Goal: Complete application form

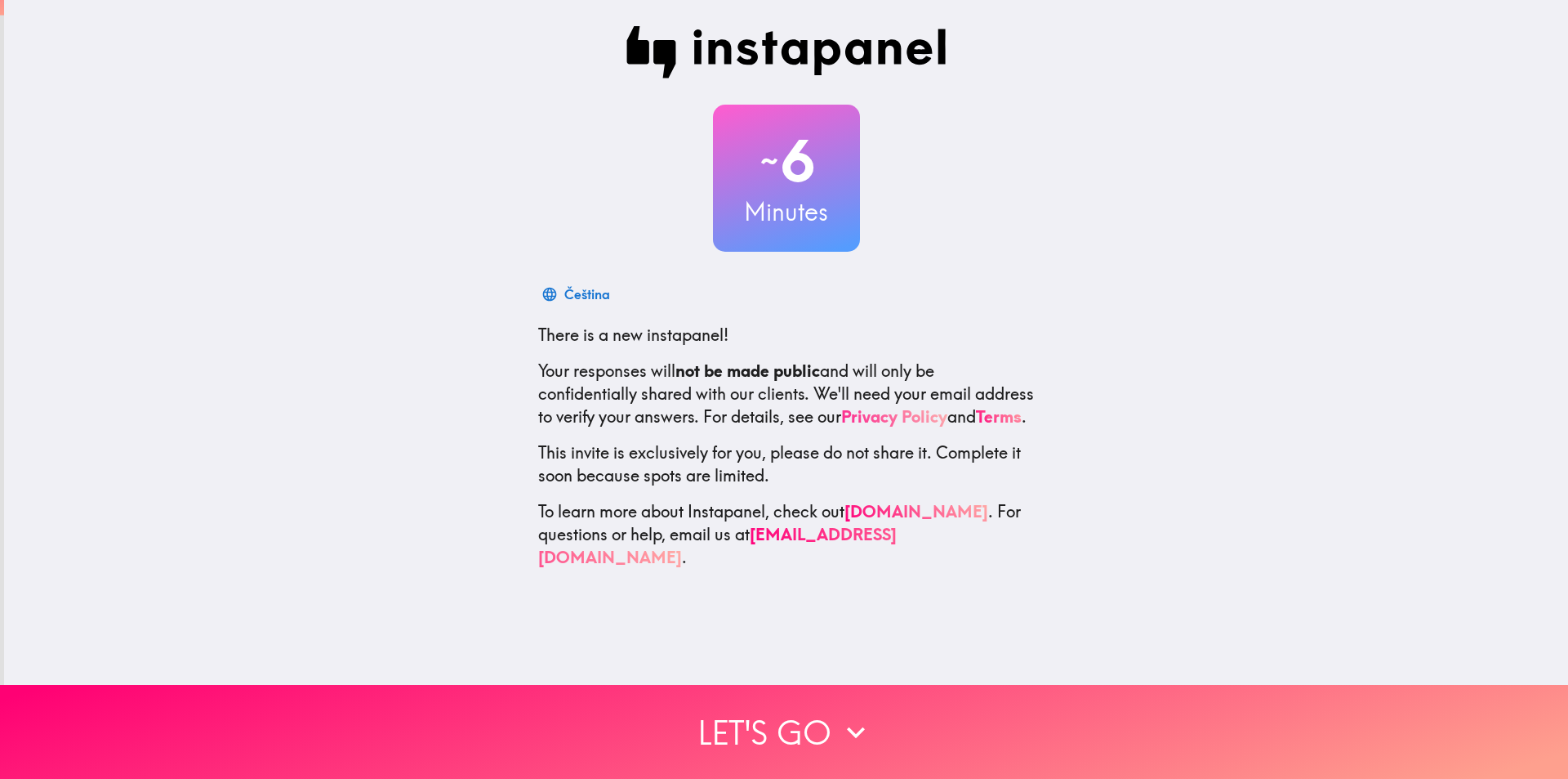
click at [948, 419] on link "Privacy Policy" at bounding box center [894, 416] width 107 height 21
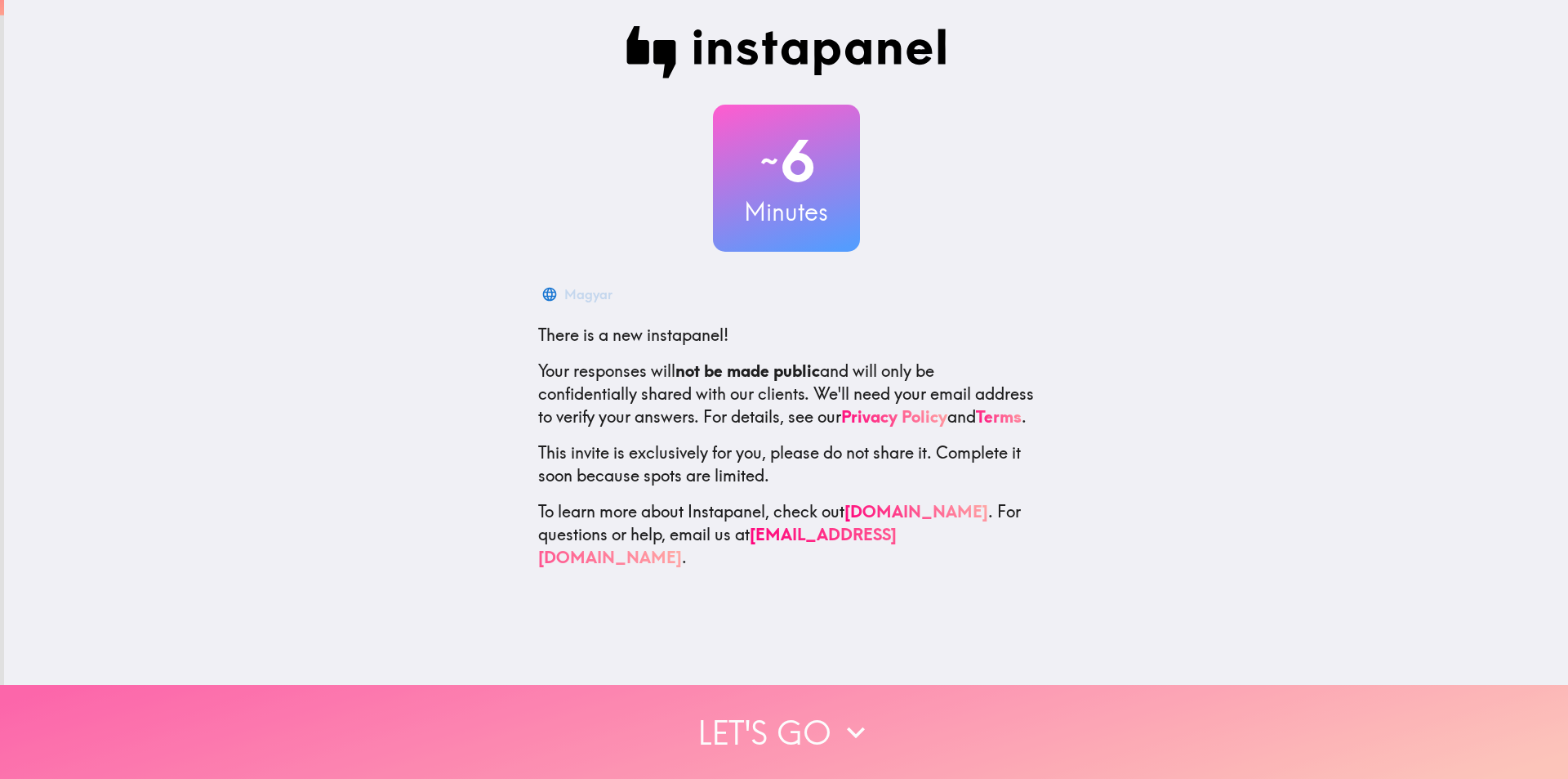
click at [825, 730] on button "Let's go" at bounding box center [784, 732] width 1568 height 94
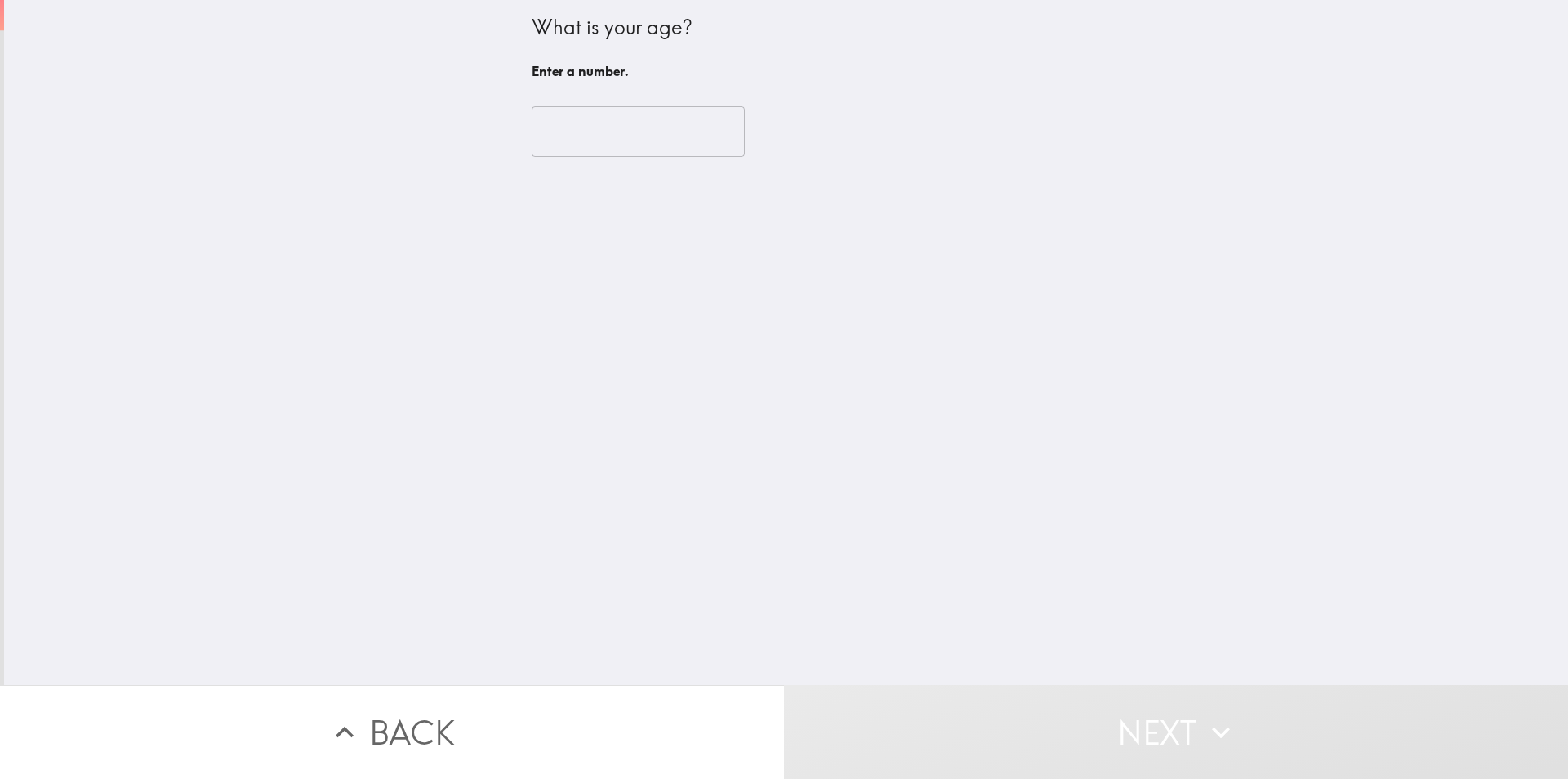
click at [626, 135] on input "number" at bounding box center [638, 132] width 213 height 51
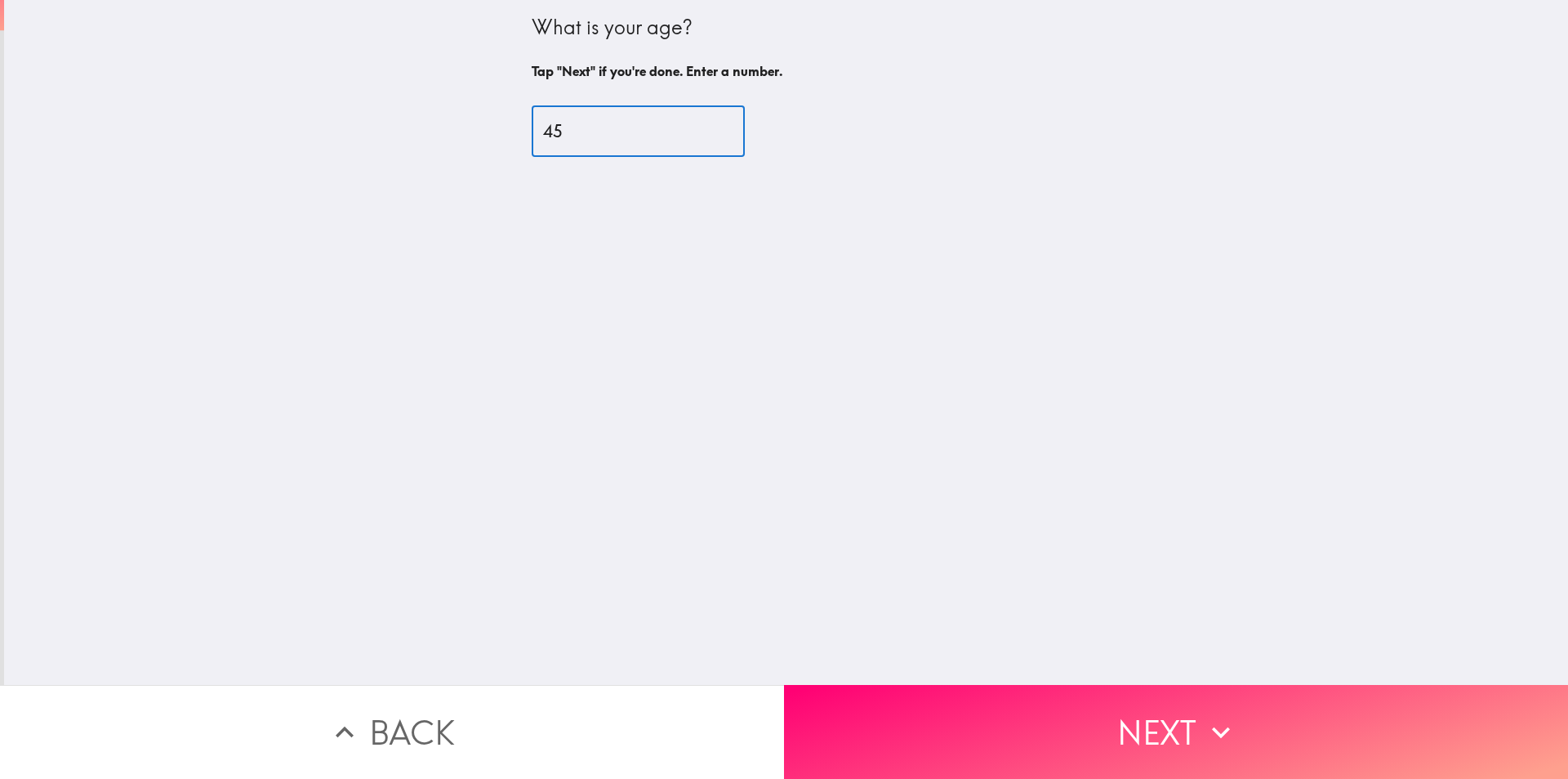
click at [613, 142] on input "45" at bounding box center [638, 132] width 213 height 51
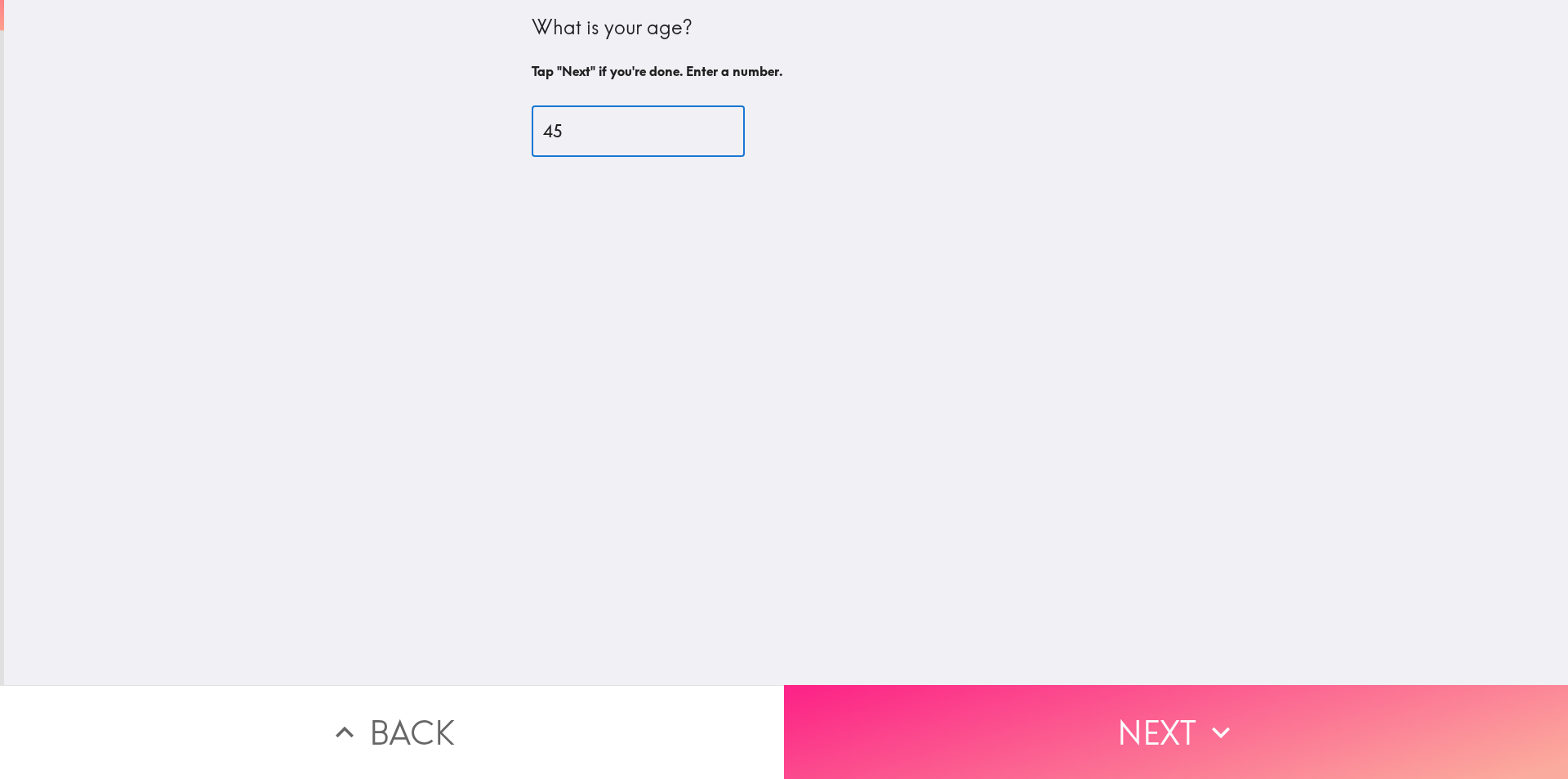
type input "45"
click at [1097, 708] on button "Next" at bounding box center [1176, 732] width 784 height 94
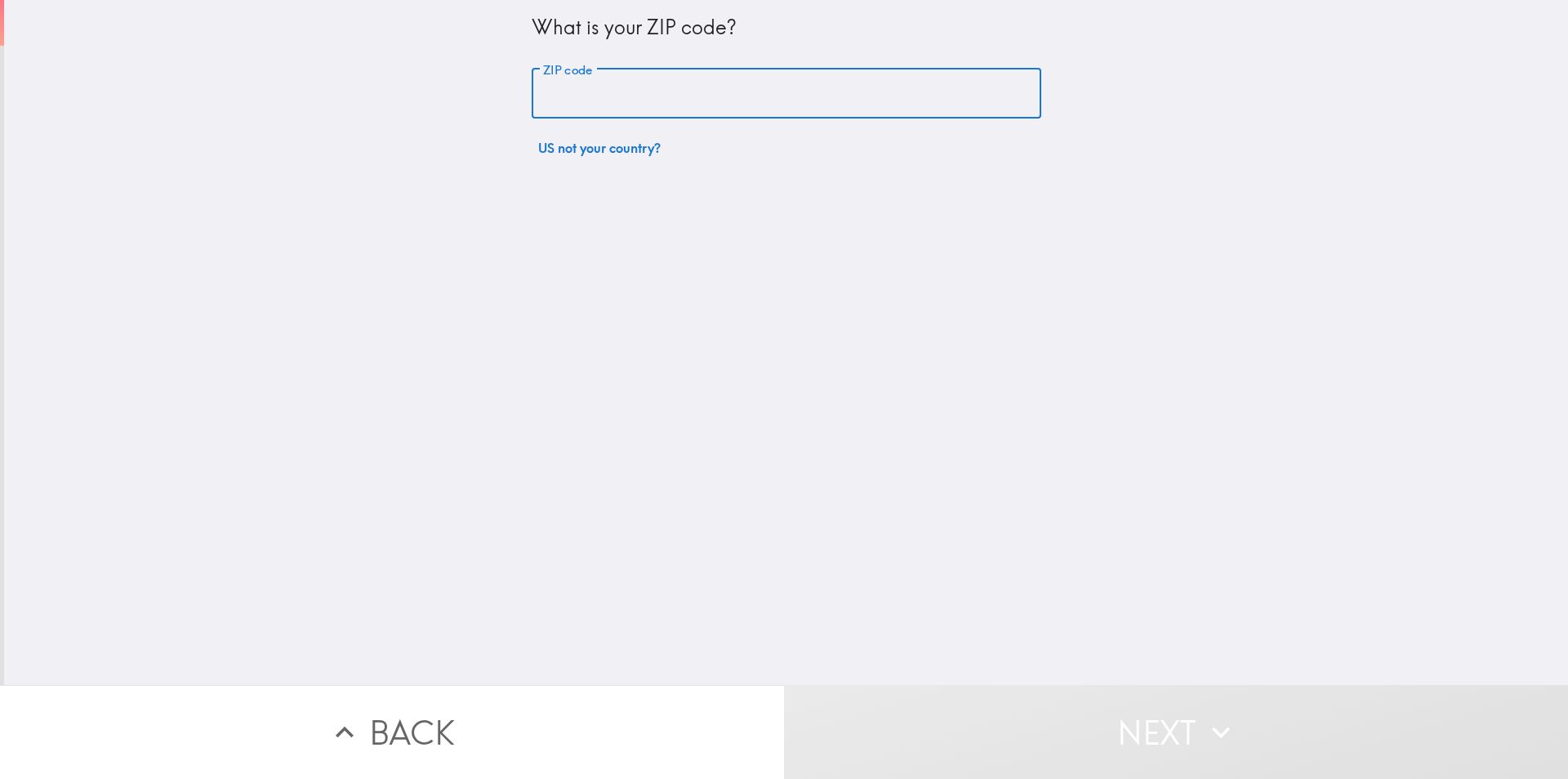
click at [564, 104] on input "ZIP code" at bounding box center [786, 94] width 509 height 51
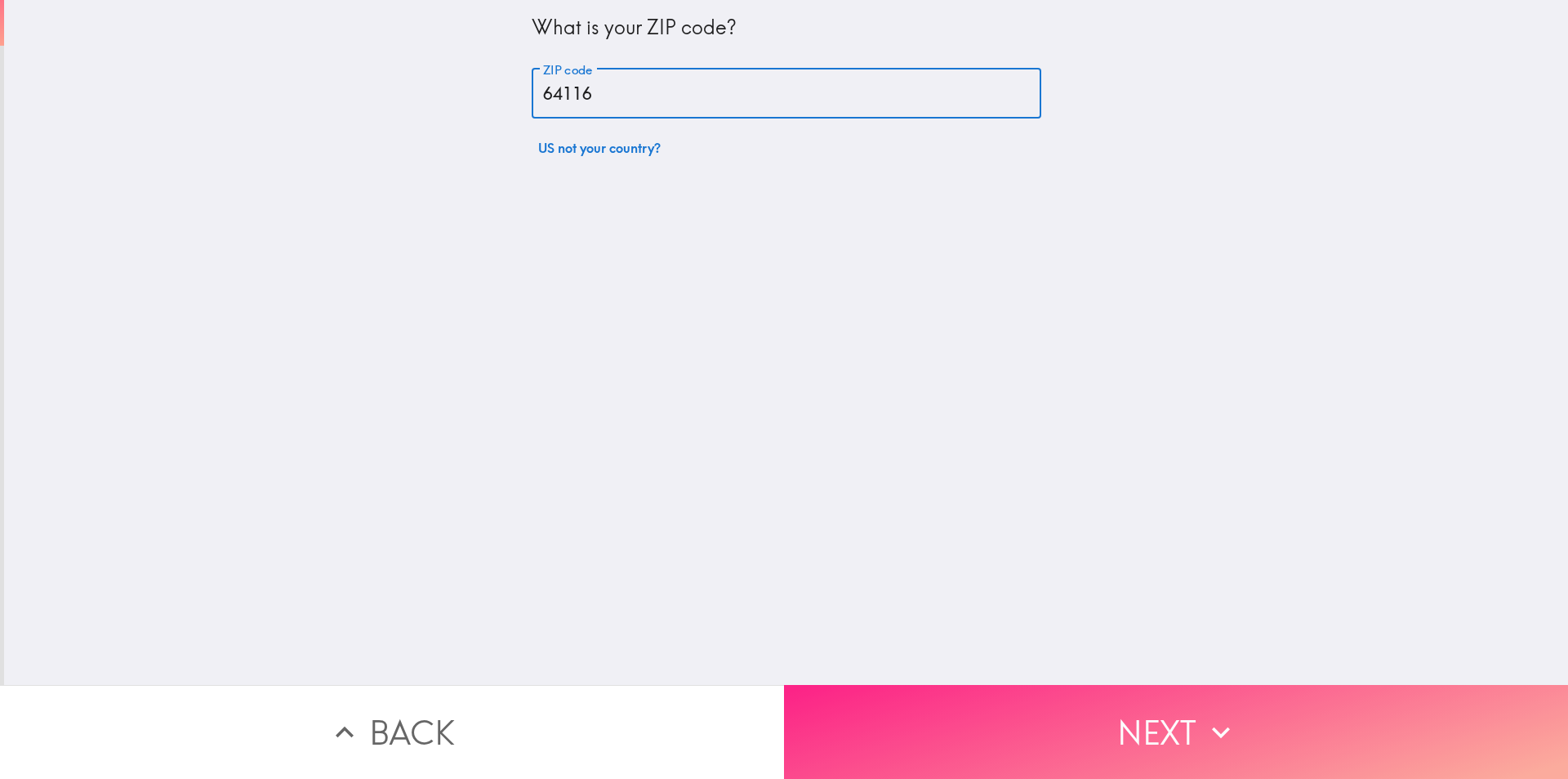
type input "64116"
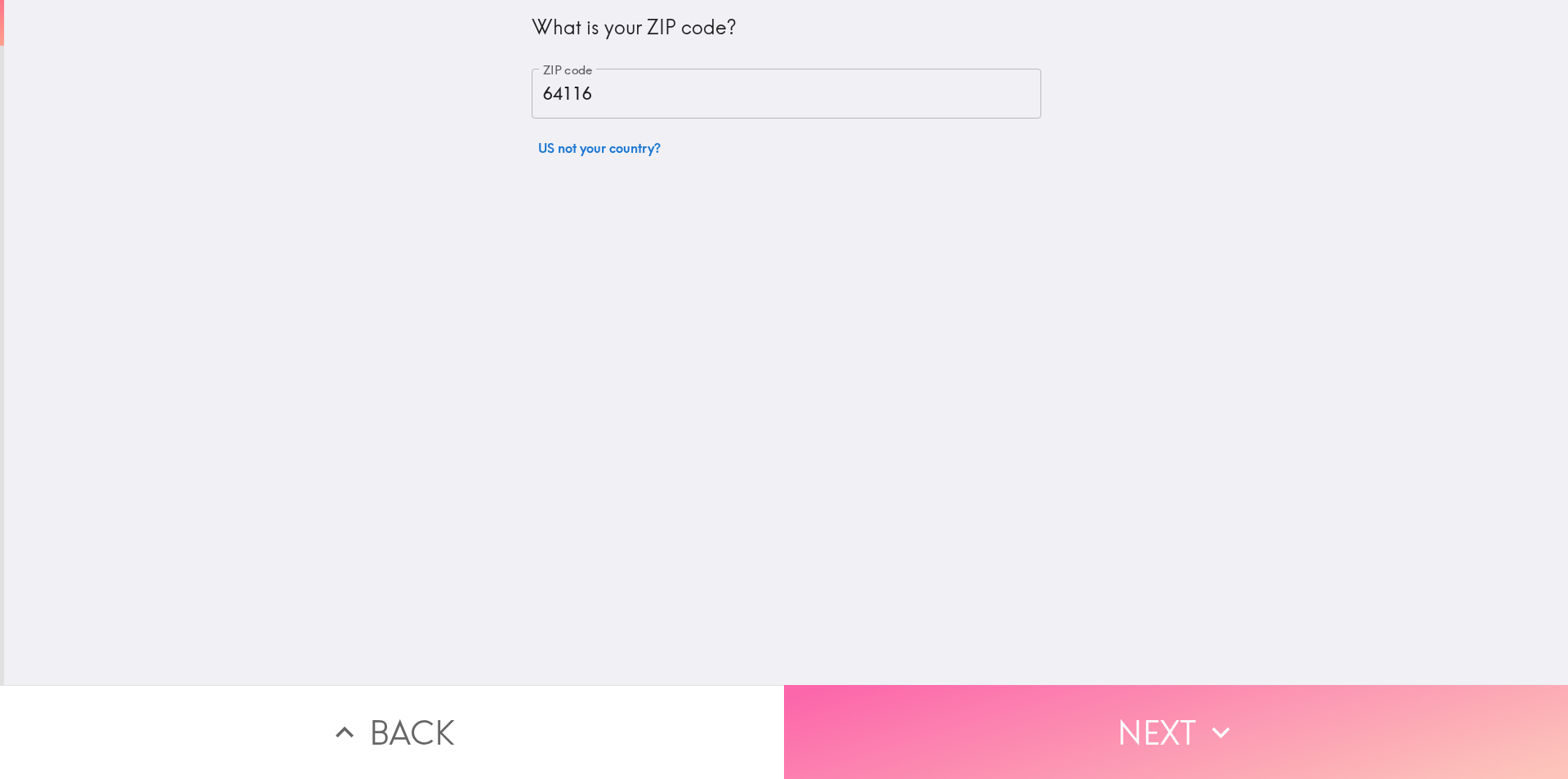
click at [1028, 697] on button "Next" at bounding box center [1176, 732] width 784 height 94
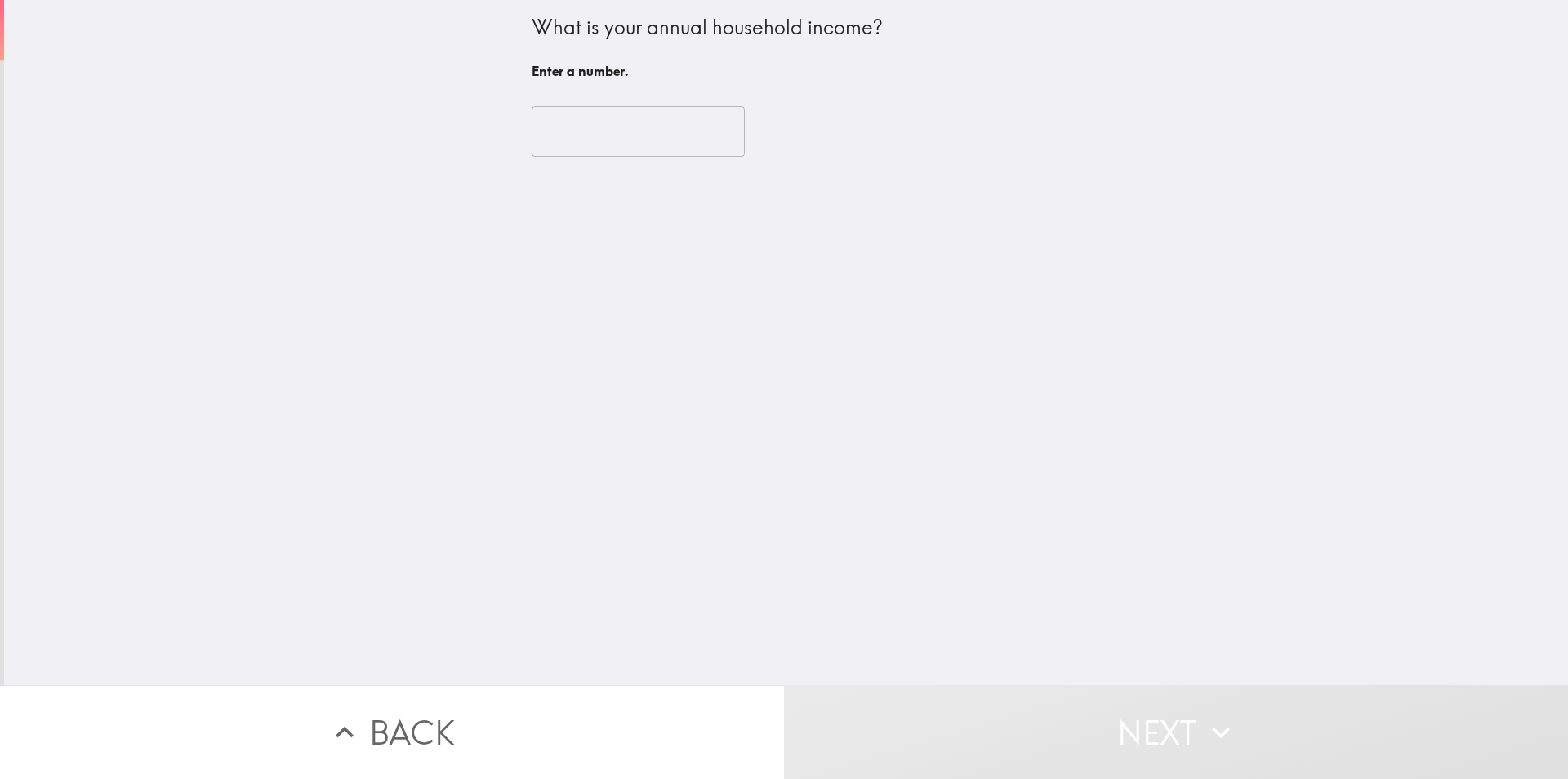
click at [662, 133] on input "number" at bounding box center [638, 132] width 213 height 51
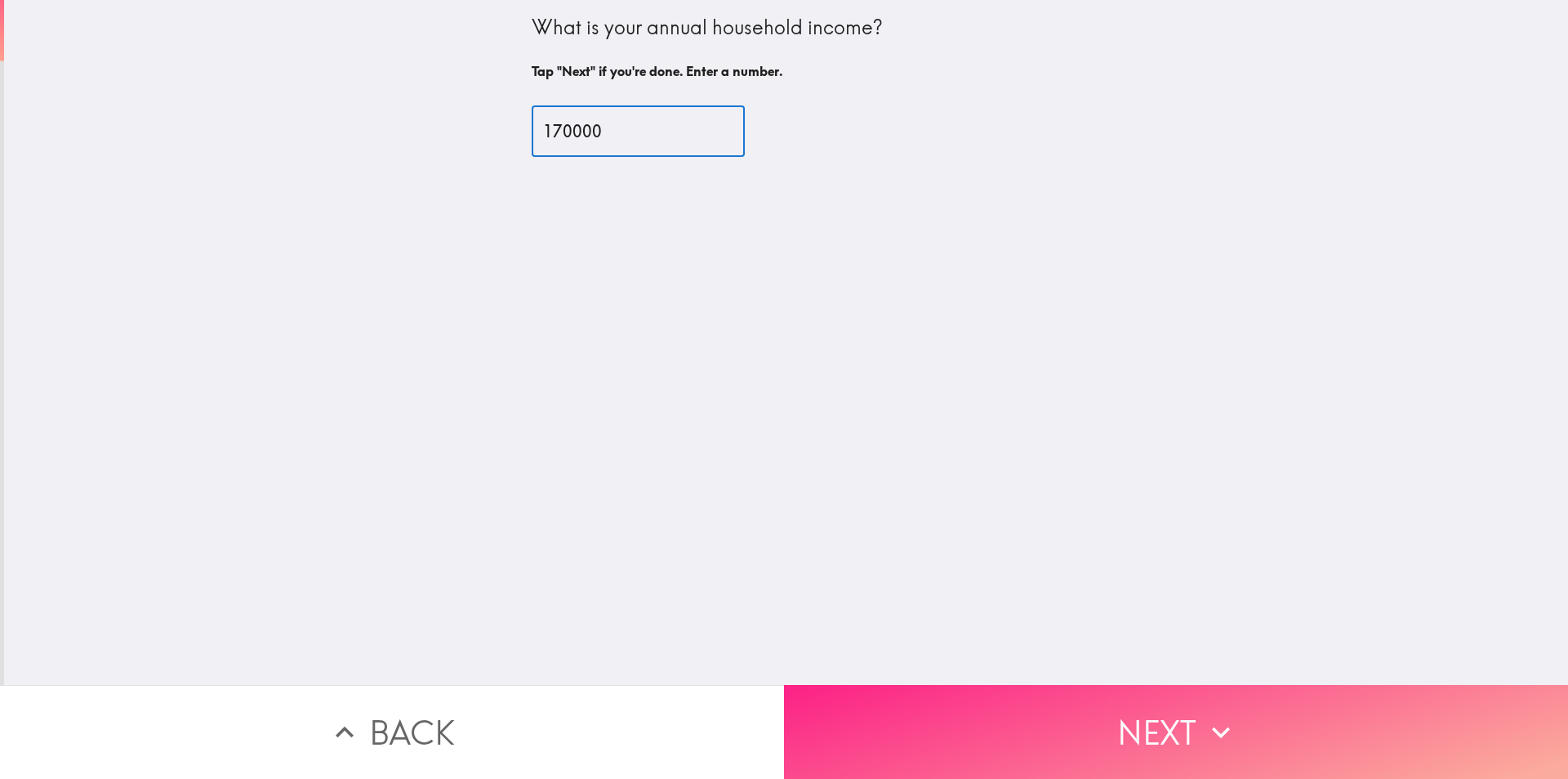
type input "170000"
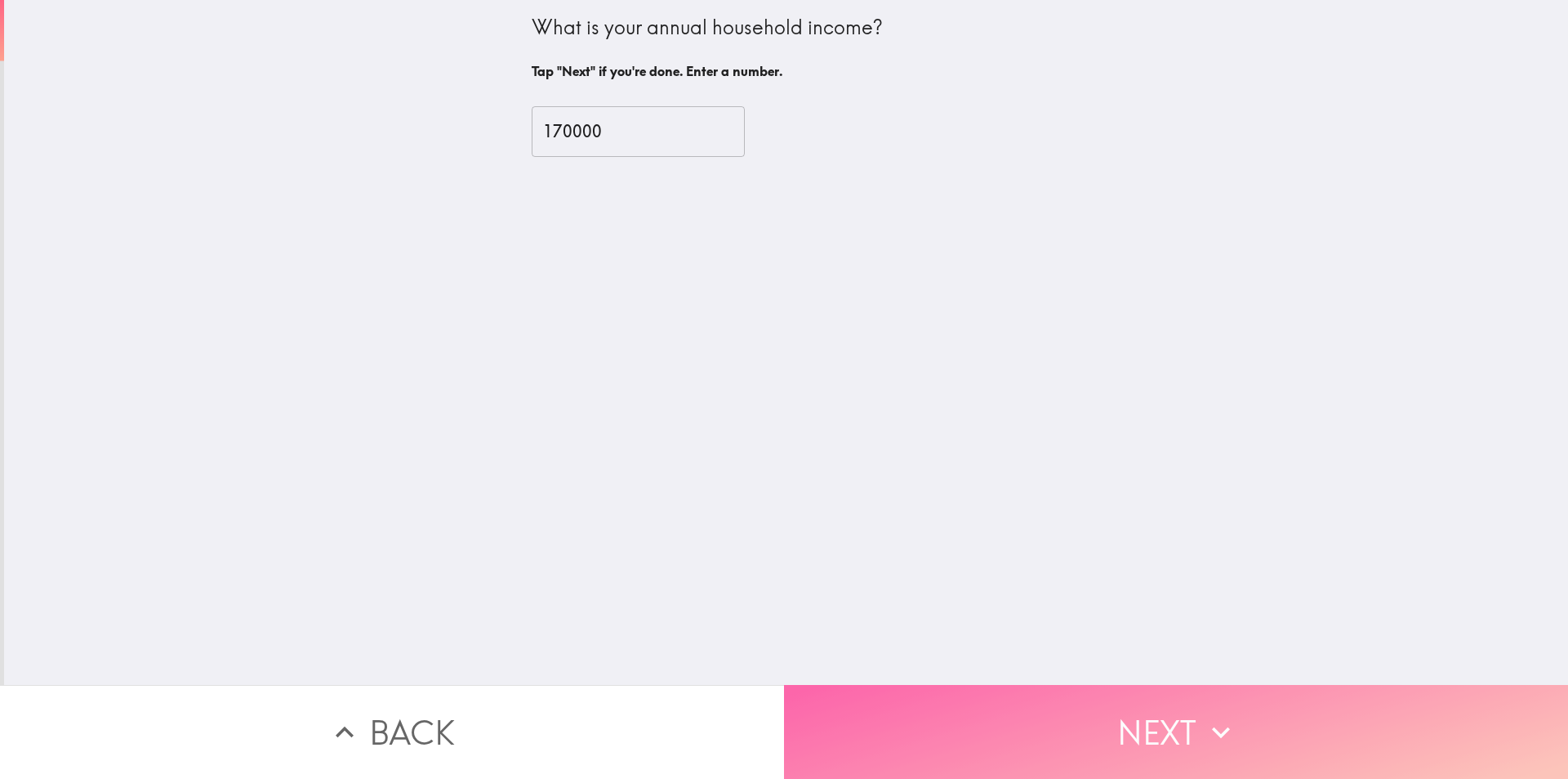
click at [936, 706] on button "Next" at bounding box center [1176, 732] width 784 height 94
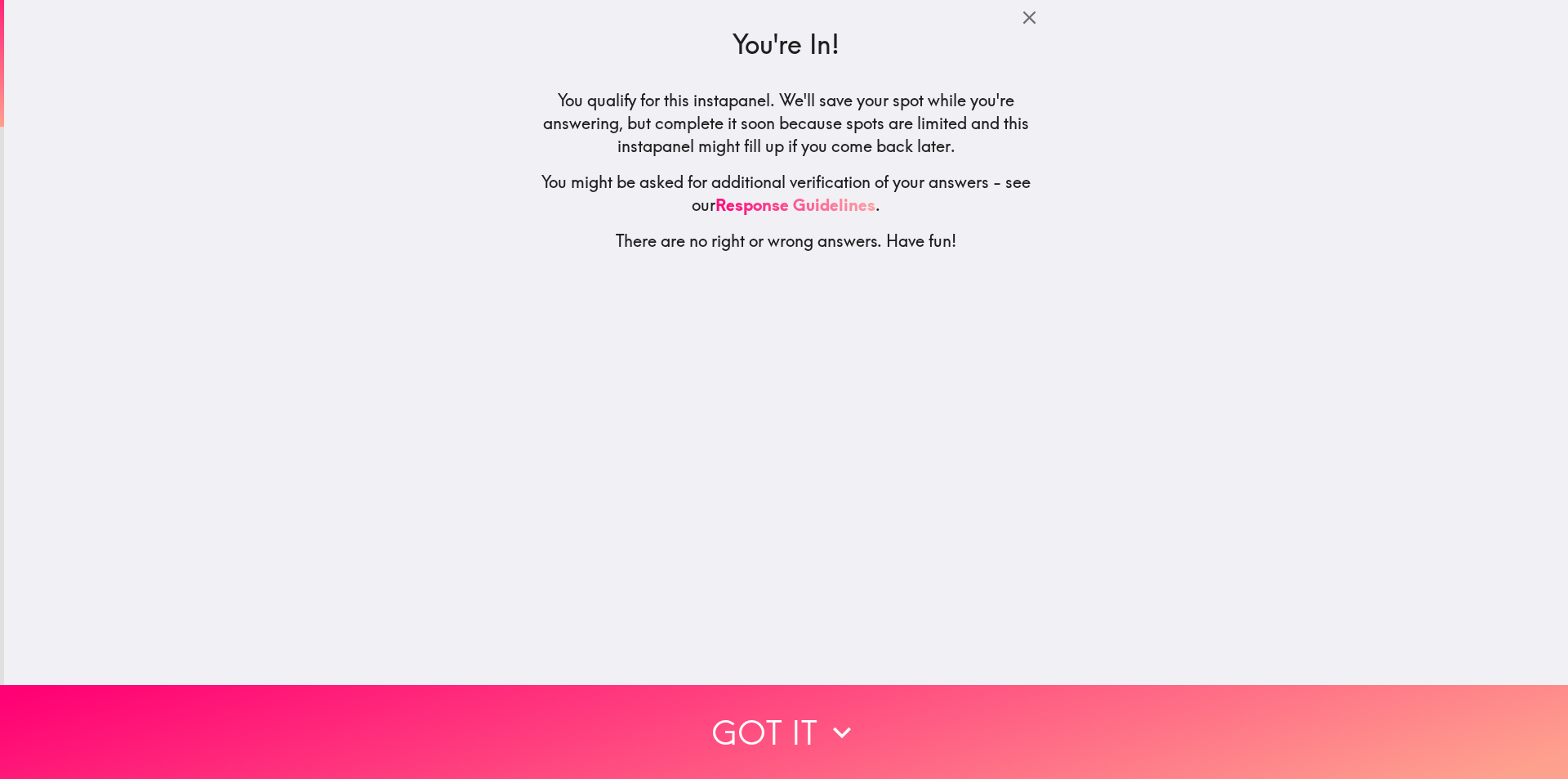
click at [862, 708] on button "Got it" at bounding box center [784, 732] width 1568 height 94
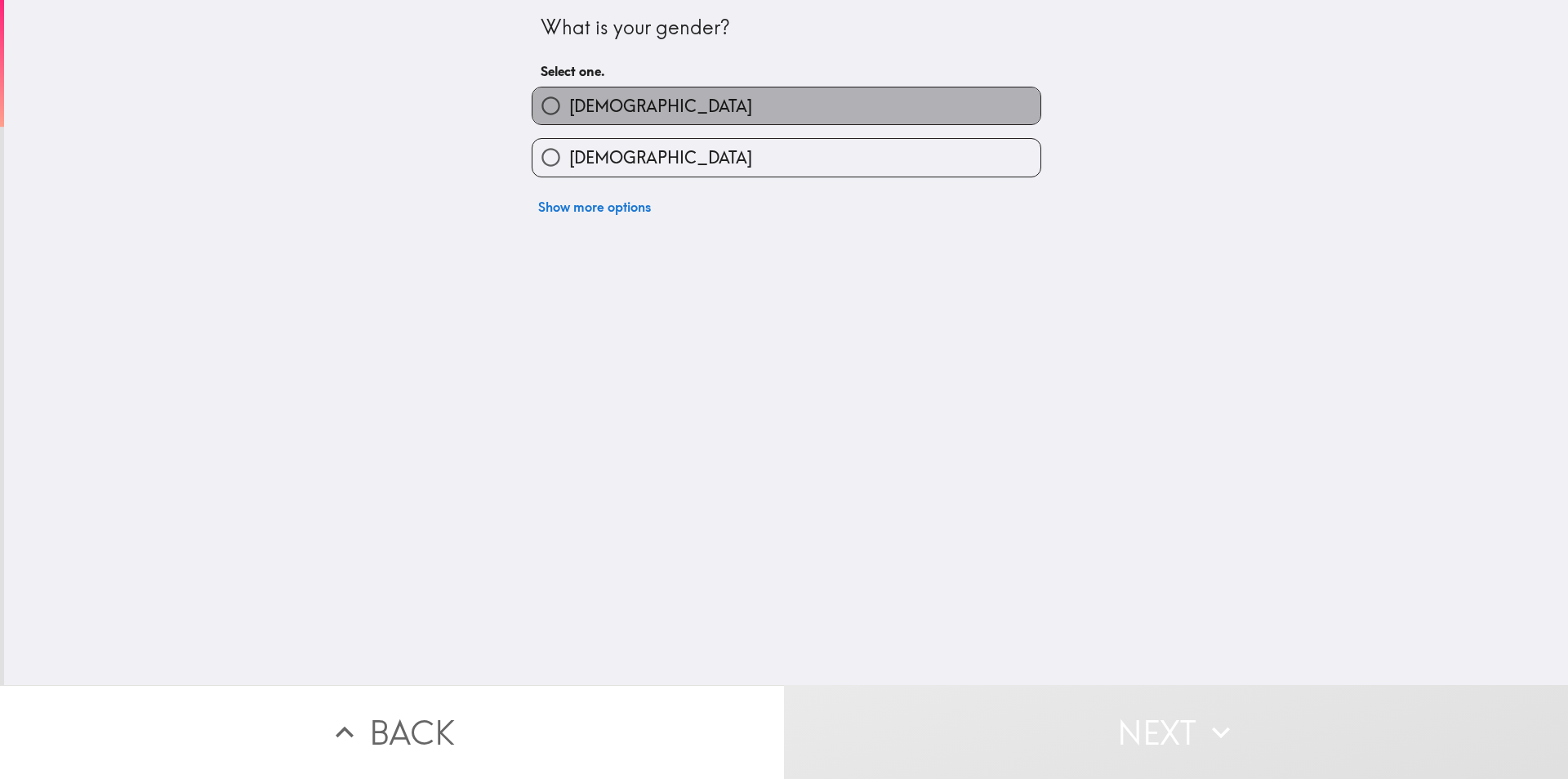
click at [703, 98] on label "[DEMOGRAPHIC_DATA]" at bounding box center [787, 106] width 508 height 37
click at [569, 98] on input "[DEMOGRAPHIC_DATA]" at bounding box center [550, 106] width 37 height 37
radio input "true"
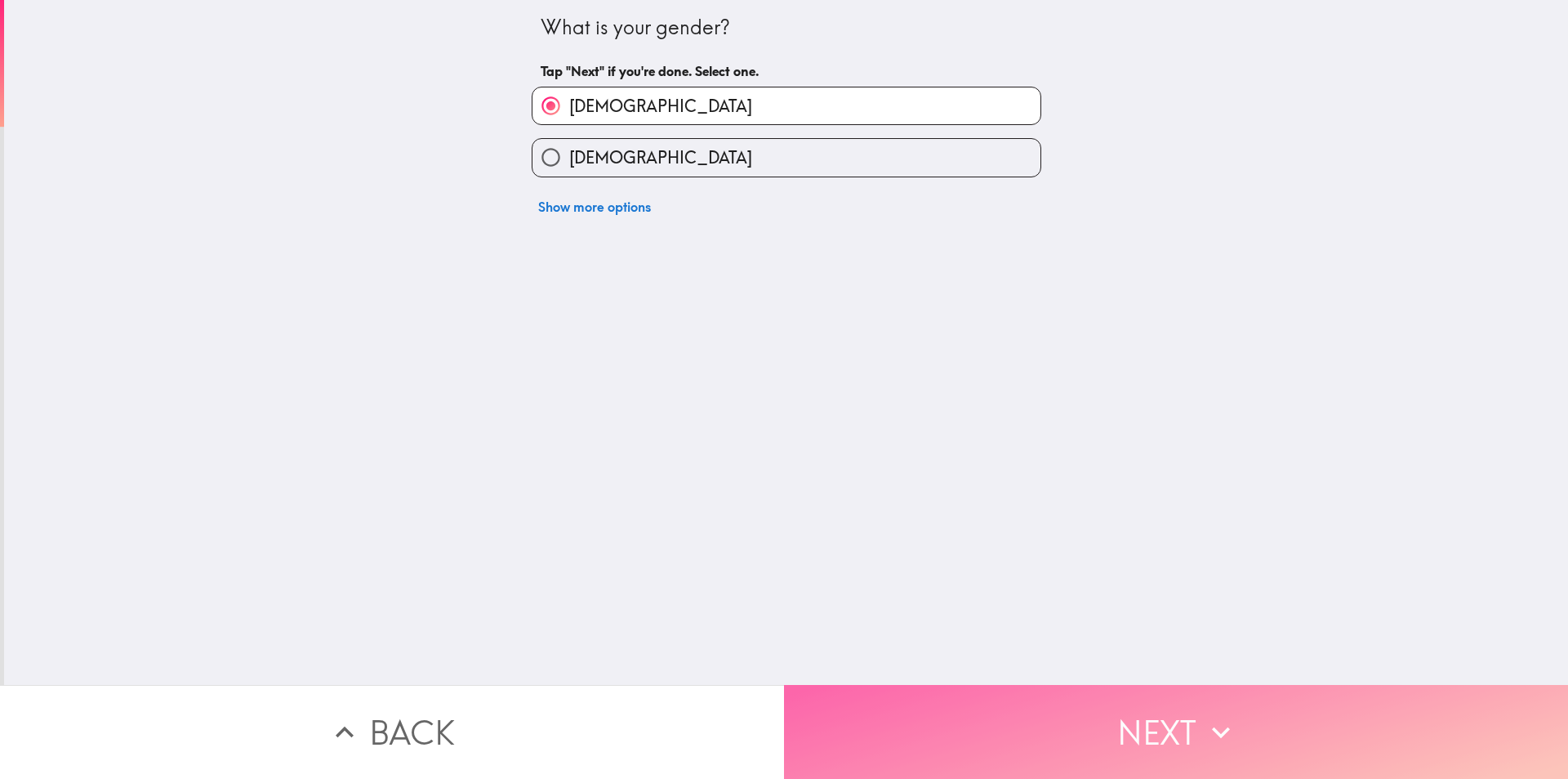
click at [1024, 710] on button "Next" at bounding box center [1176, 732] width 784 height 94
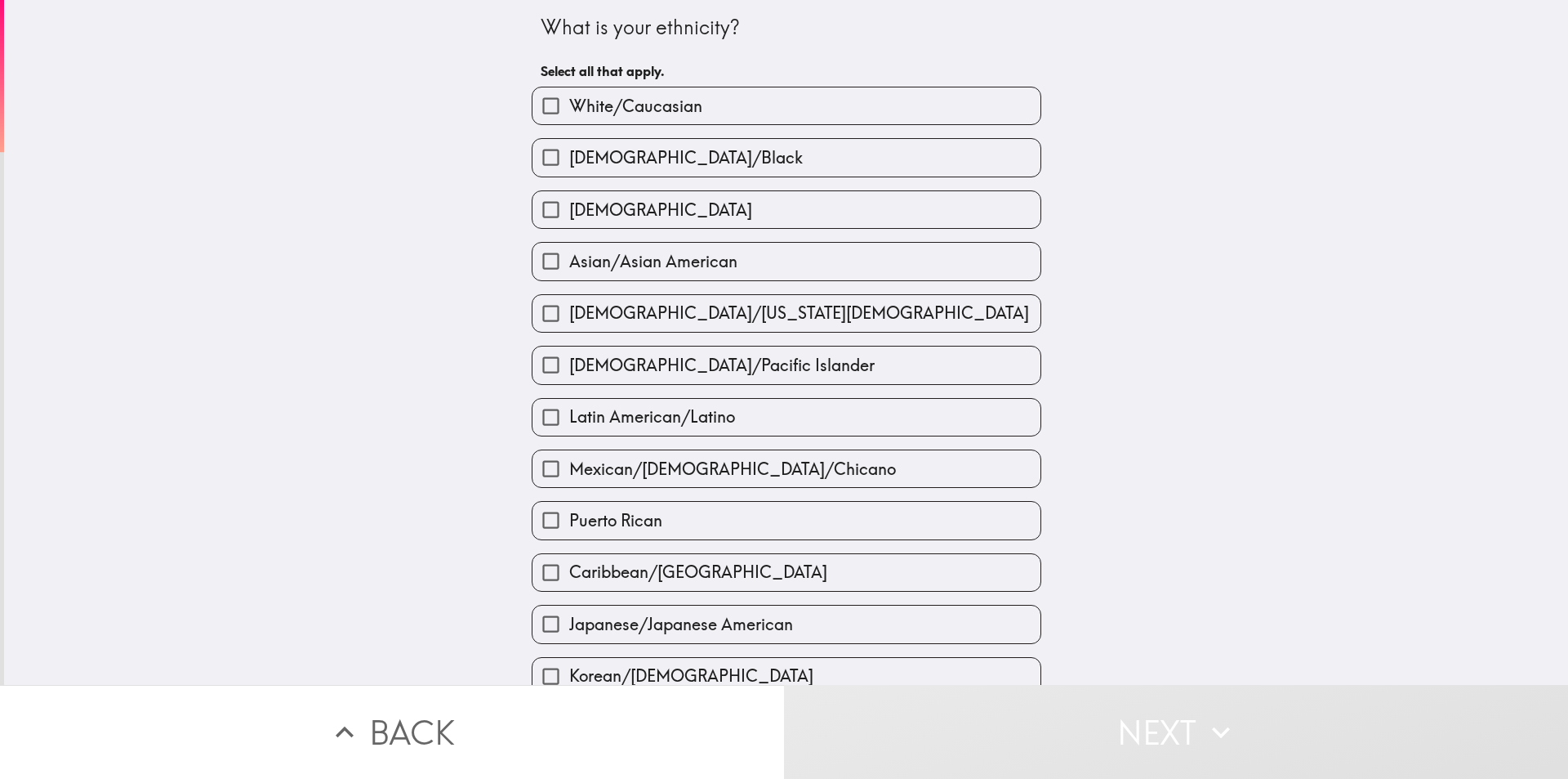
click at [796, 113] on label "White/Caucasian" at bounding box center [787, 106] width 508 height 37
click at [569, 113] on input "White/Caucasian" at bounding box center [550, 106] width 37 height 37
checkbox input "true"
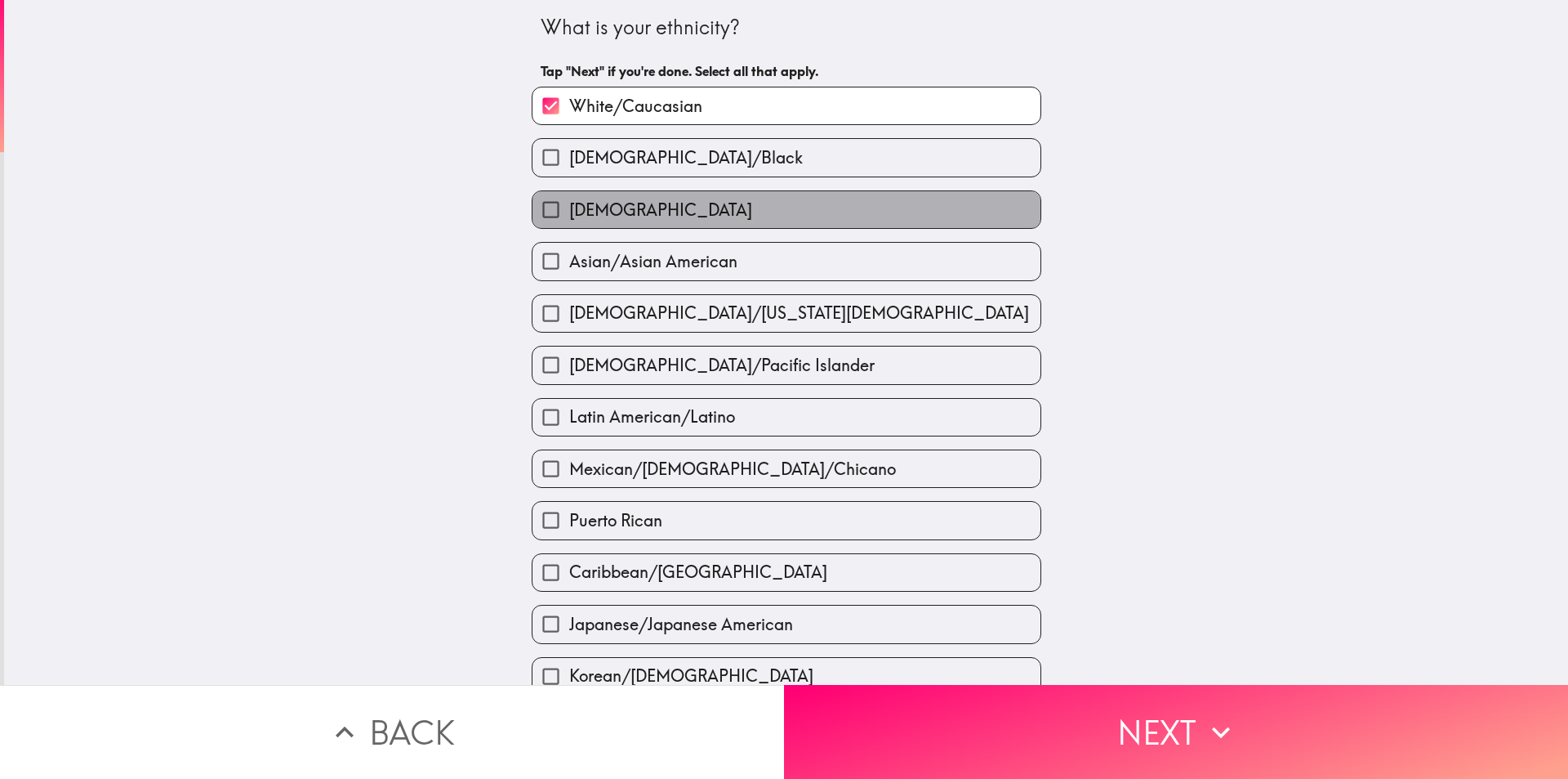
click at [791, 203] on label "[DEMOGRAPHIC_DATA]" at bounding box center [787, 210] width 508 height 37
click at [569, 203] on input "[DEMOGRAPHIC_DATA]" at bounding box center [550, 210] width 37 height 37
checkbox input "true"
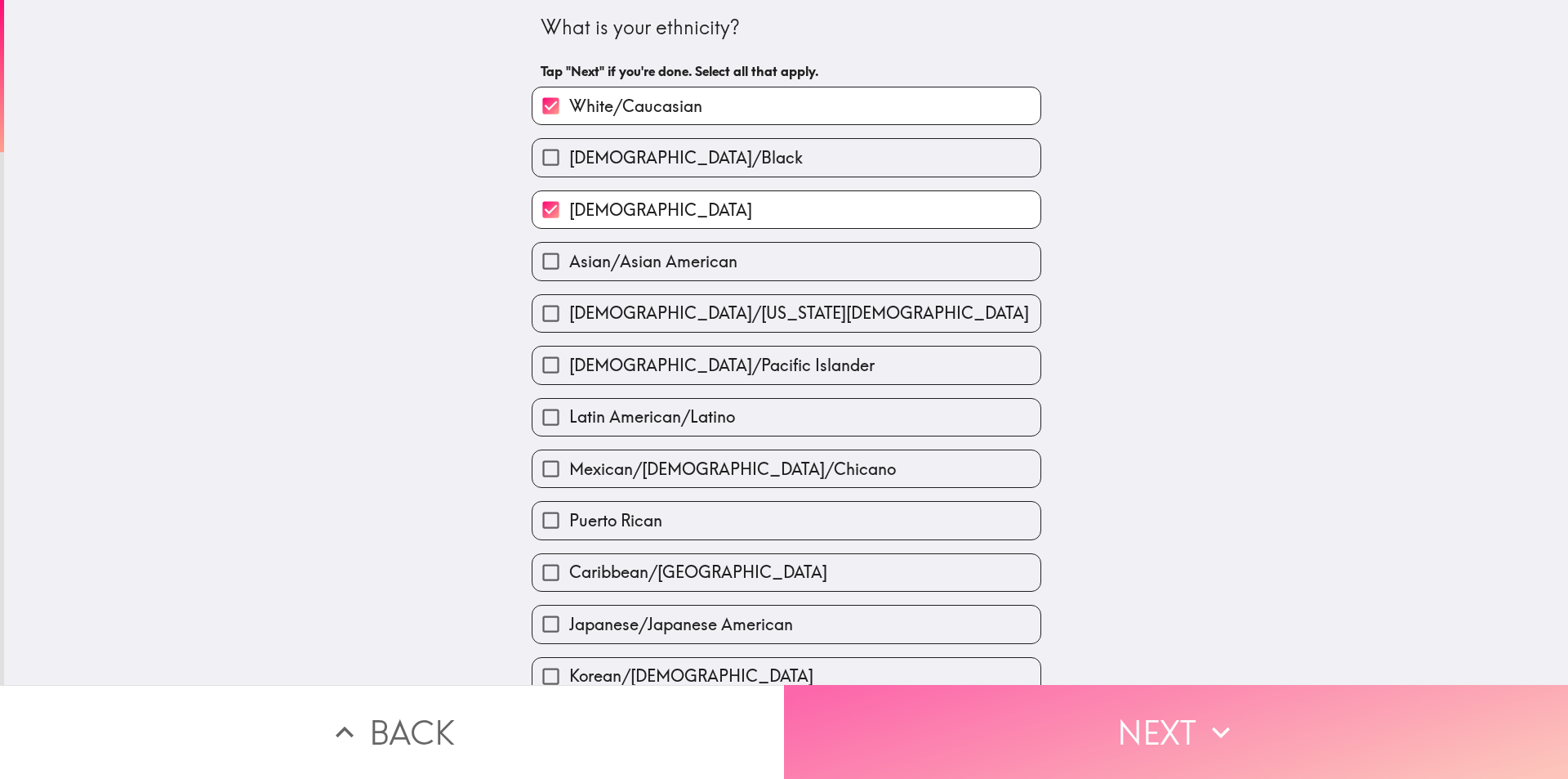
click at [1192, 714] on button "Next" at bounding box center [1176, 732] width 784 height 94
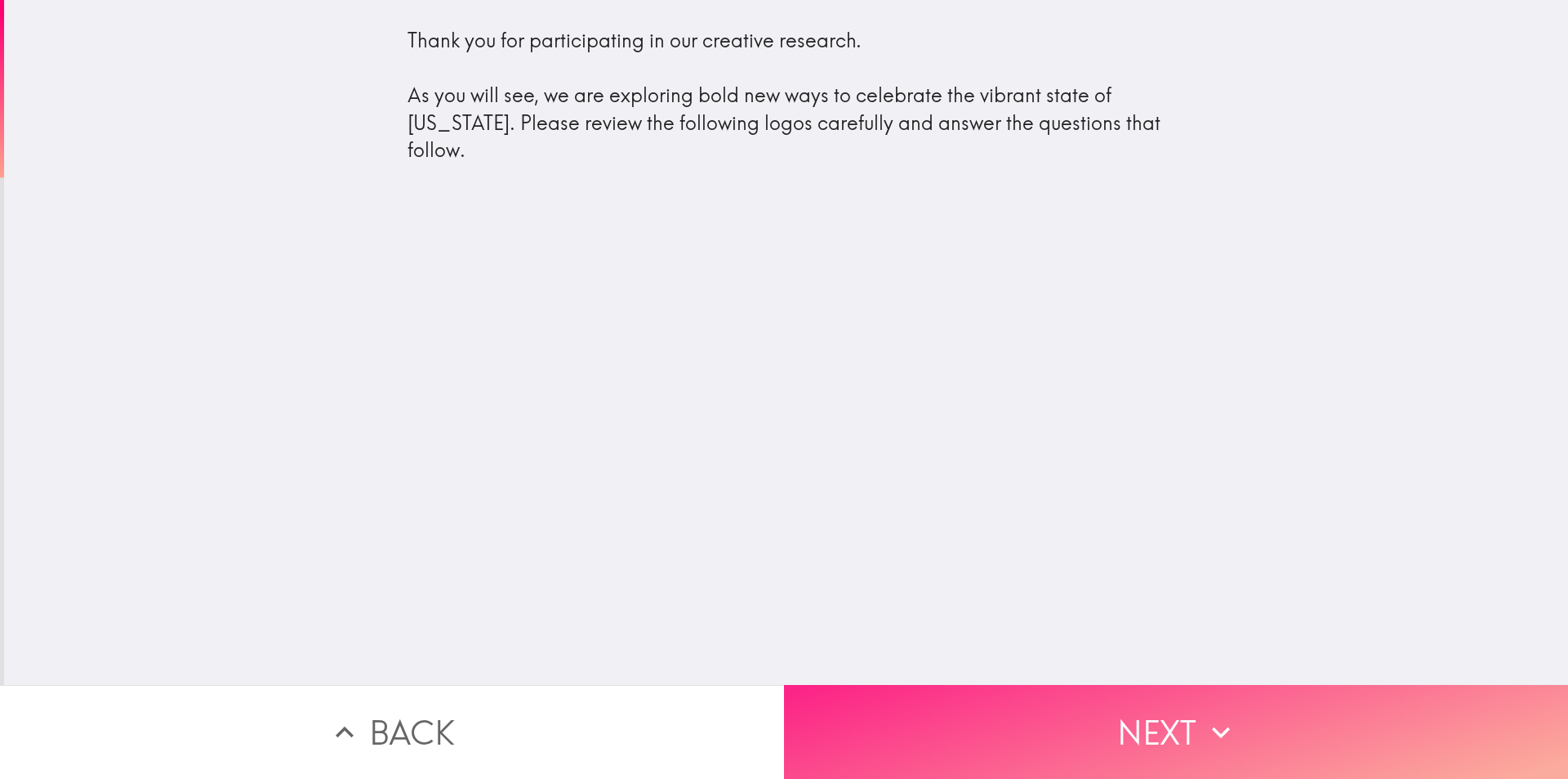
click at [1114, 728] on button "Next" at bounding box center [1176, 732] width 784 height 94
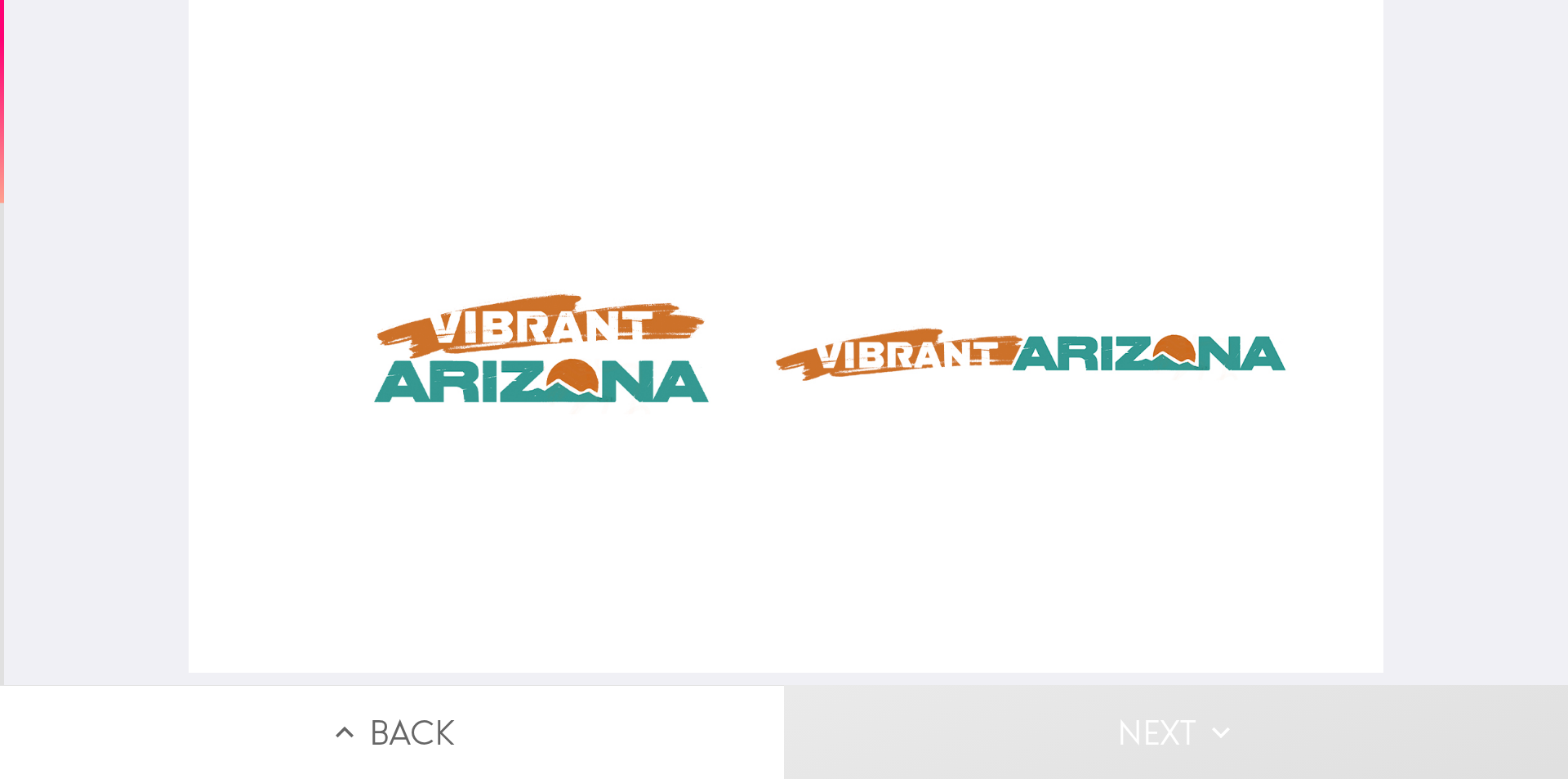
click at [569, 379] on div at bounding box center [786, 336] width 1195 height 672
click at [1097, 343] on div at bounding box center [786, 336] width 1195 height 672
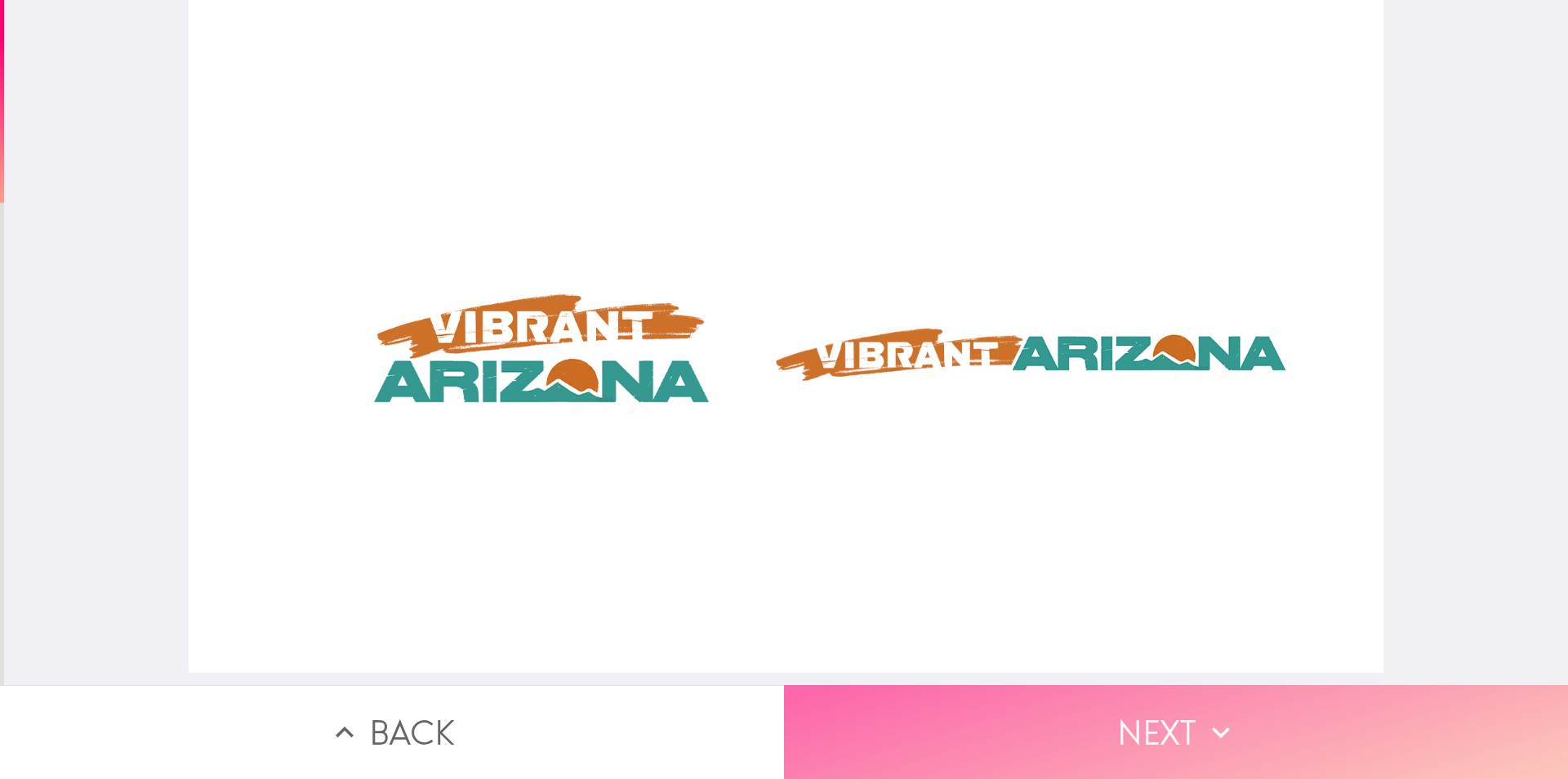
click at [1087, 745] on button "Next" at bounding box center [1176, 732] width 784 height 94
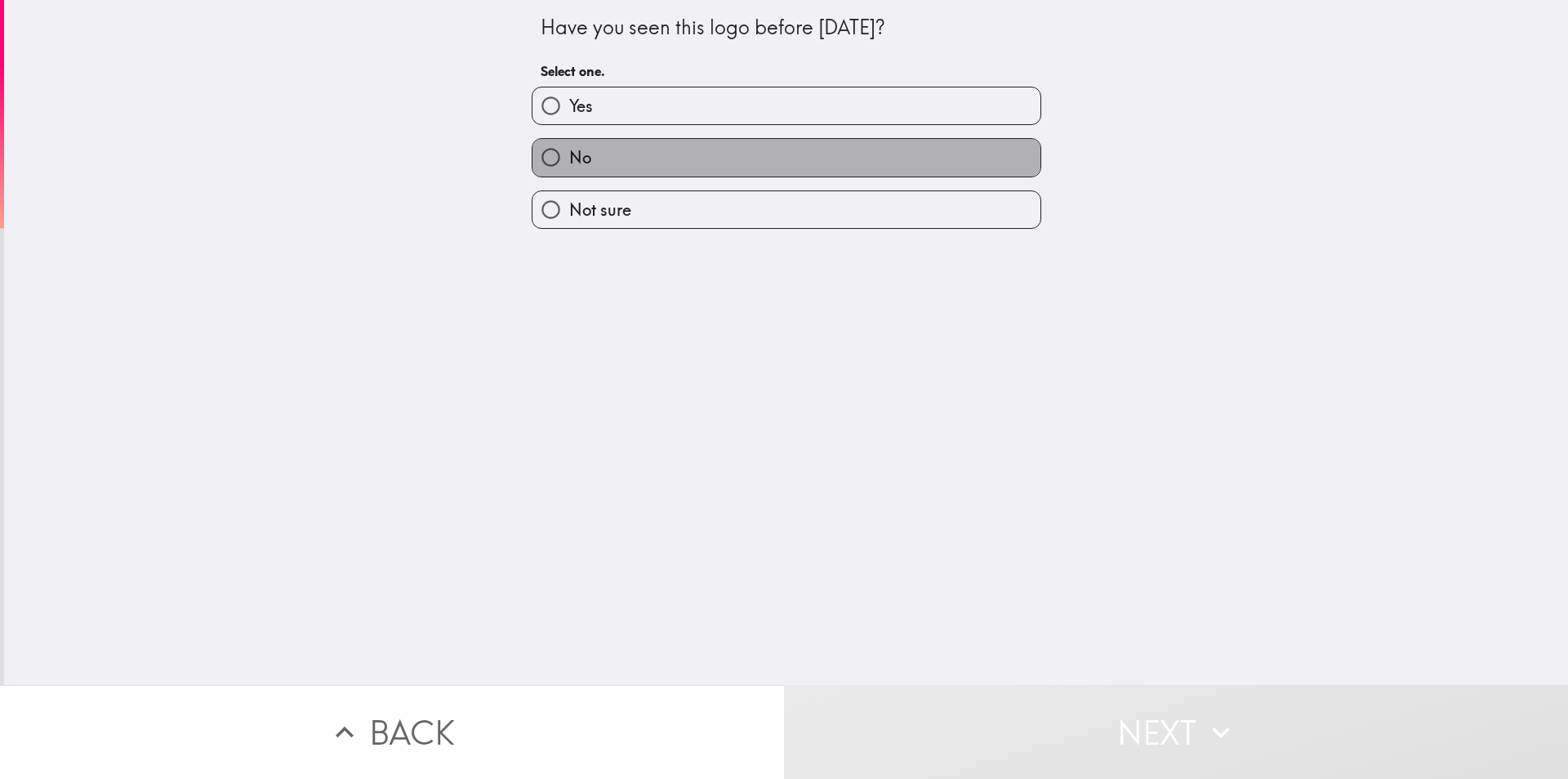
click at [720, 164] on label "No" at bounding box center [787, 157] width 508 height 37
click at [569, 164] on input "No" at bounding box center [550, 157] width 37 height 37
radio input "true"
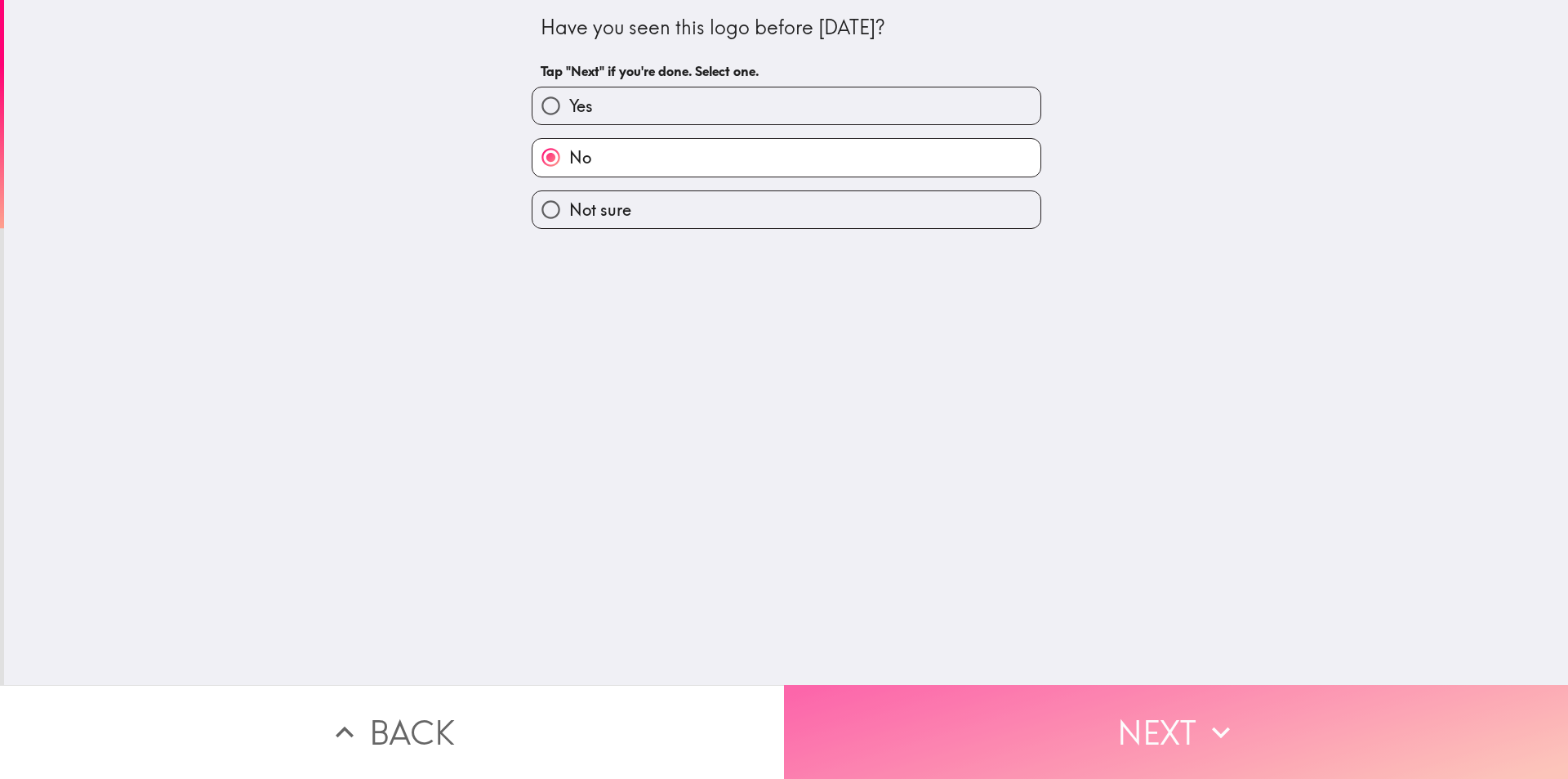
click at [1128, 706] on button "Next" at bounding box center [1176, 732] width 784 height 94
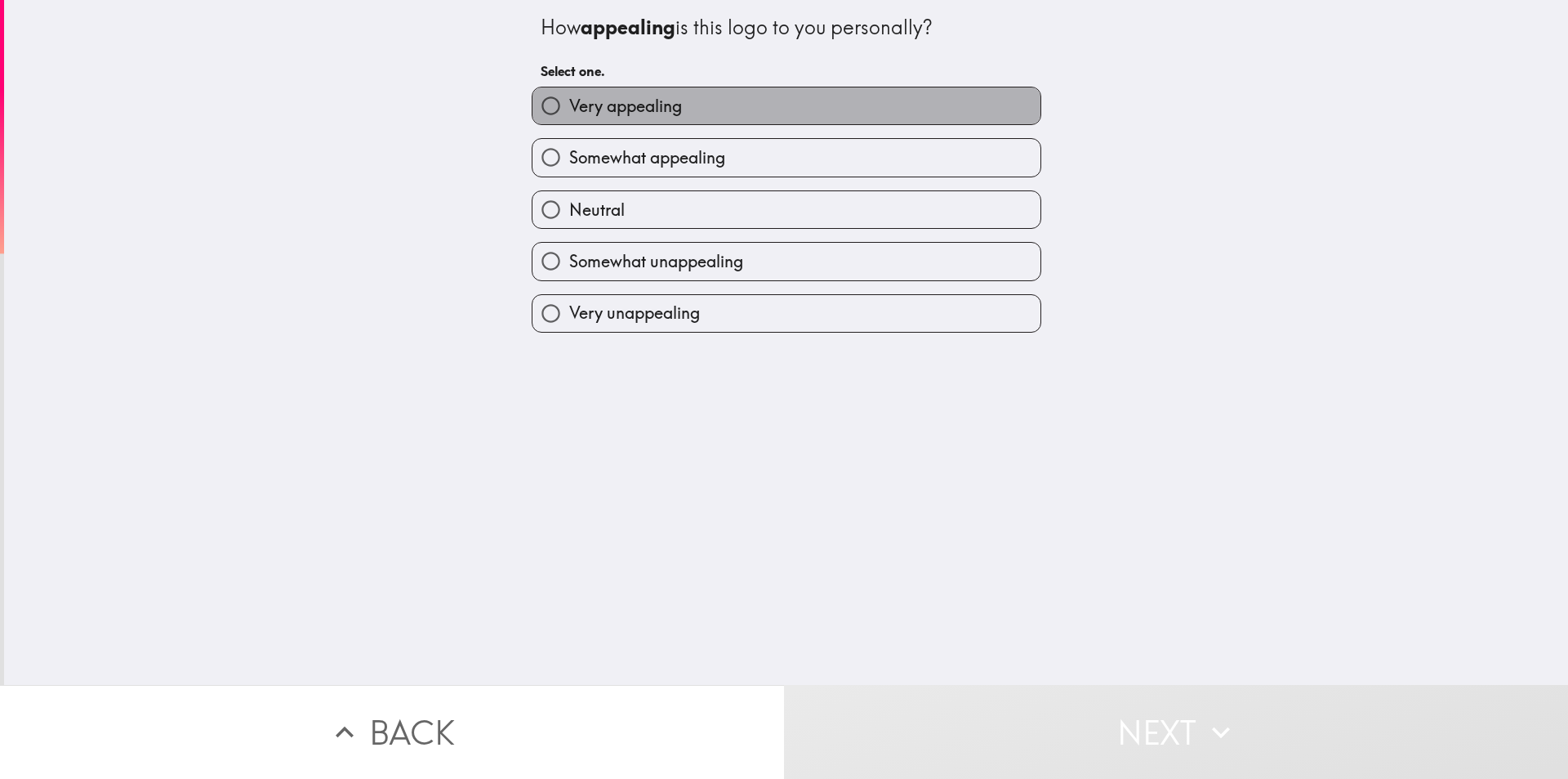
click at [747, 114] on label "Very appealing" at bounding box center [787, 106] width 508 height 37
click at [569, 114] on input "Very appealing" at bounding box center [550, 106] width 37 height 37
radio input "true"
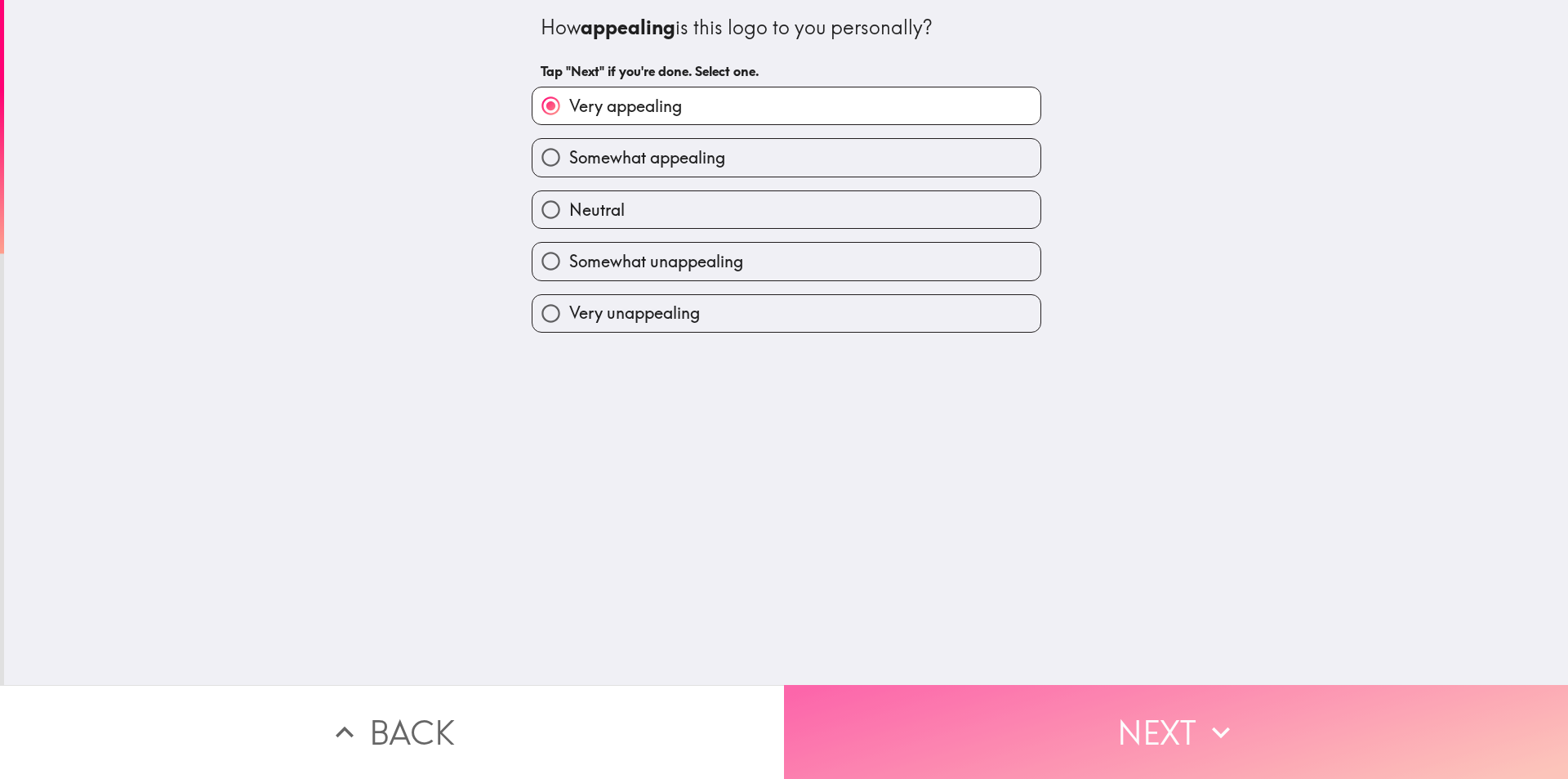
click at [1106, 705] on button "Next" at bounding box center [1176, 732] width 784 height 94
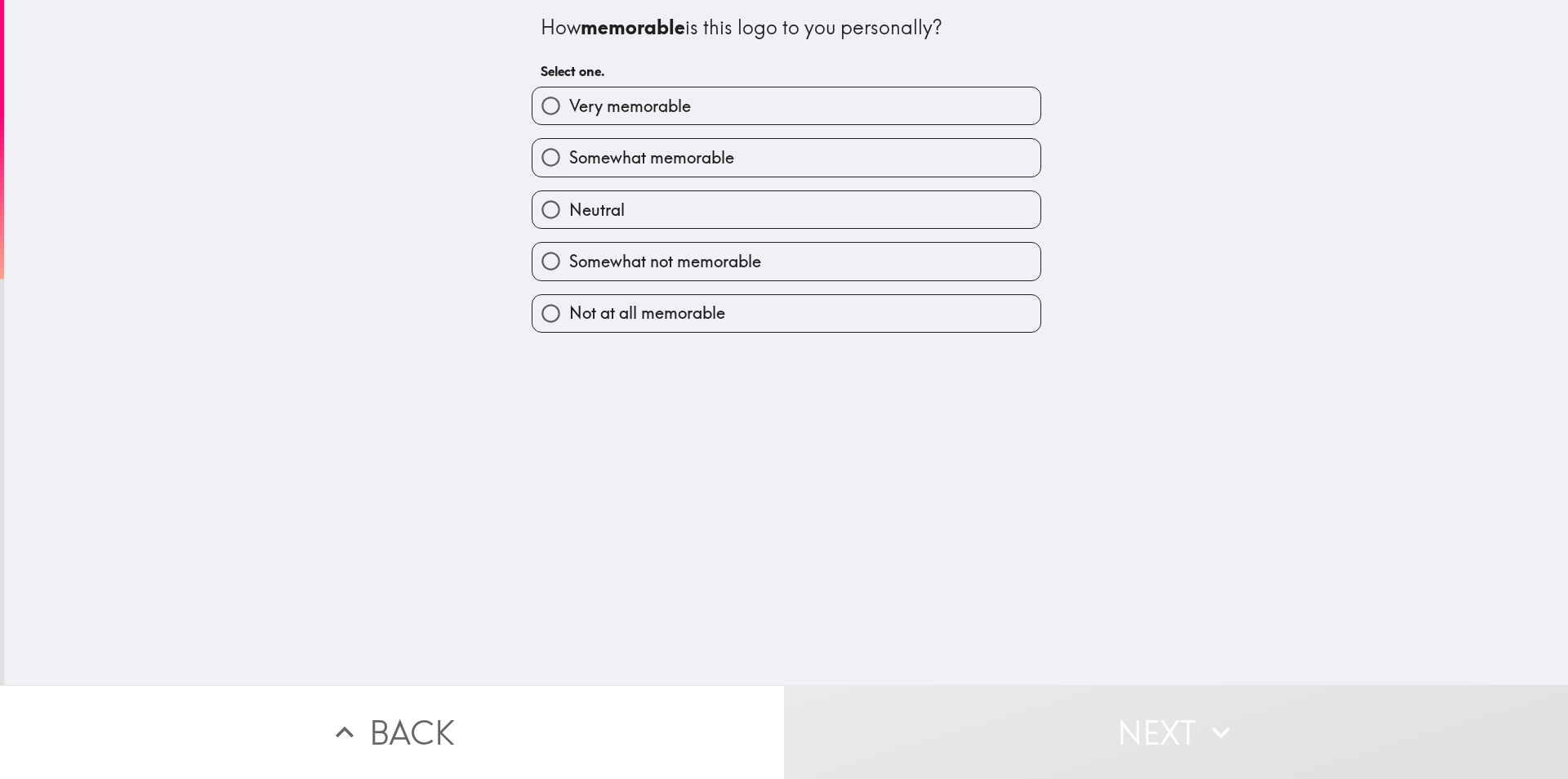
click at [761, 105] on label "Very memorable" at bounding box center [787, 106] width 508 height 37
click at [569, 105] on input "Very memorable" at bounding box center [550, 106] width 37 height 37
radio input "true"
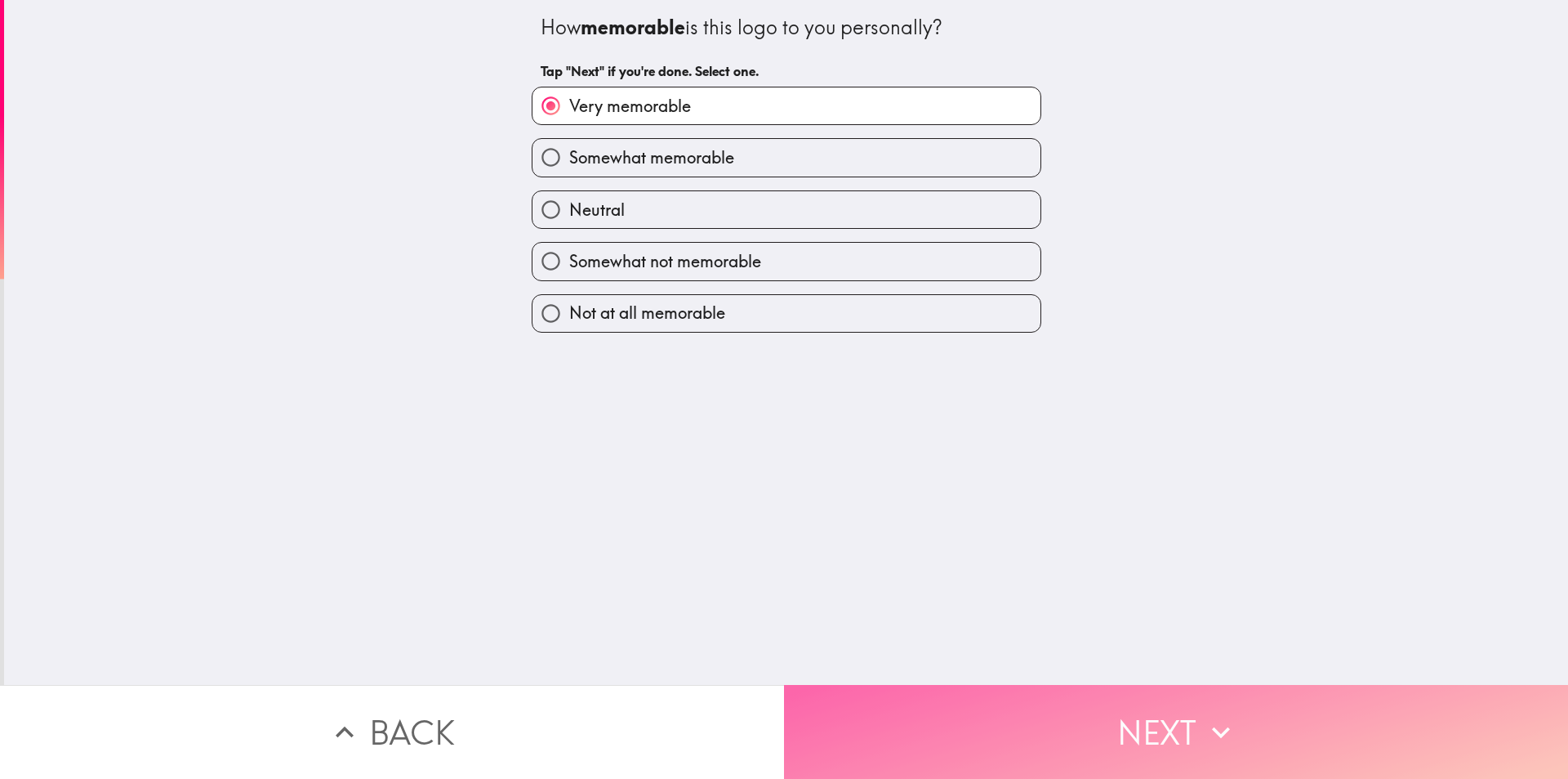
click at [1052, 733] on button "Next" at bounding box center [1176, 732] width 784 height 94
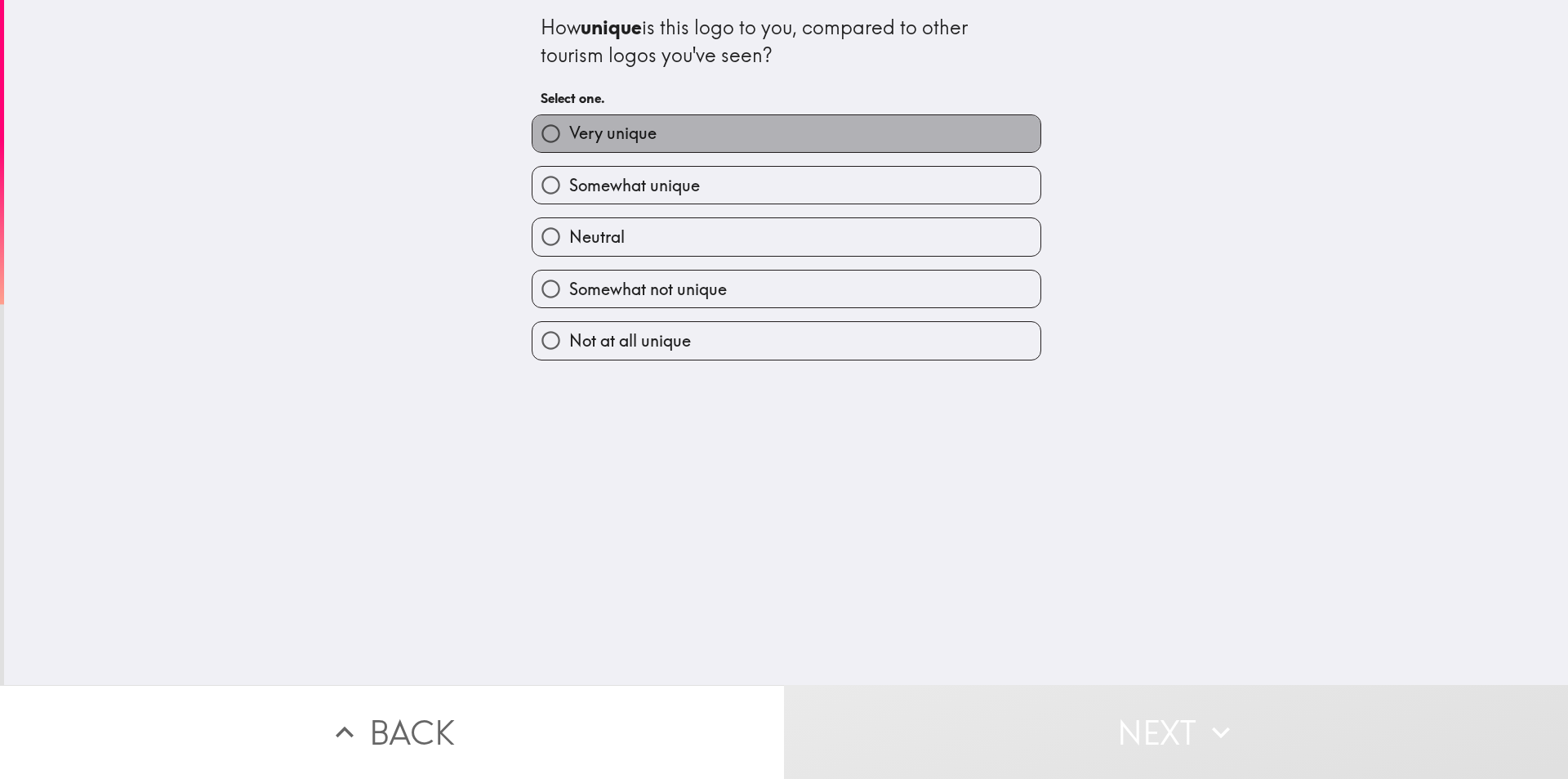
click at [799, 131] on label "Very unique" at bounding box center [787, 133] width 508 height 37
click at [569, 131] on input "Very unique" at bounding box center [550, 133] width 37 height 37
radio input "true"
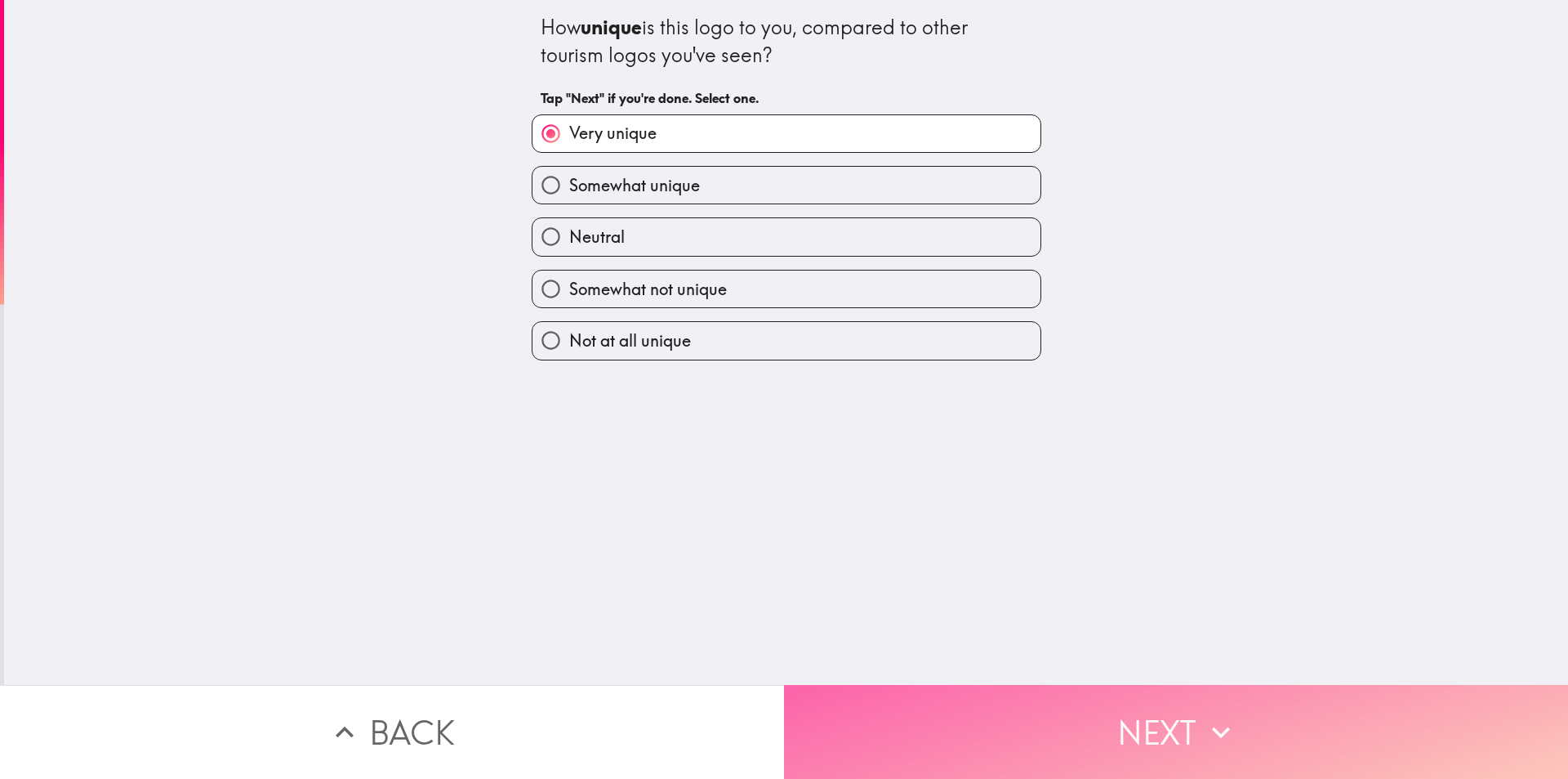
click at [1103, 712] on button "Next" at bounding box center [1176, 732] width 784 height 94
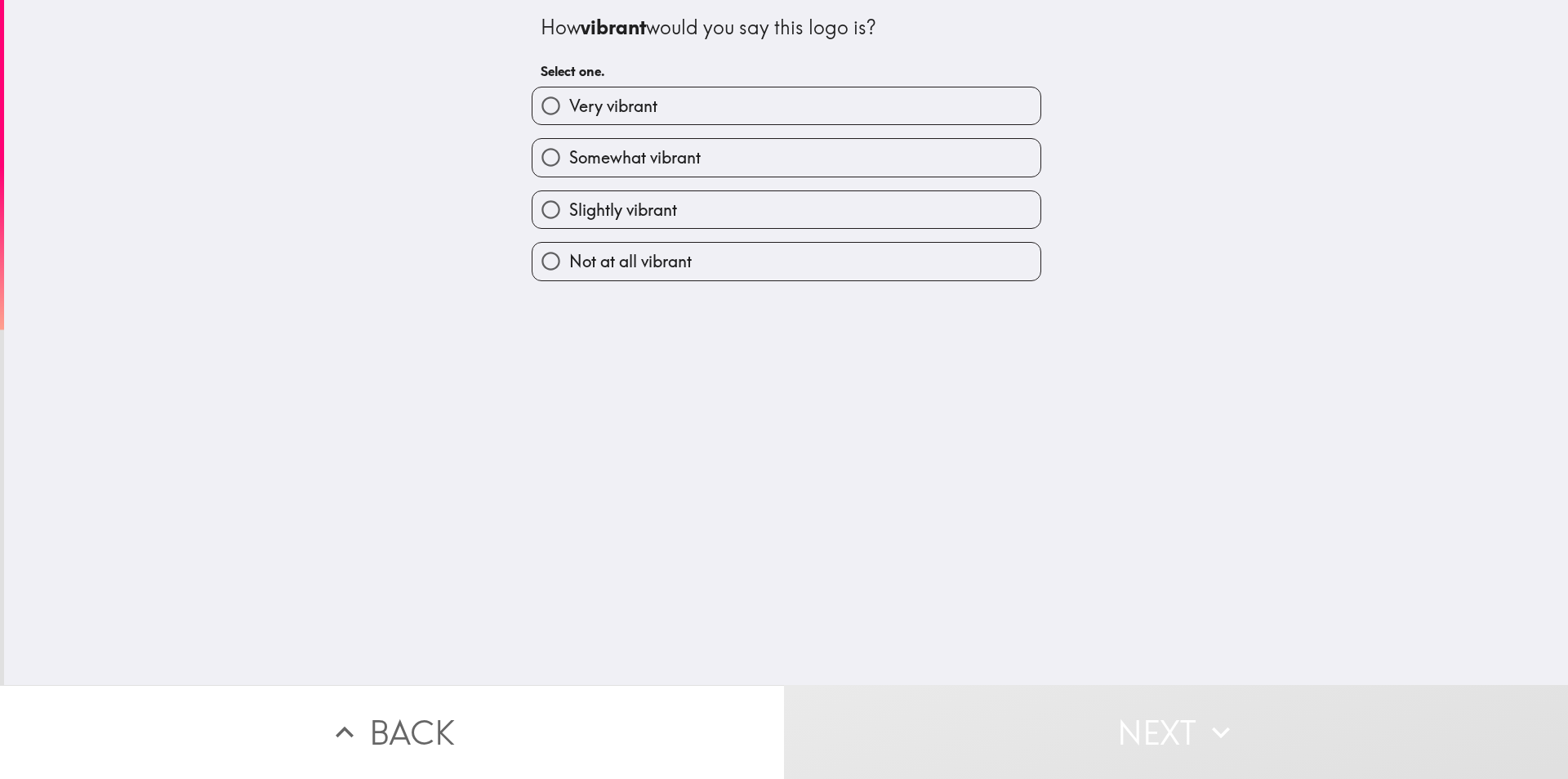
click at [742, 107] on label "Very vibrant" at bounding box center [787, 106] width 508 height 37
click at [569, 107] on input "Very vibrant" at bounding box center [550, 106] width 37 height 37
radio input "true"
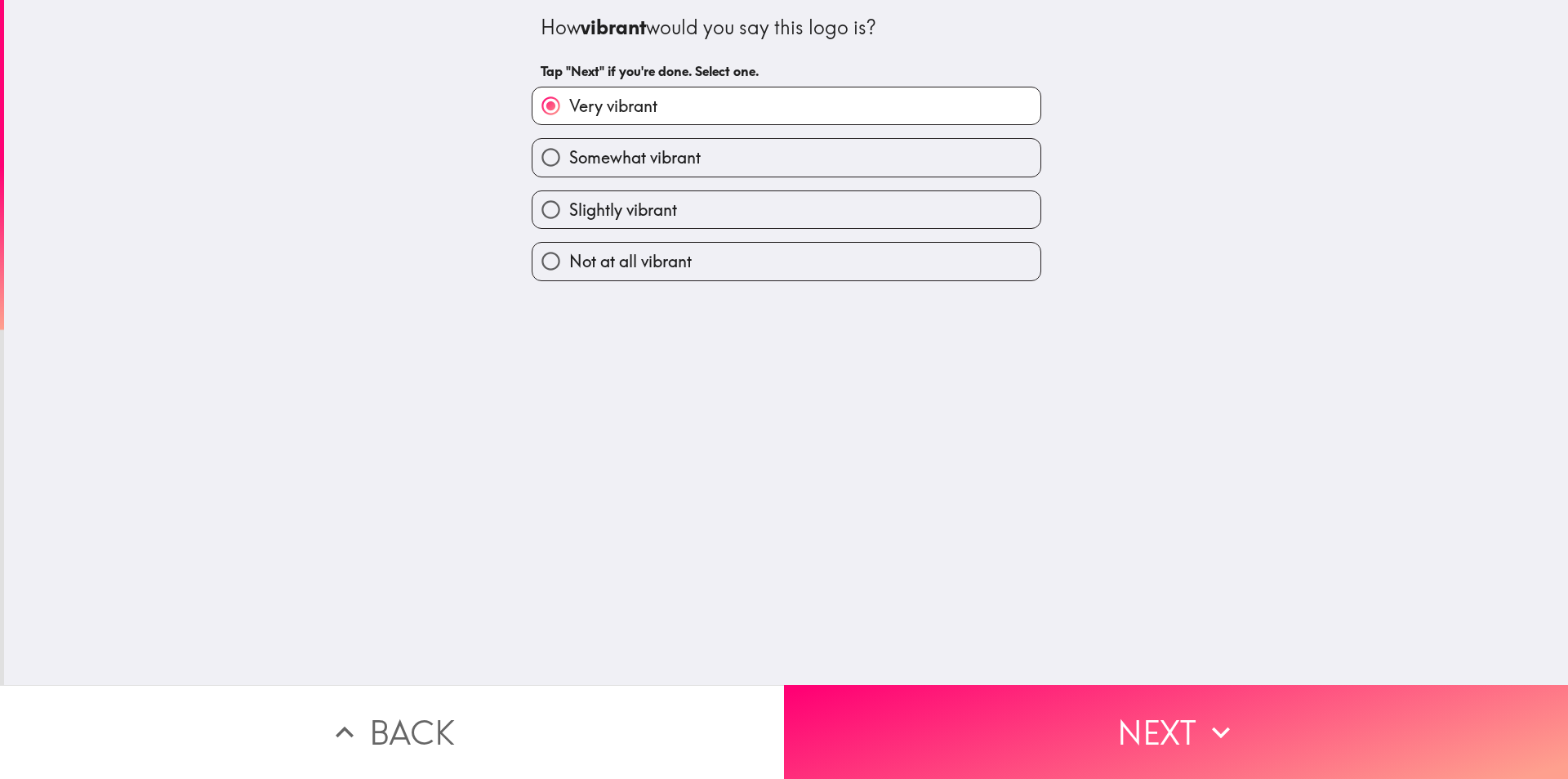
click at [1040, 694] on button "Next" at bounding box center [1176, 732] width 784 height 94
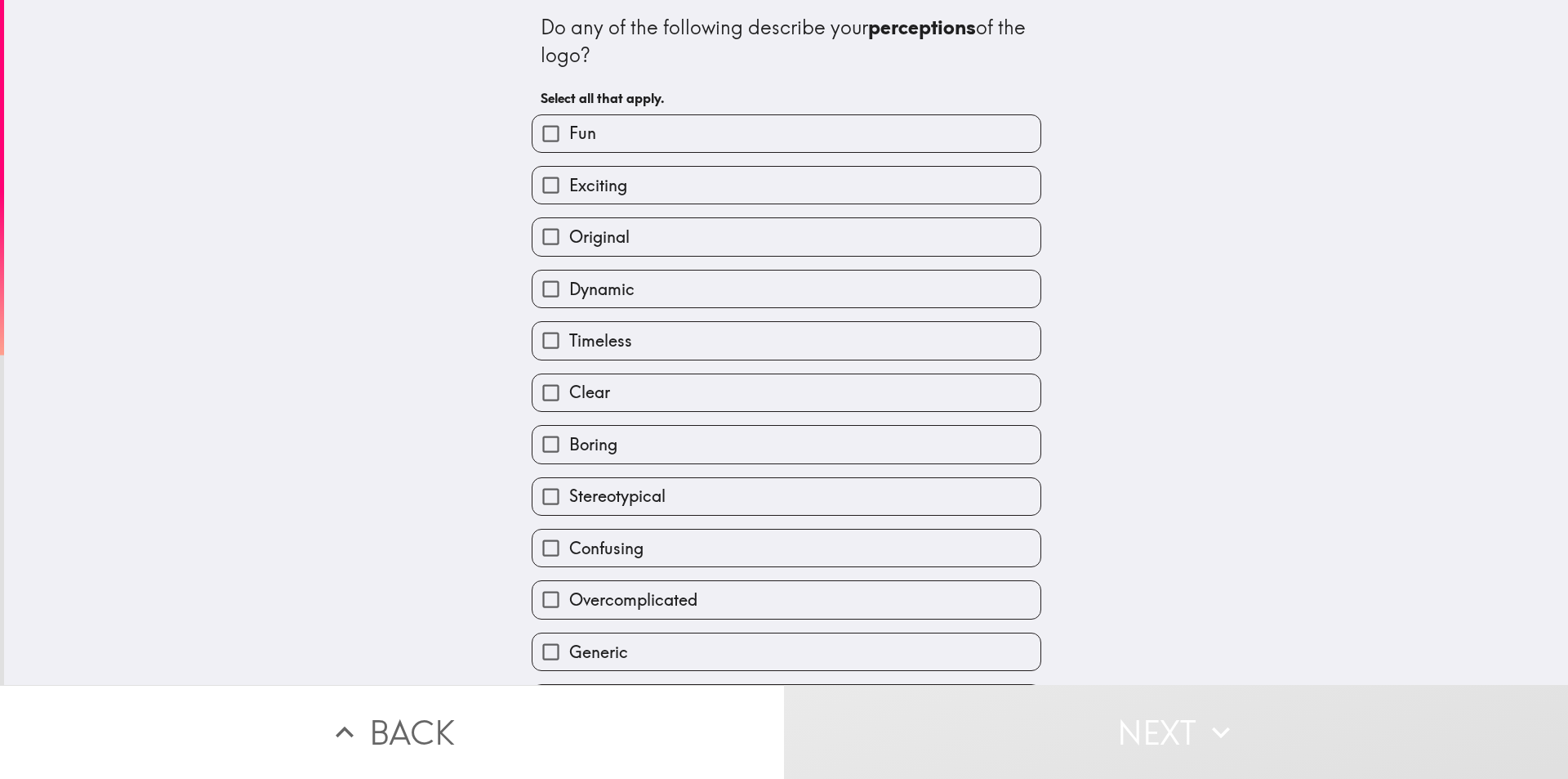
click at [641, 135] on label "Fun" at bounding box center [787, 133] width 508 height 37
click at [569, 135] on input "Fun" at bounding box center [550, 133] width 37 height 37
checkbox input "true"
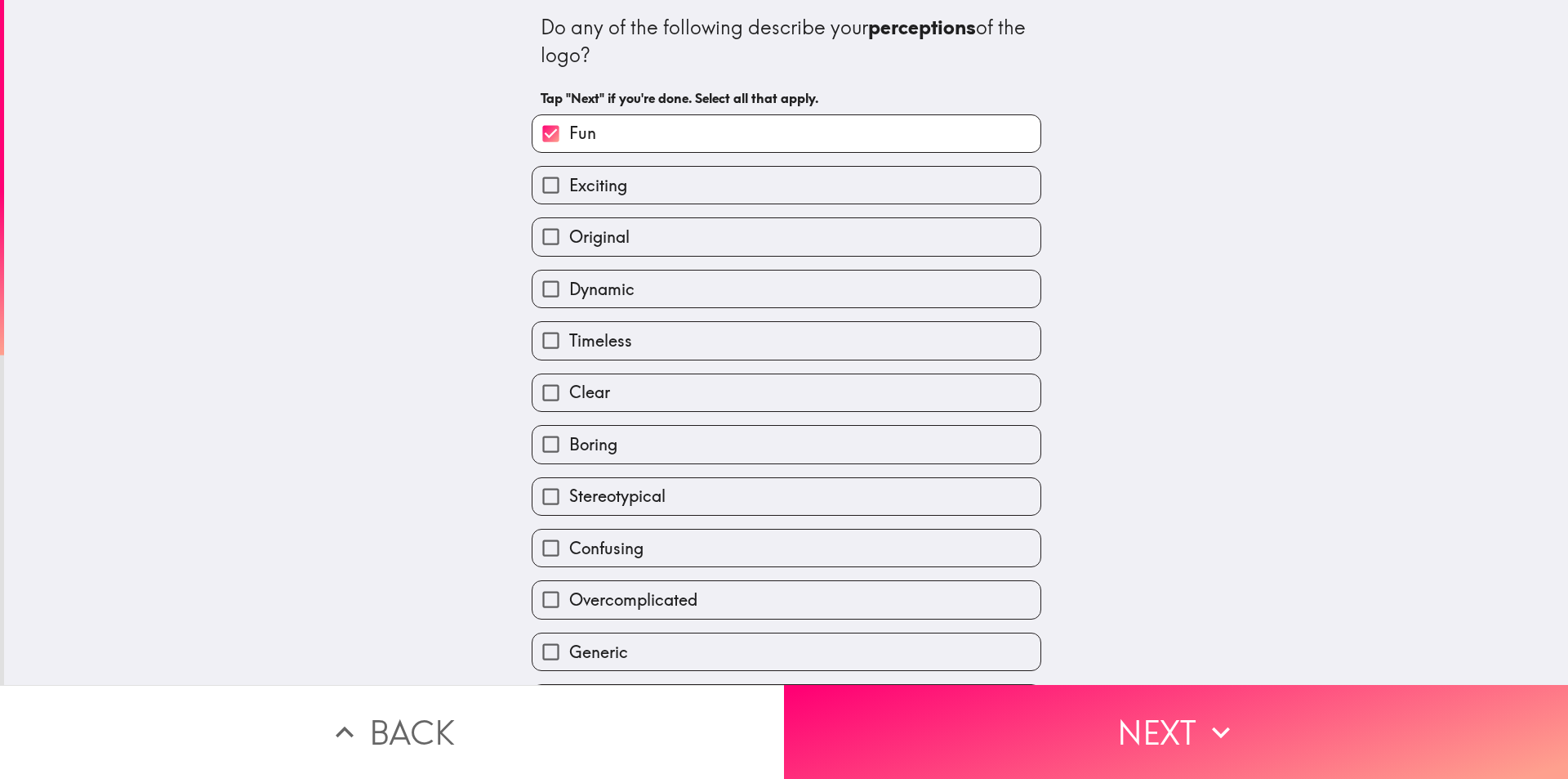
click at [639, 183] on label "Exciting" at bounding box center [787, 184] width 508 height 37
click at [569, 183] on input "Exciting" at bounding box center [550, 184] width 37 height 37
checkbox input "true"
click at [643, 242] on label "Original" at bounding box center [787, 236] width 508 height 37
click at [569, 242] on input "Original" at bounding box center [550, 236] width 37 height 37
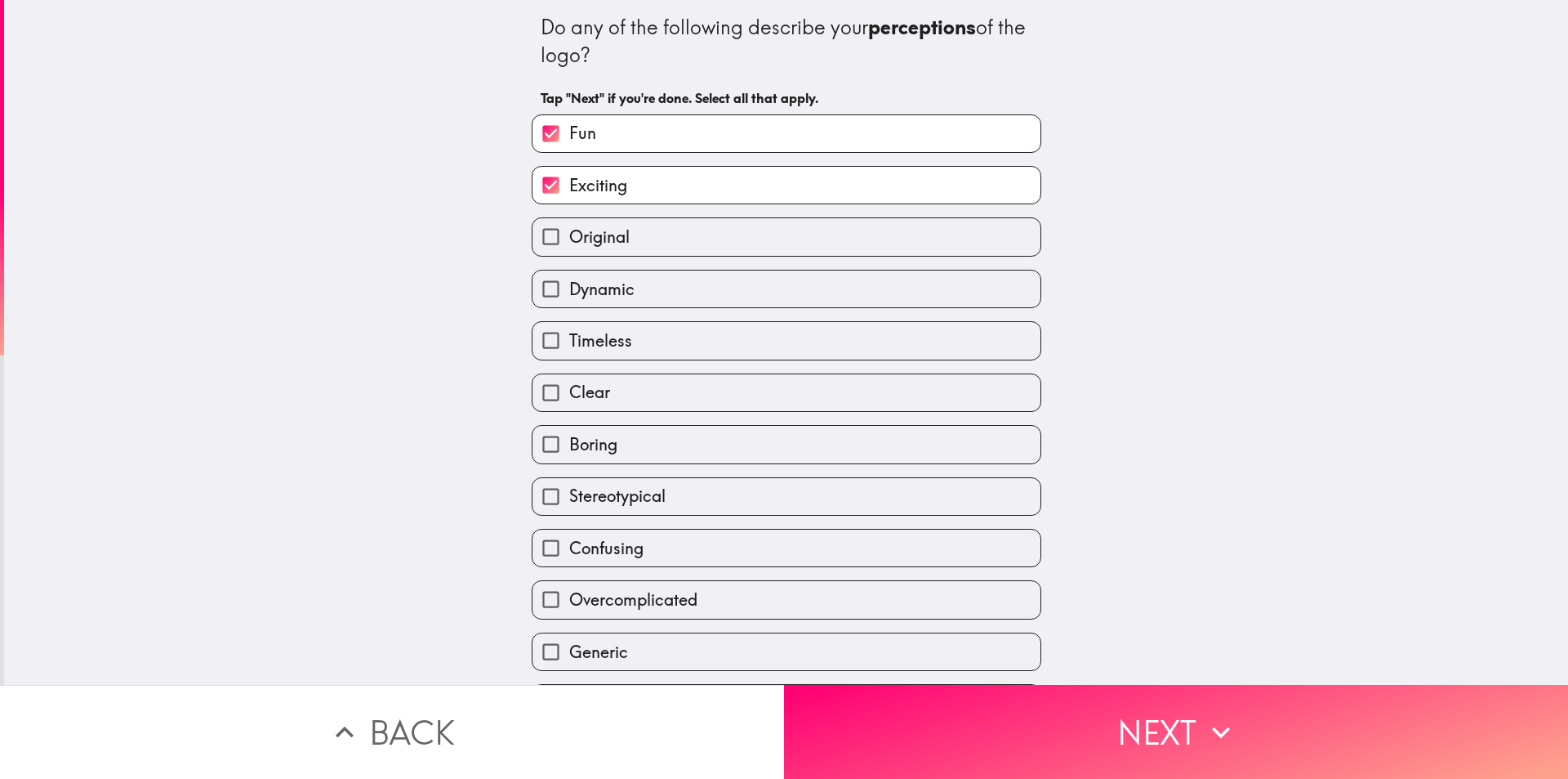
checkbox input "true"
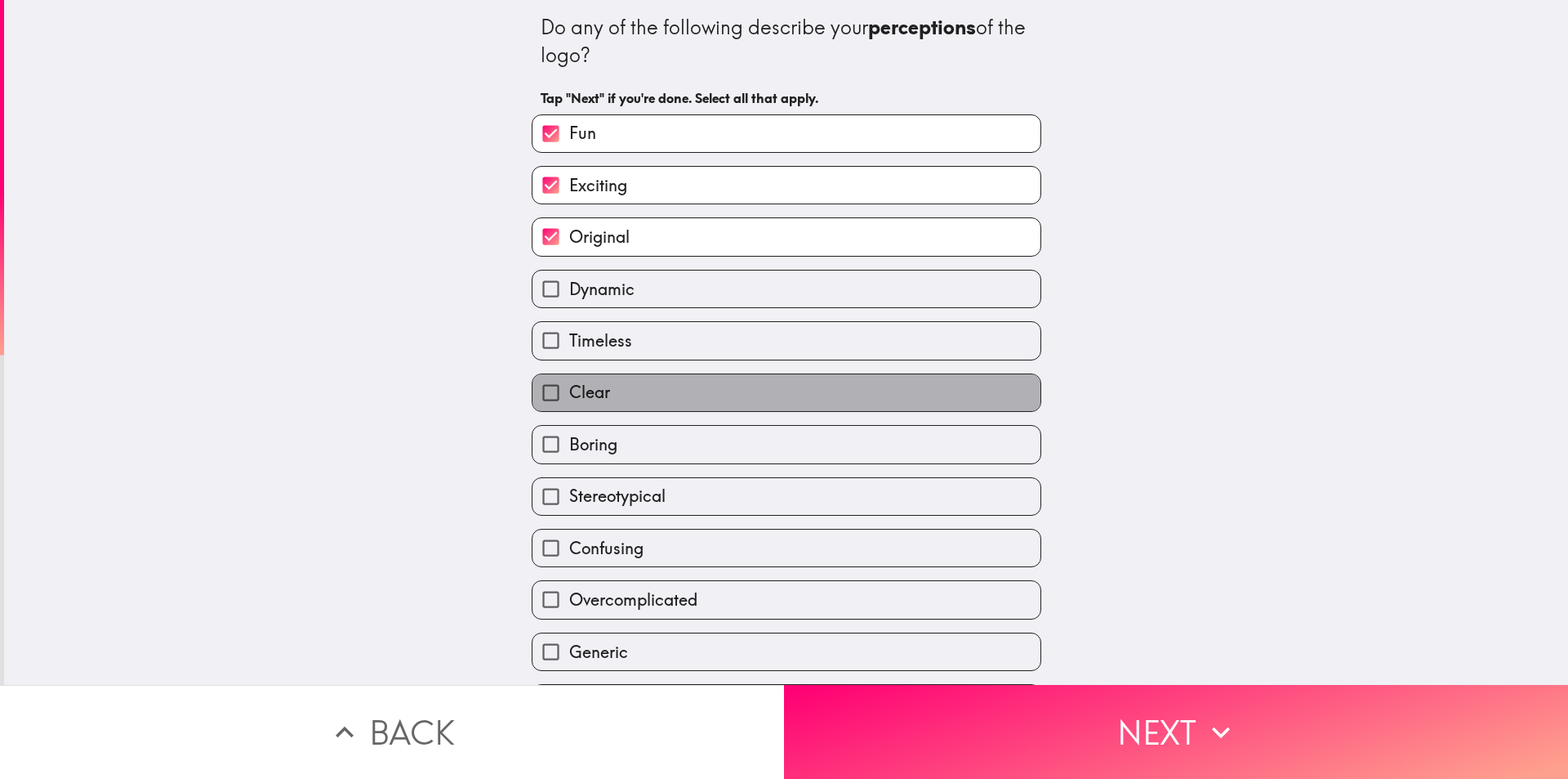
click at [659, 398] on label "Clear" at bounding box center [787, 392] width 508 height 37
click at [569, 398] on input "Clear" at bounding box center [550, 392] width 37 height 37
checkbox input "true"
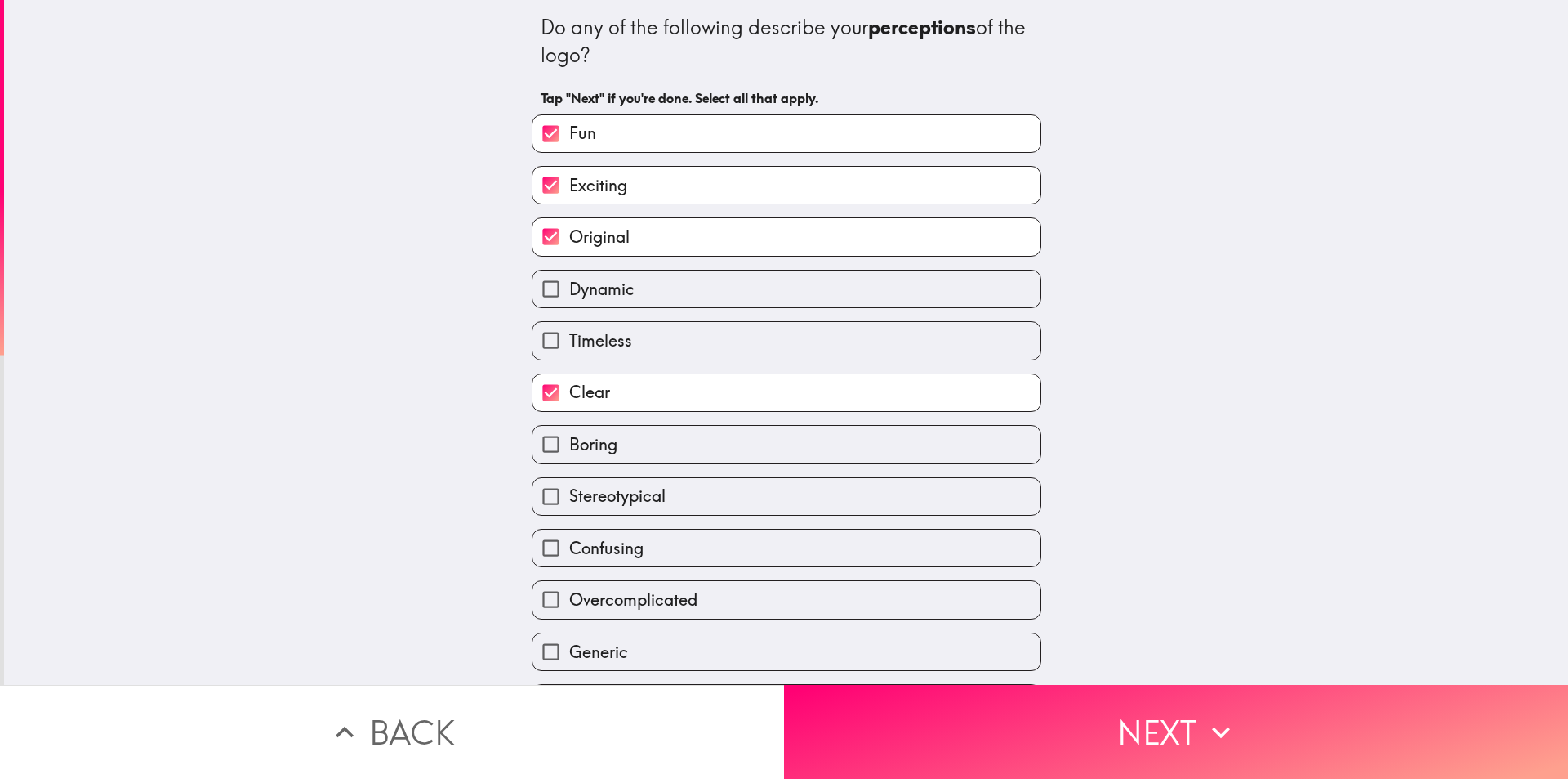
scroll to position [154, 0]
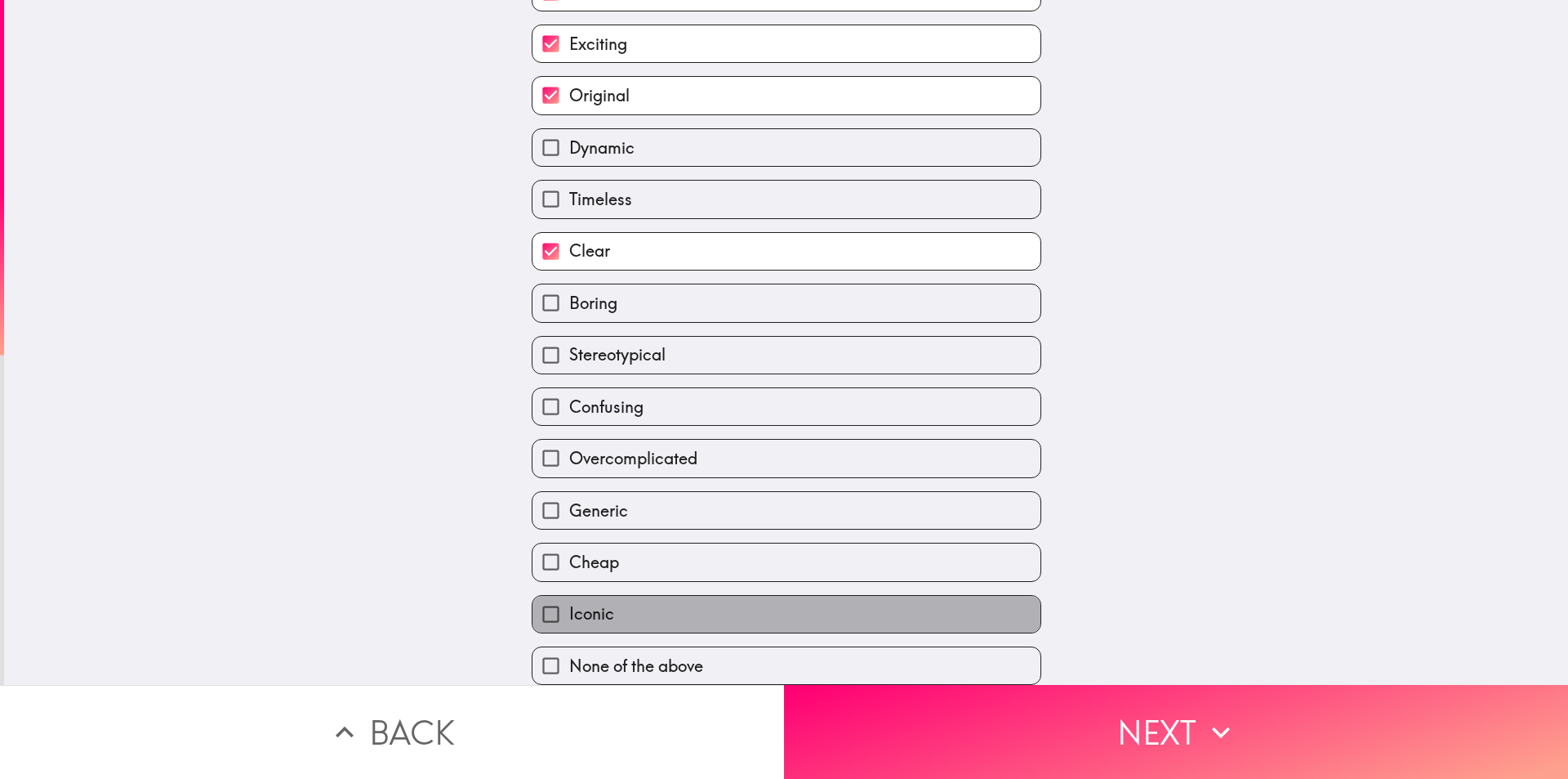
click at [770, 609] on label "Iconic" at bounding box center [787, 613] width 508 height 37
click at [569, 609] on input "Iconic" at bounding box center [550, 613] width 37 height 37
checkbox input "true"
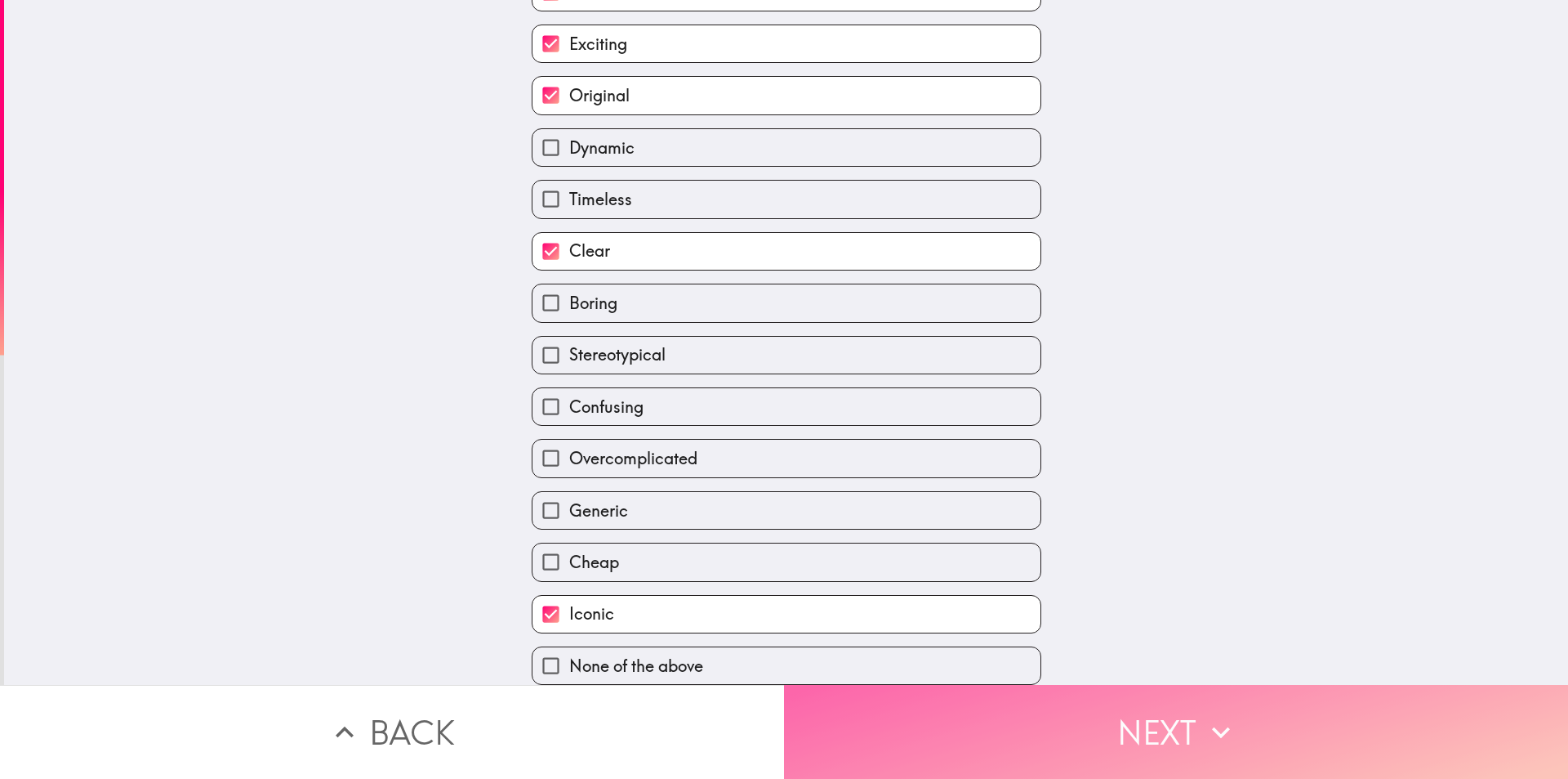
click at [1005, 749] on button "Next" at bounding box center [1176, 732] width 784 height 94
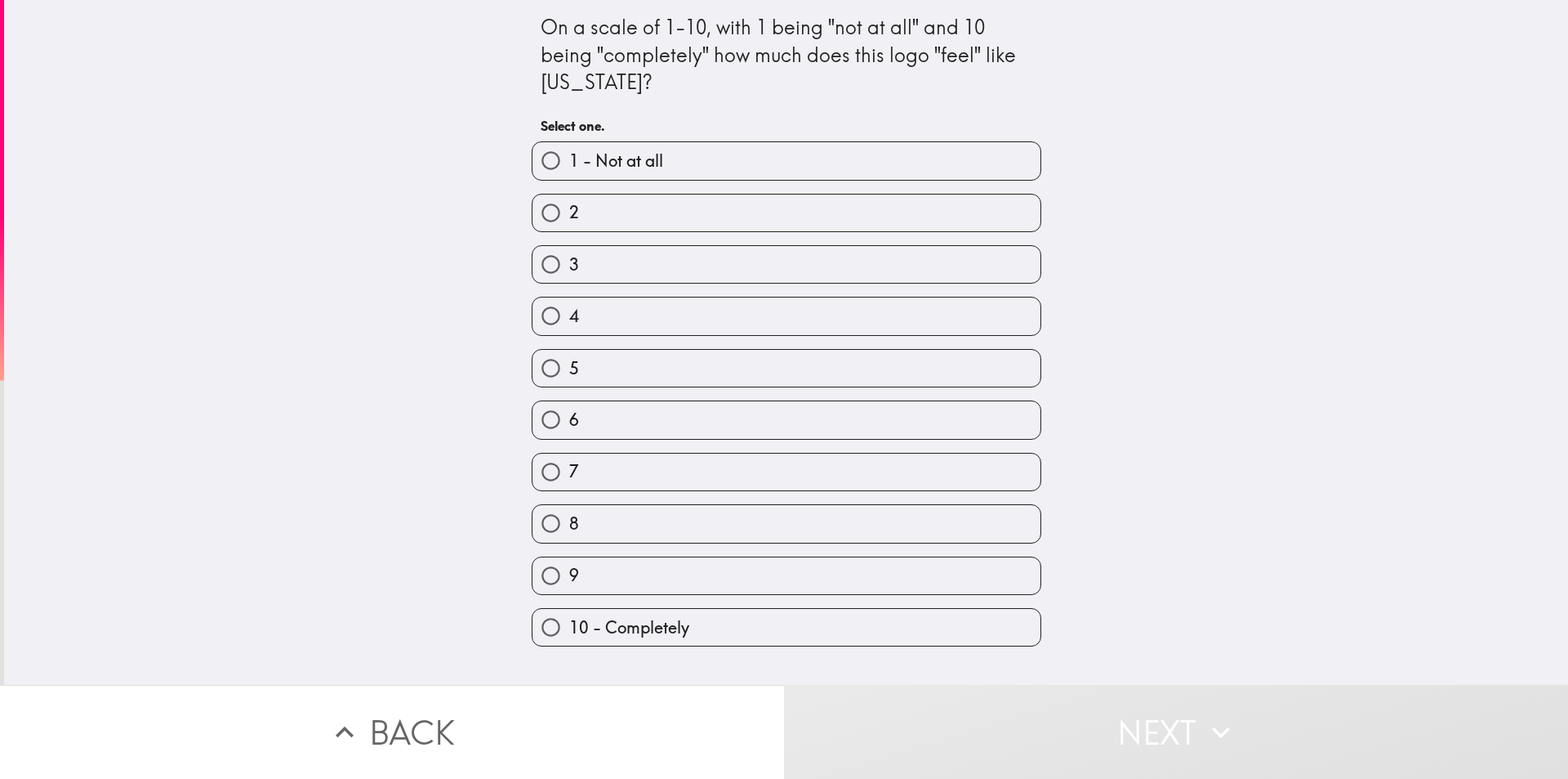
click at [714, 574] on label "9" at bounding box center [787, 575] width 508 height 37
click at [569, 574] on input "9" at bounding box center [550, 575] width 37 height 37
radio input "true"
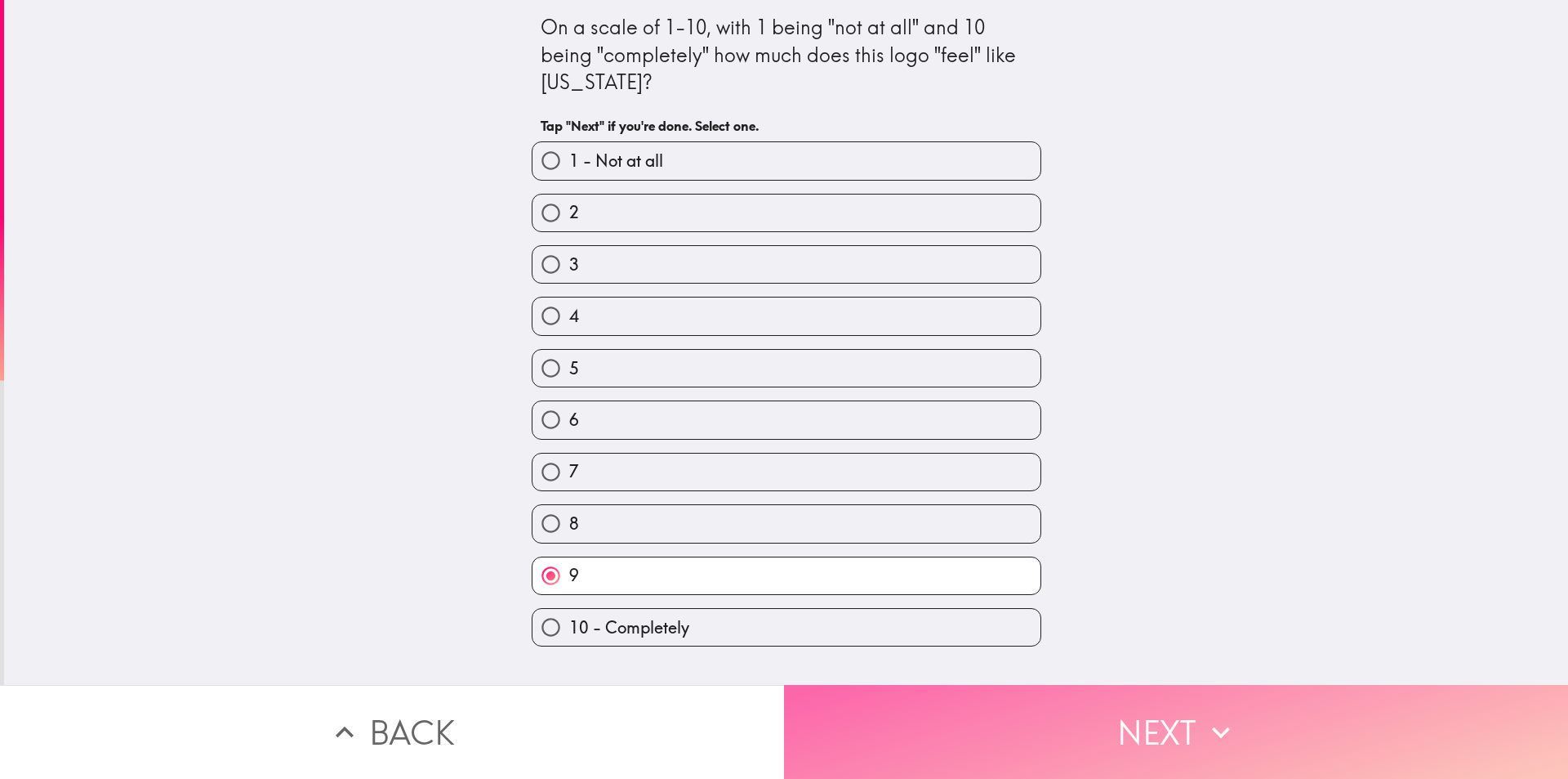
click at [1010, 723] on button "Next" at bounding box center [1176, 732] width 784 height 94
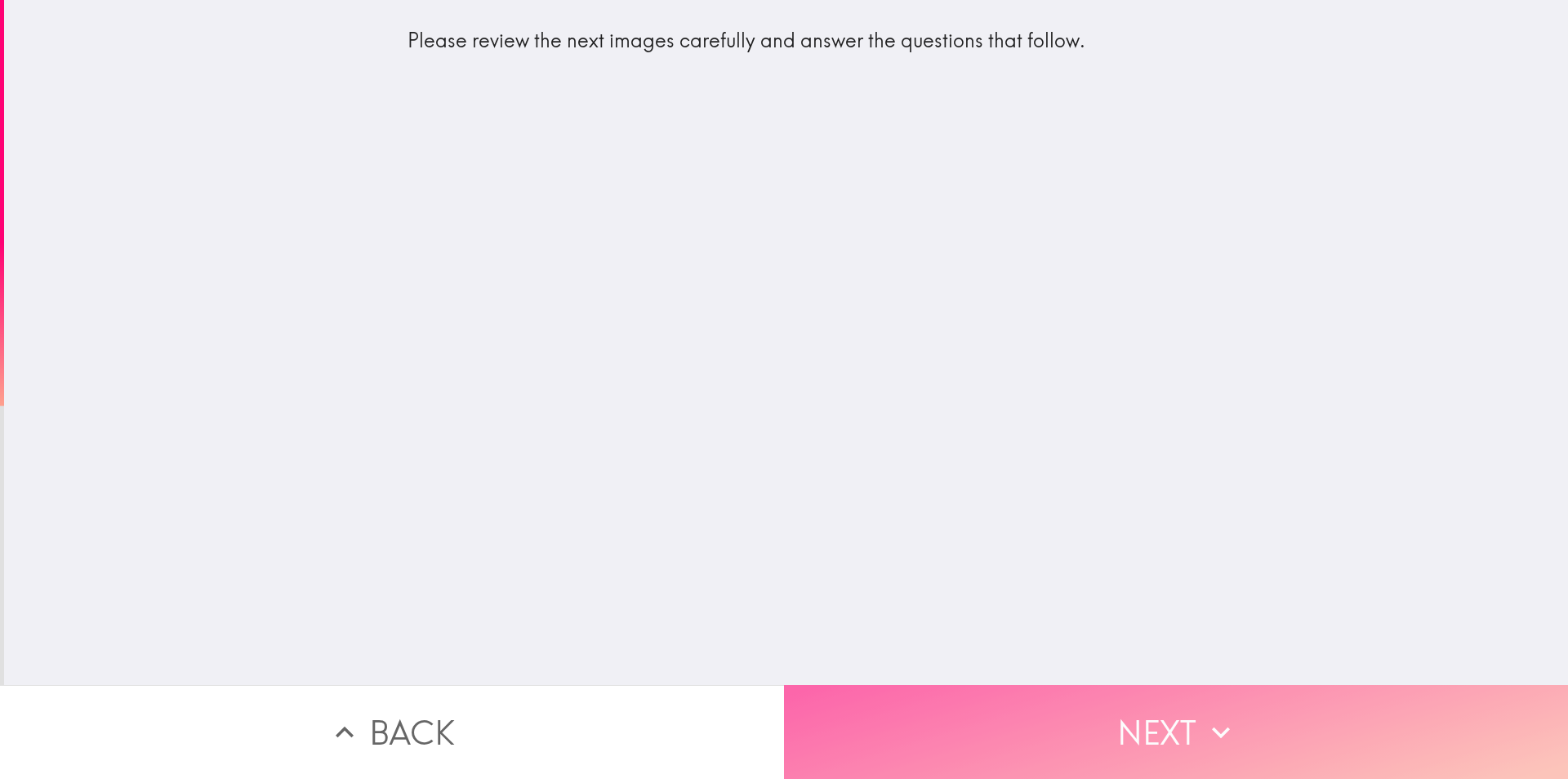
click at [1148, 709] on button "Next" at bounding box center [1176, 732] width 784 height 94
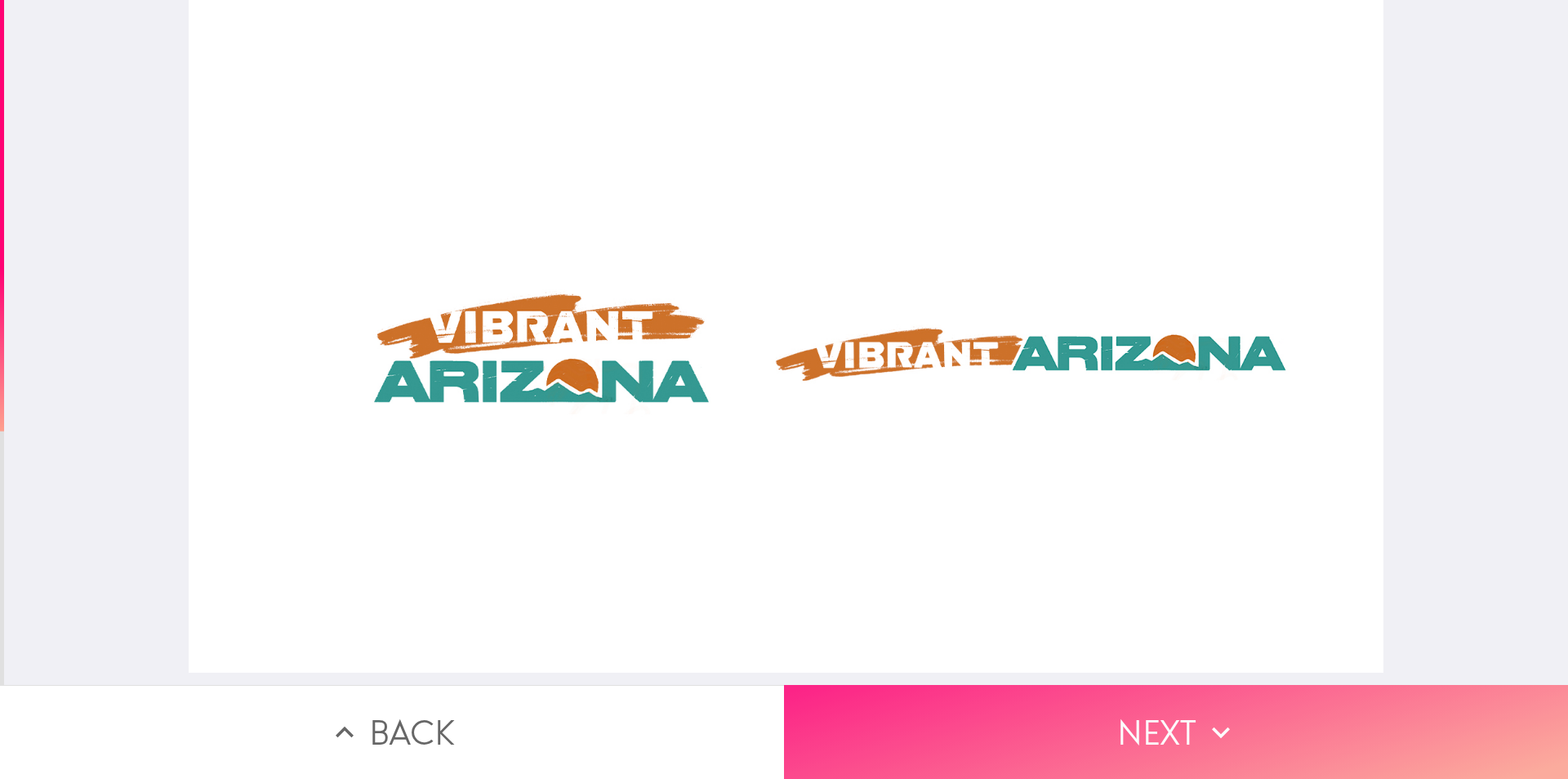
click at [1122, 723] on button "Next" at bounding box center [1176, 732] width 784 height 94
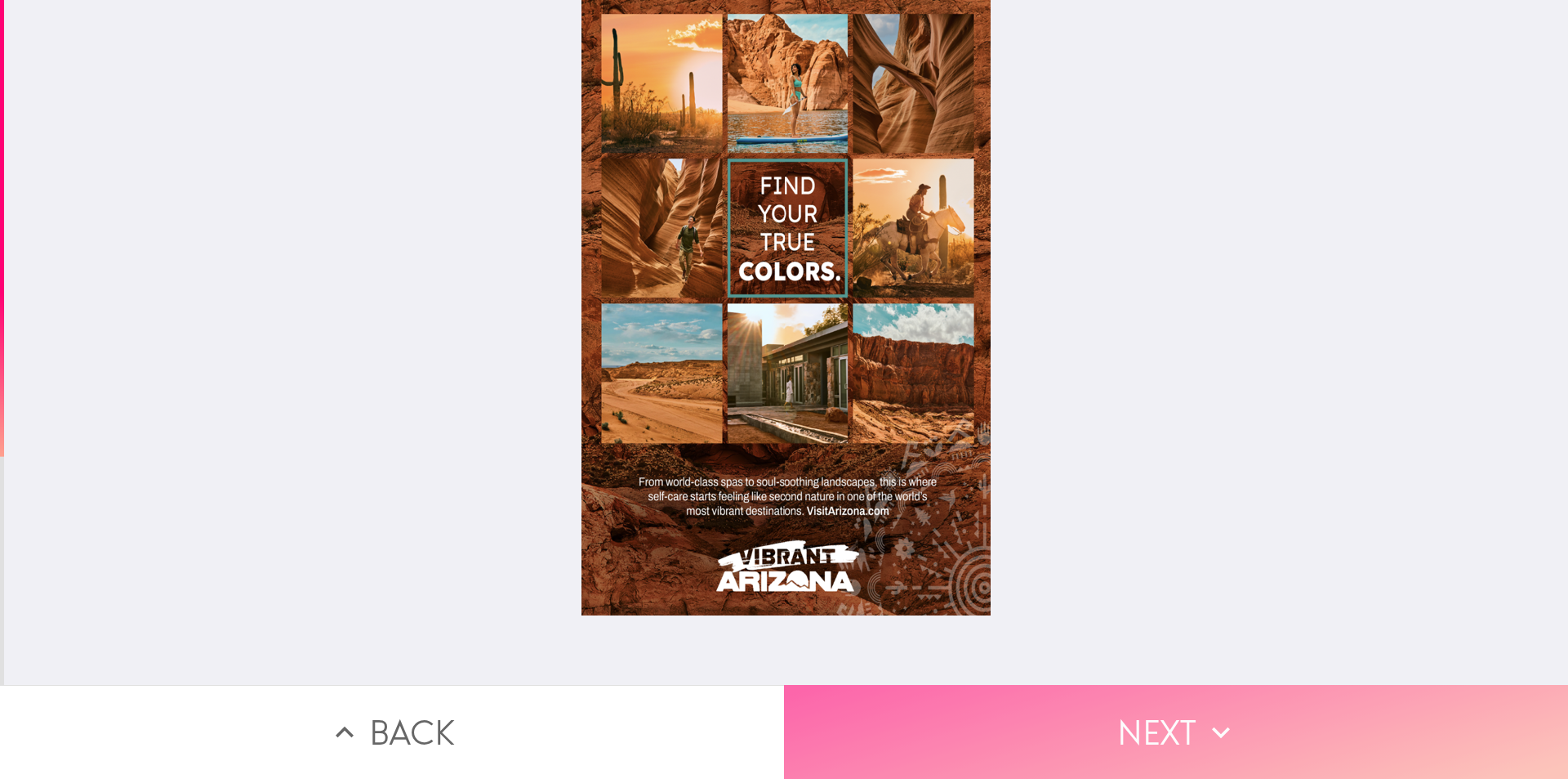
click at [1100, 730] on button "Next" at bounding box center [1176, 732] width 784 height 94
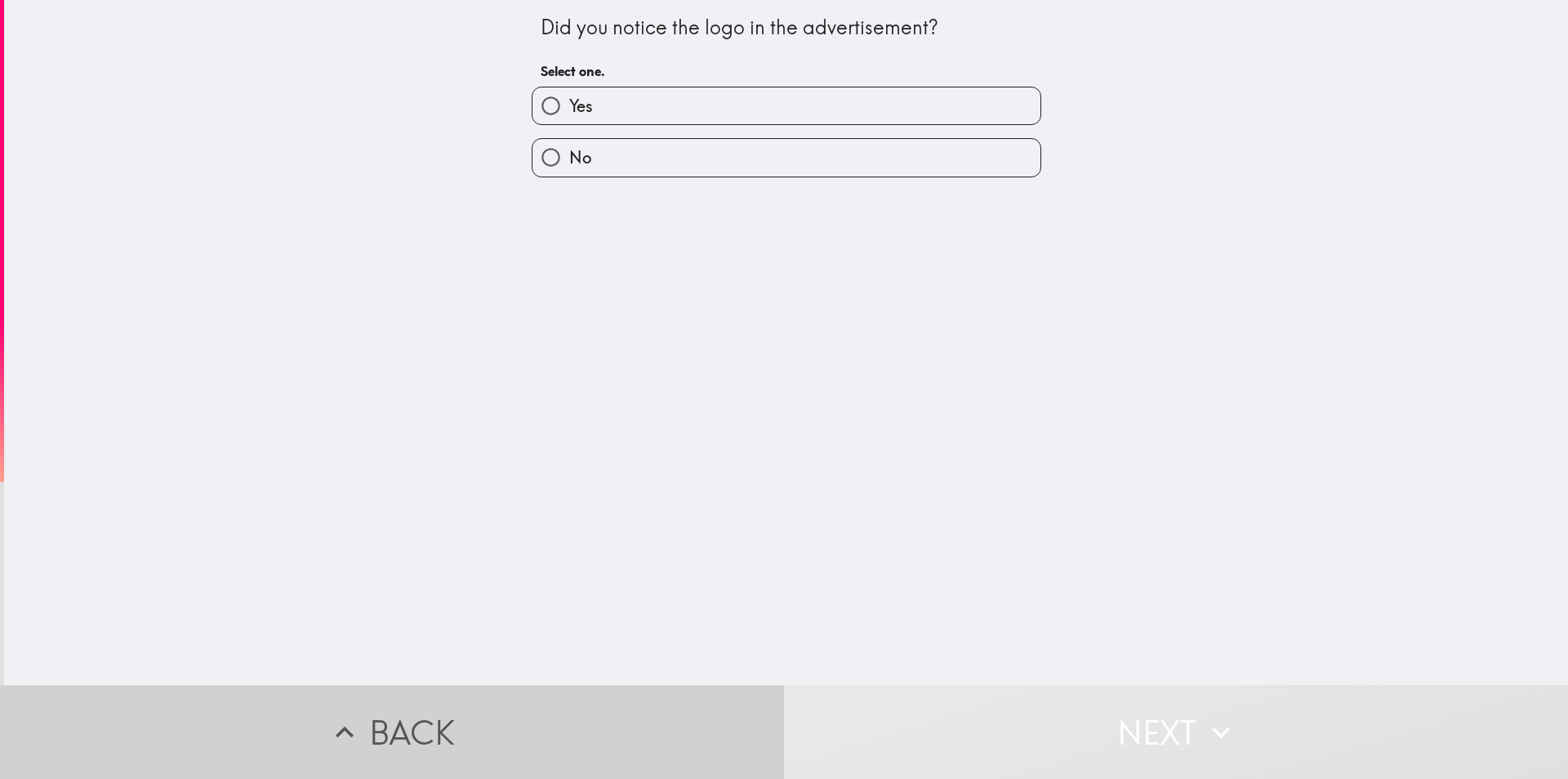
click at [450, 713] on button "Back" at bounding box center [392, 732] width 784 height 94
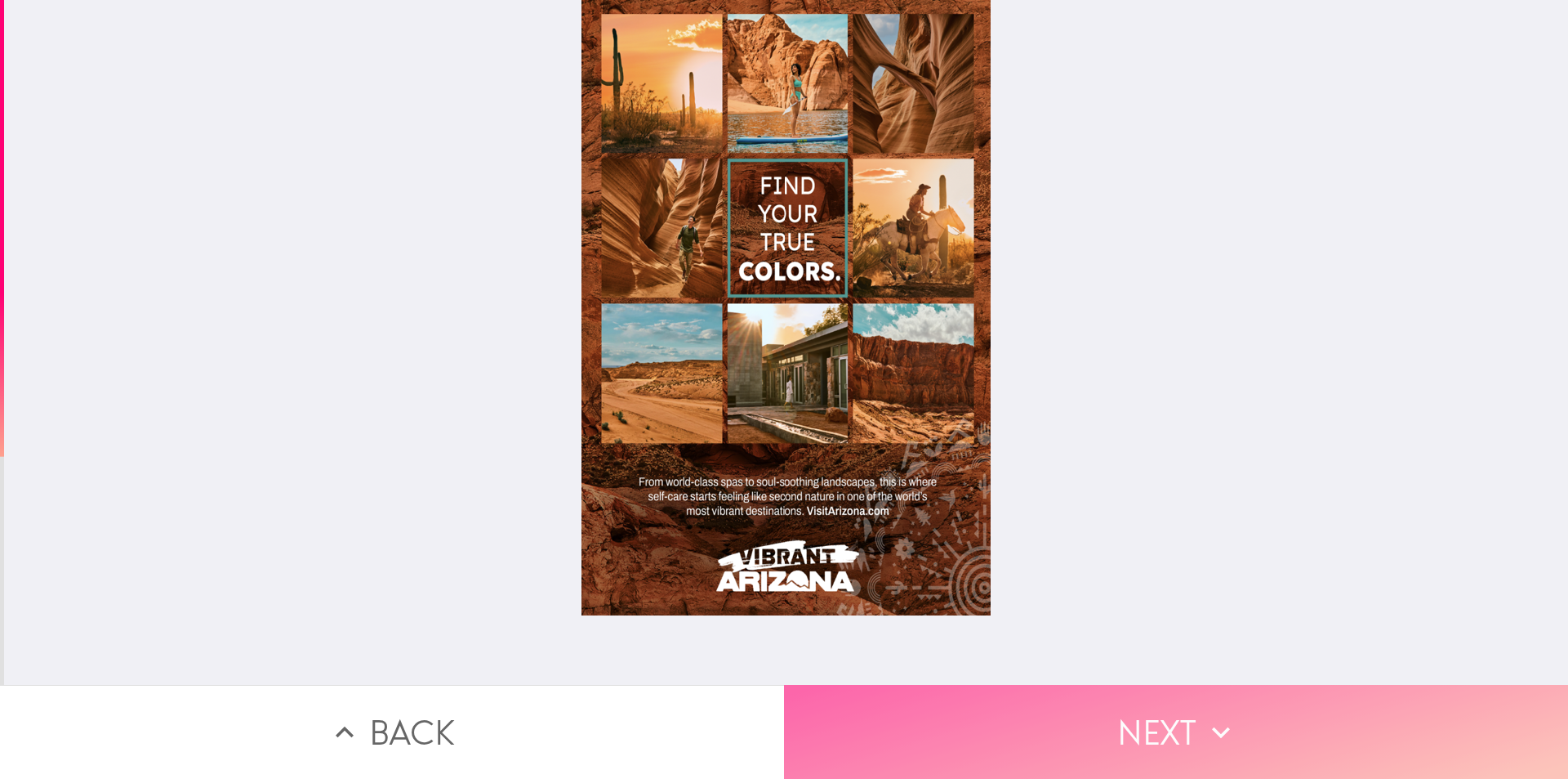
click at [929, 712] on button "Next" at bounding box center [1176, 732] width 784 height 94
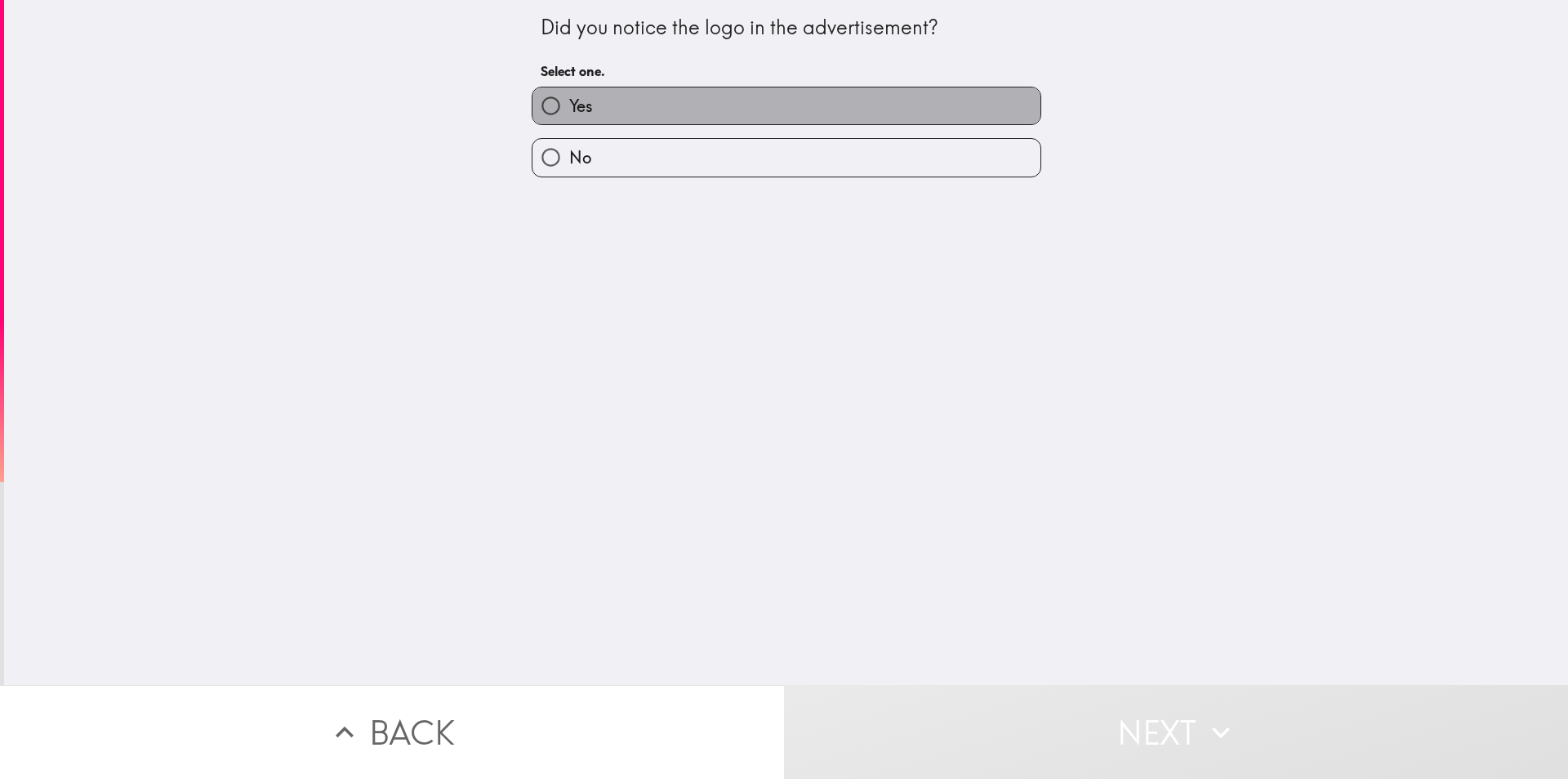
click at [874, 104] on label "Yes" at bounding box center [787, 106] width 508 height 37
click at [569, 104] on input "Yes" at bounding box center [550, 106] width 37 height 37
radio input "true"
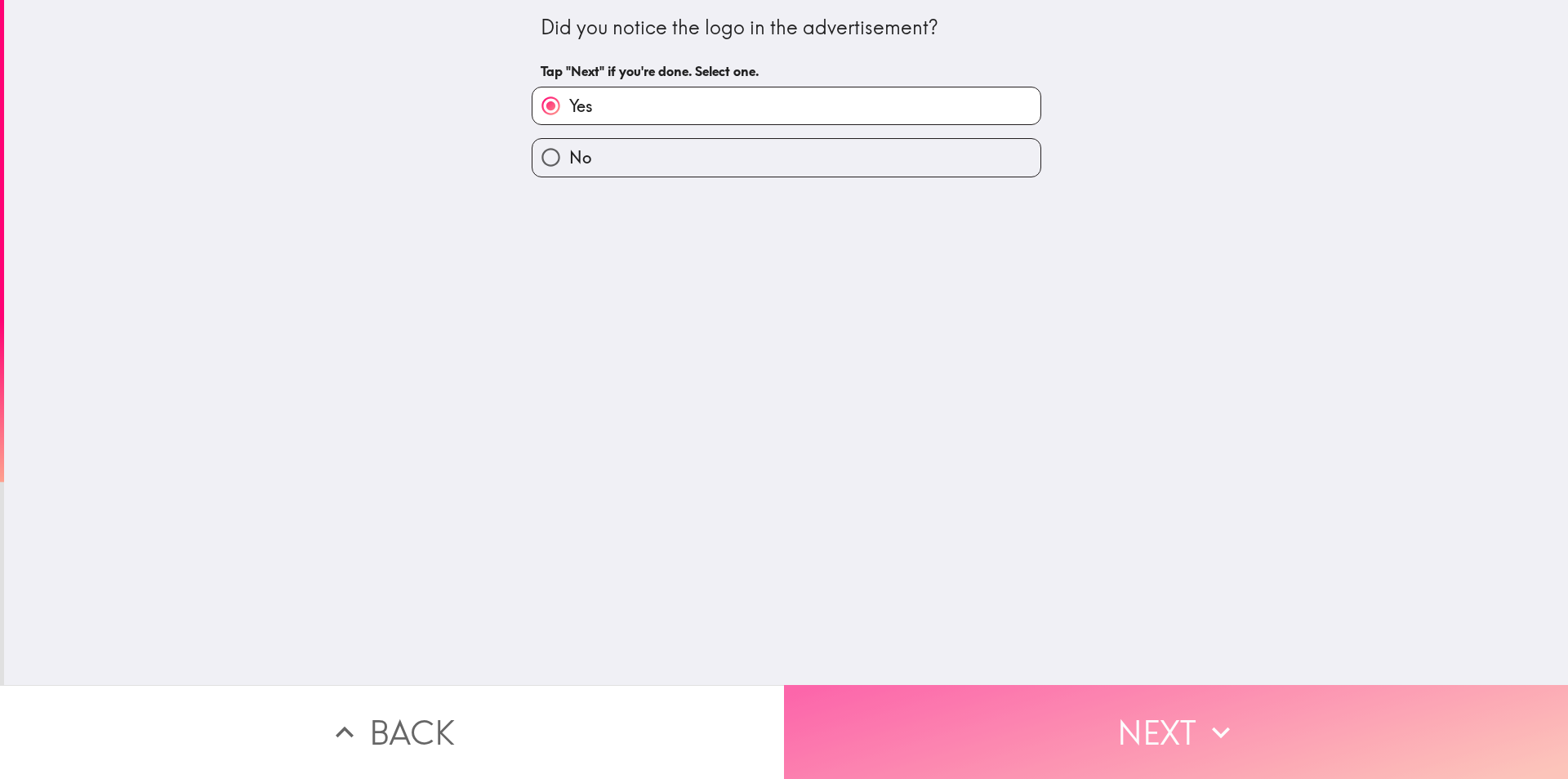
click at [1156, 721] on button "Next" at bounding box center [1176, 732] width 784 height 94
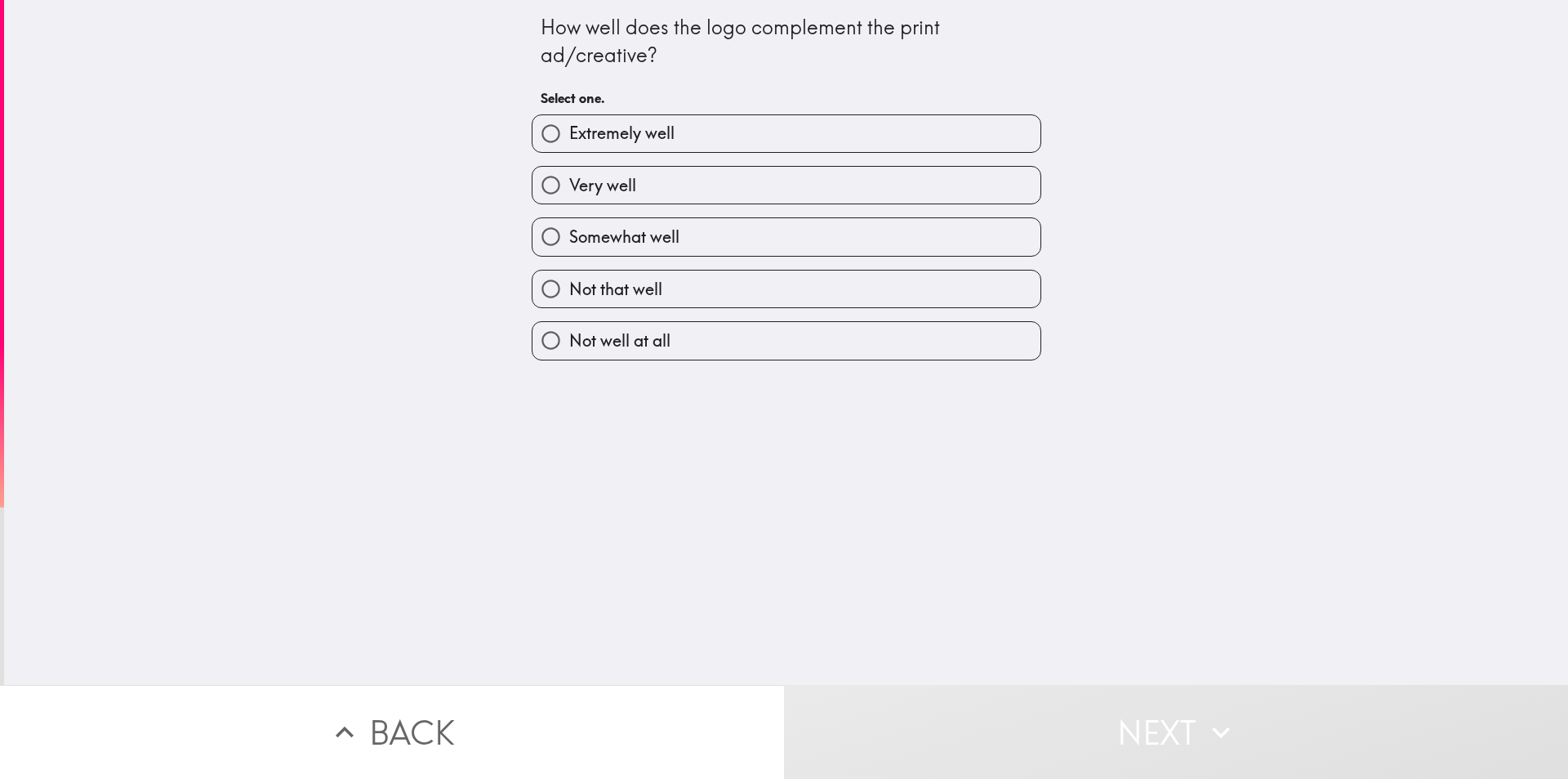
click at [743, 167] on label "Very well" at bounding box center [787, 184] width 508 height 37
click at [569, 167] on input "Very well" at bounding box center [550, 184] width 37 height 37
radio input "true"
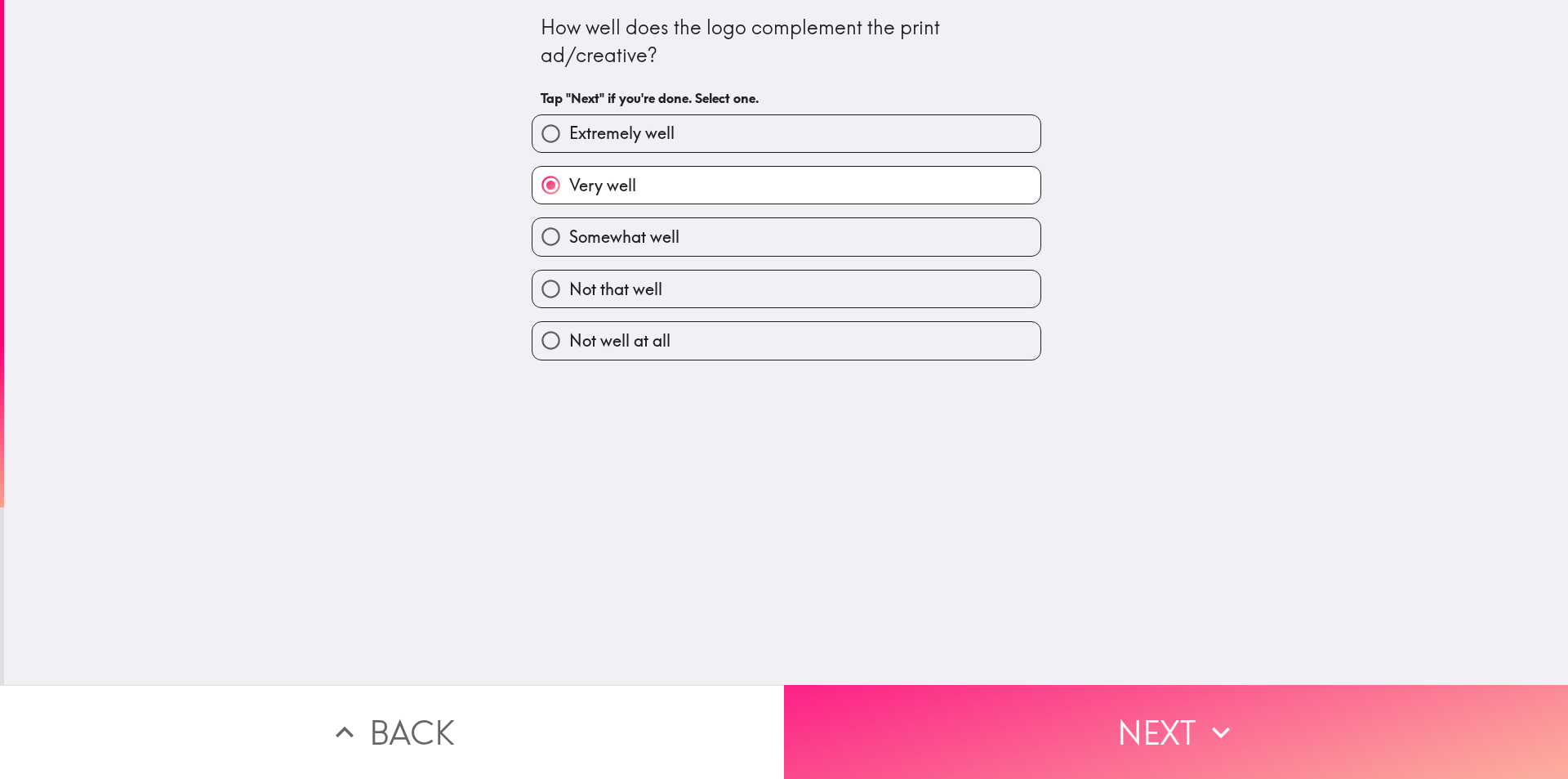
click at [1186, 707] on button "Next" at bounding box center [1176, 732] width 784 height 94
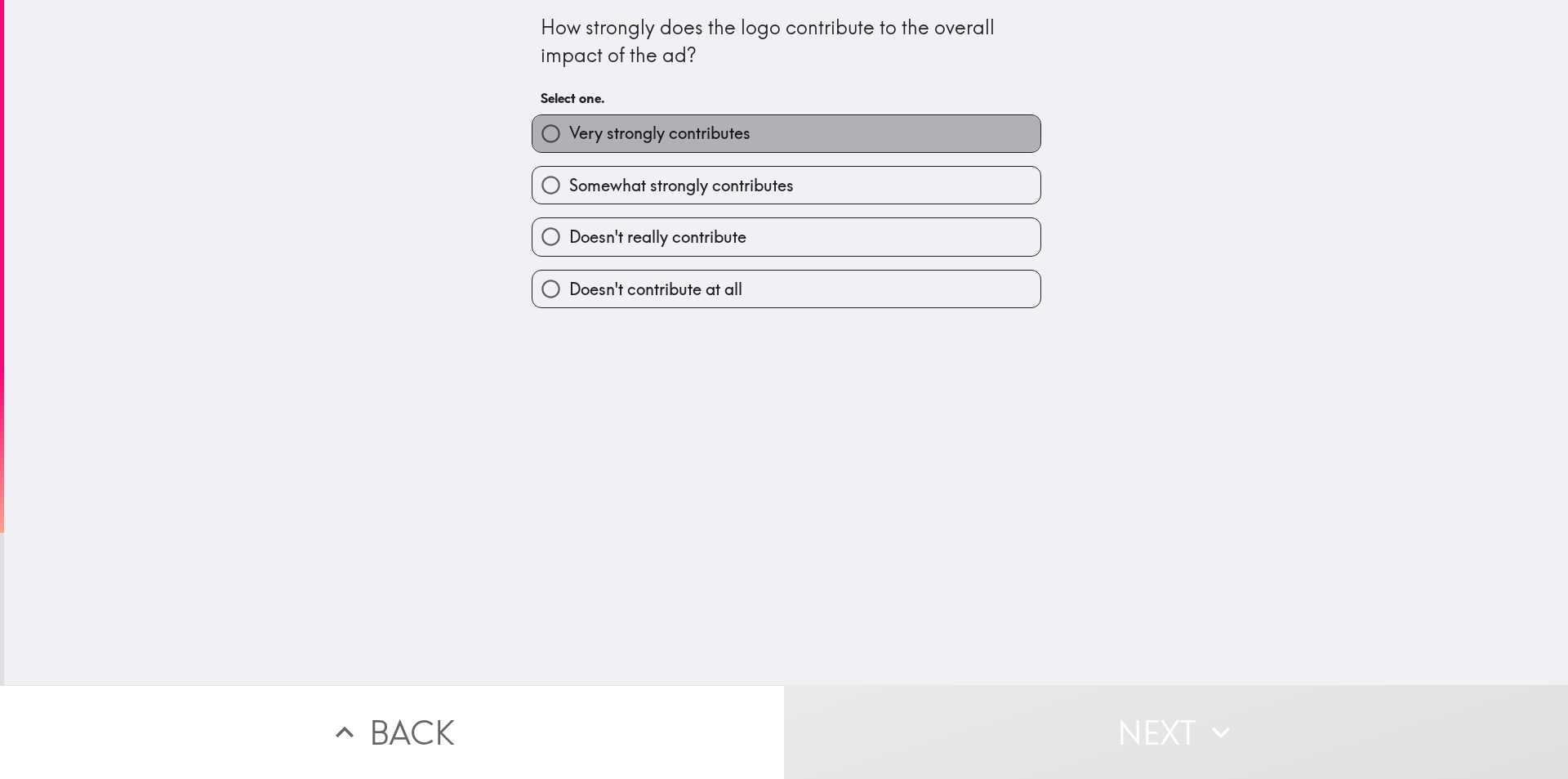
click at [694, 145] on label "Very strongly contributes" at bounding box center [787, 133] width 508 height 37
click at [569, 145] on input "Very strongly contributes" at bounding box center [550, 133] width 37 height 37
radio input "true"
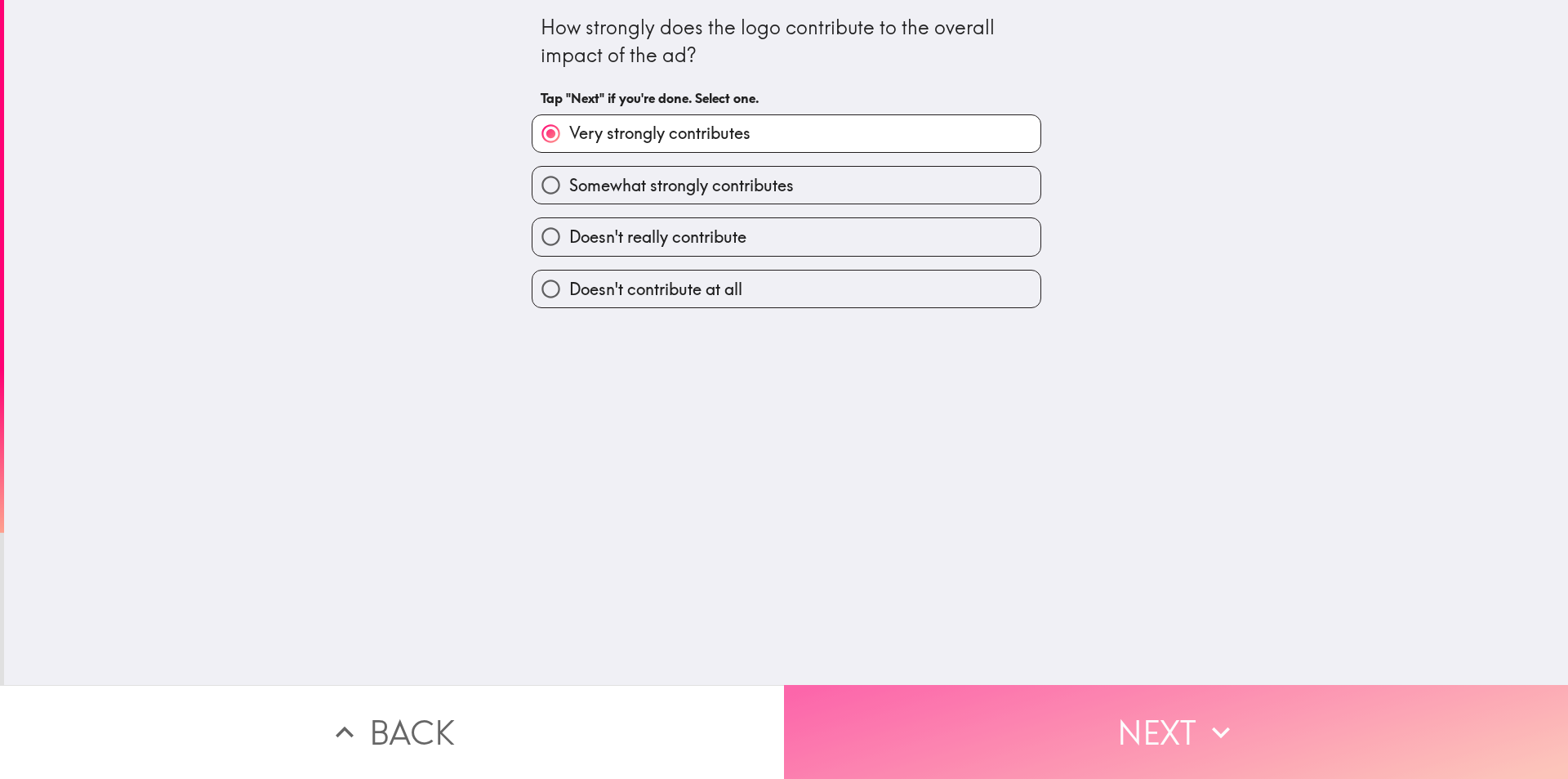
click at [1047, 715] on button "Next" at bounding box center [1176, 732] width 784 height 94
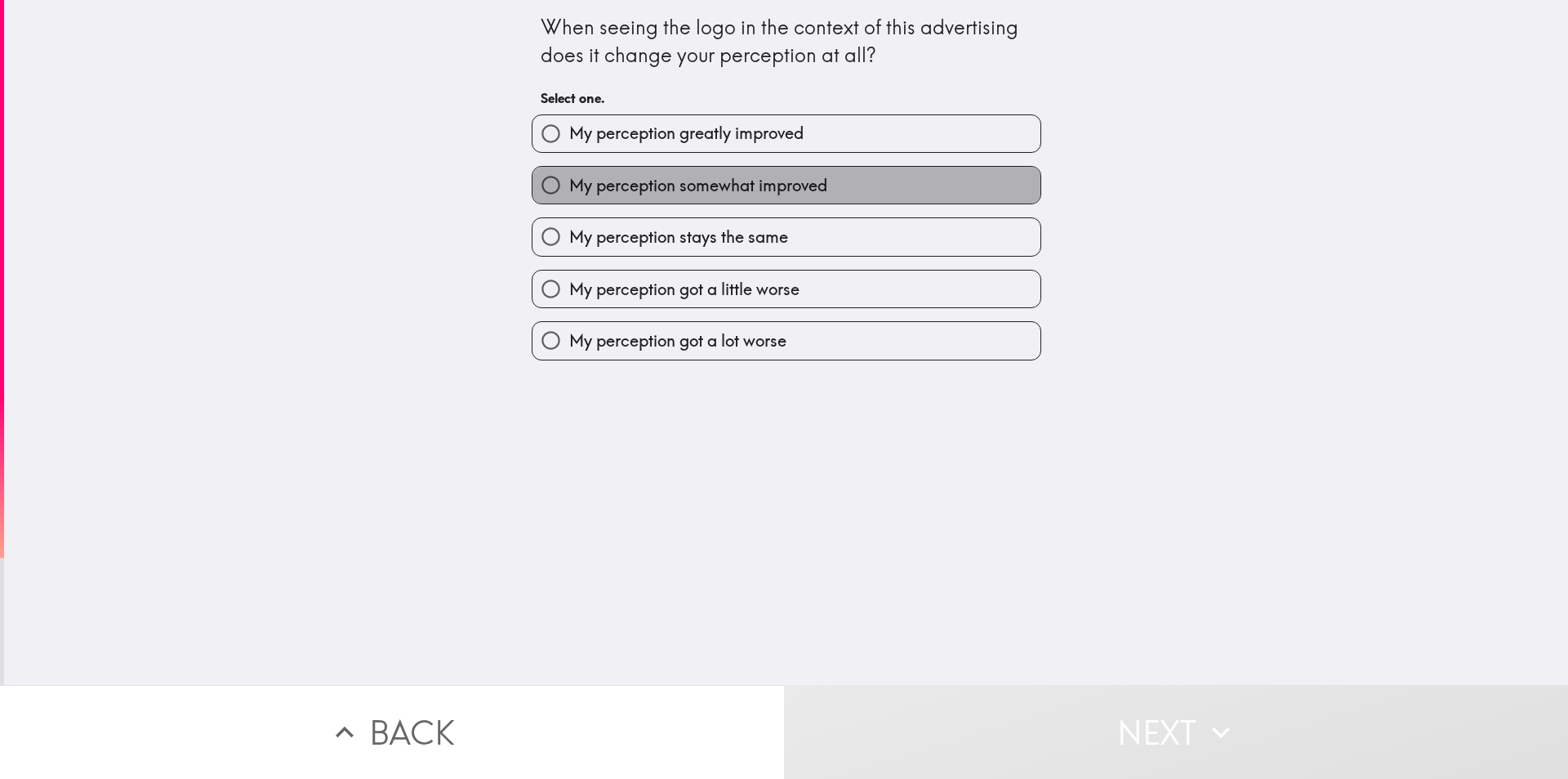
click at [767, 174] on span "My perception somewhat improved" at bounding box center [698, 185] width 258 height 23
click at [569, 173] on input "My perception somewhat improved" at bounding box center [550, 184] width 37 height 37
radio input "true"
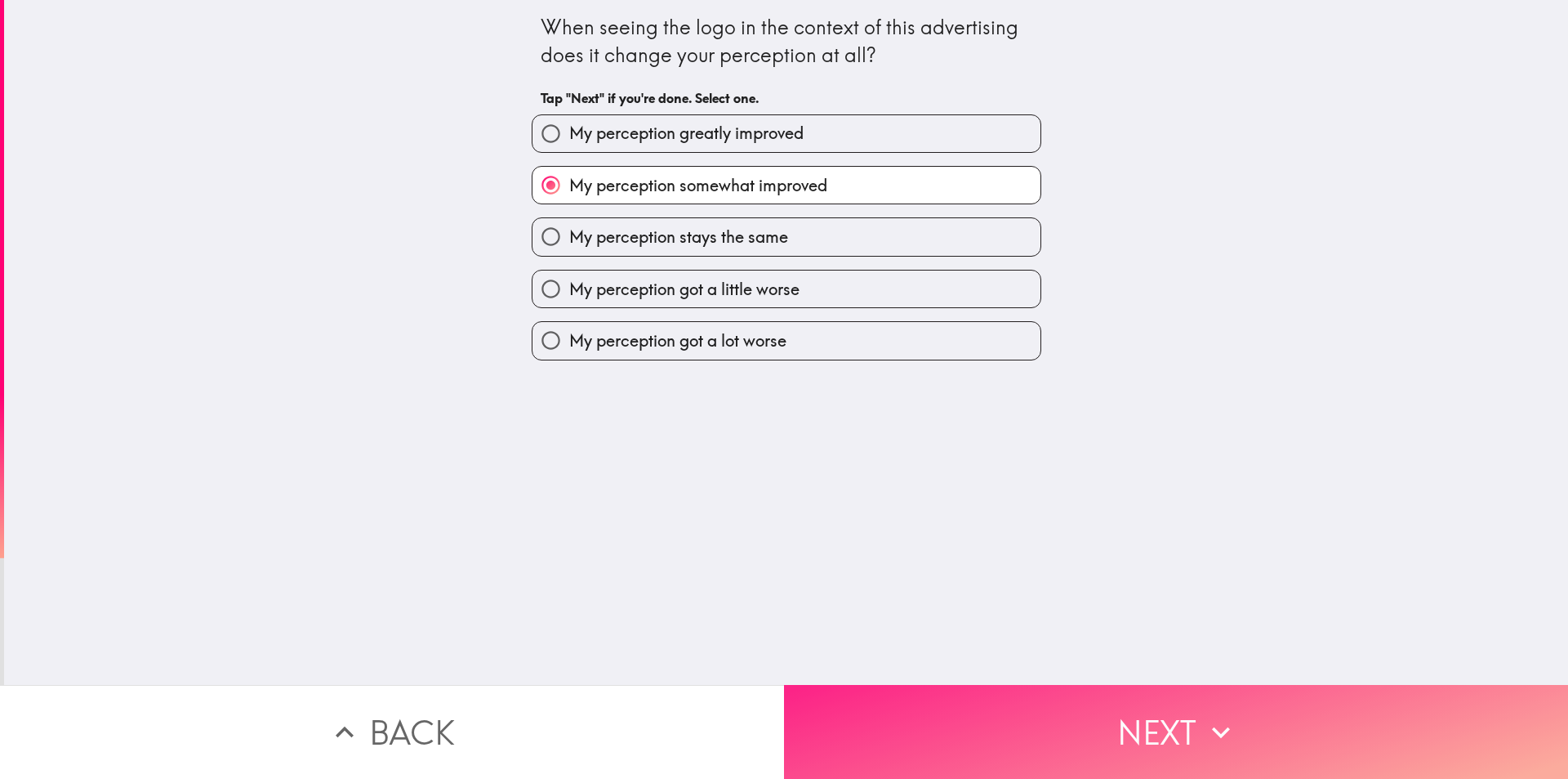
click at [1078, 733] on button "Next" at bounding box center [1176, 732] width 784 height 94
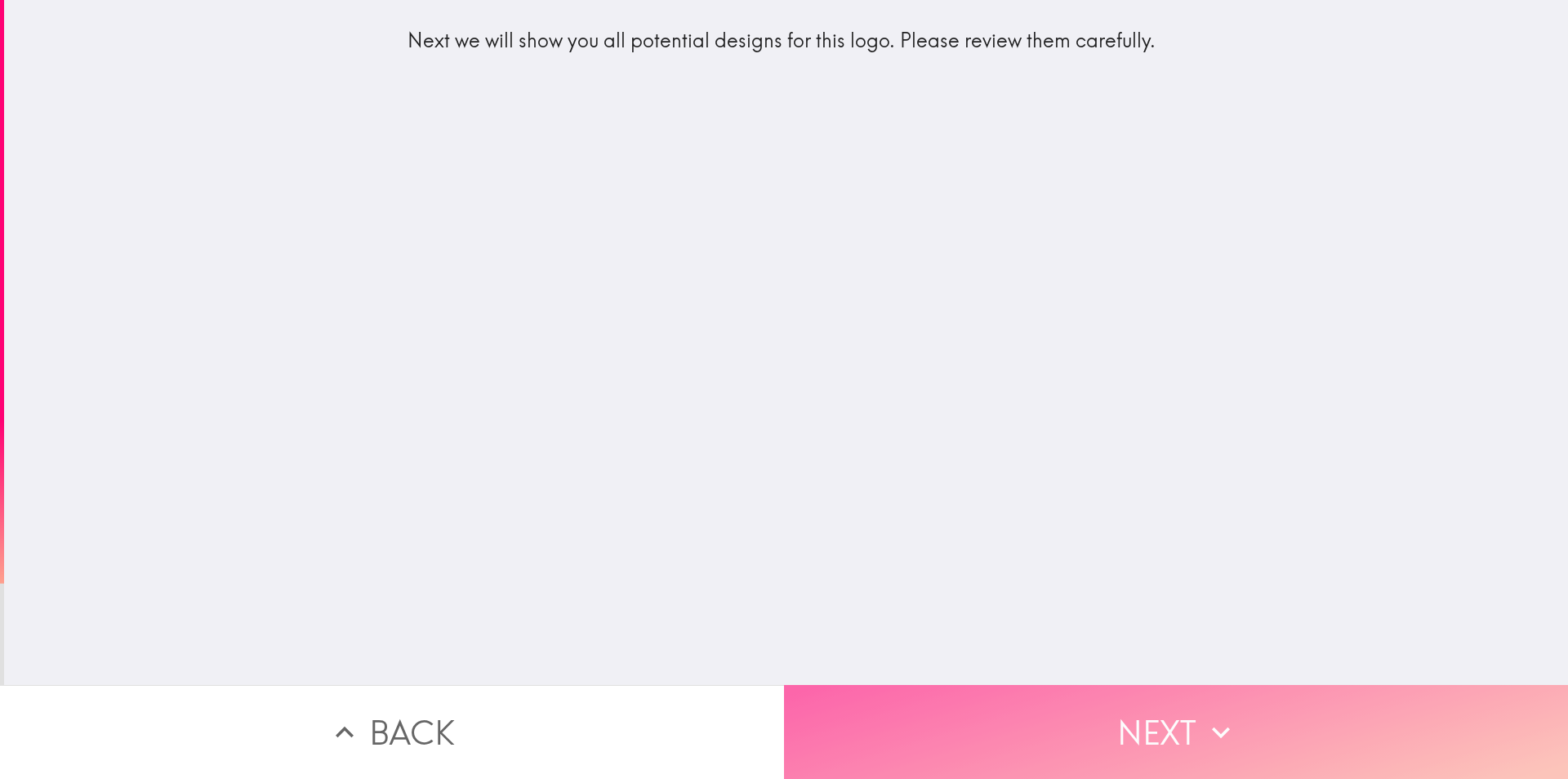
click at [1107, 721] on button "Next" at bounding box center [1176, 732] width 784 height 94
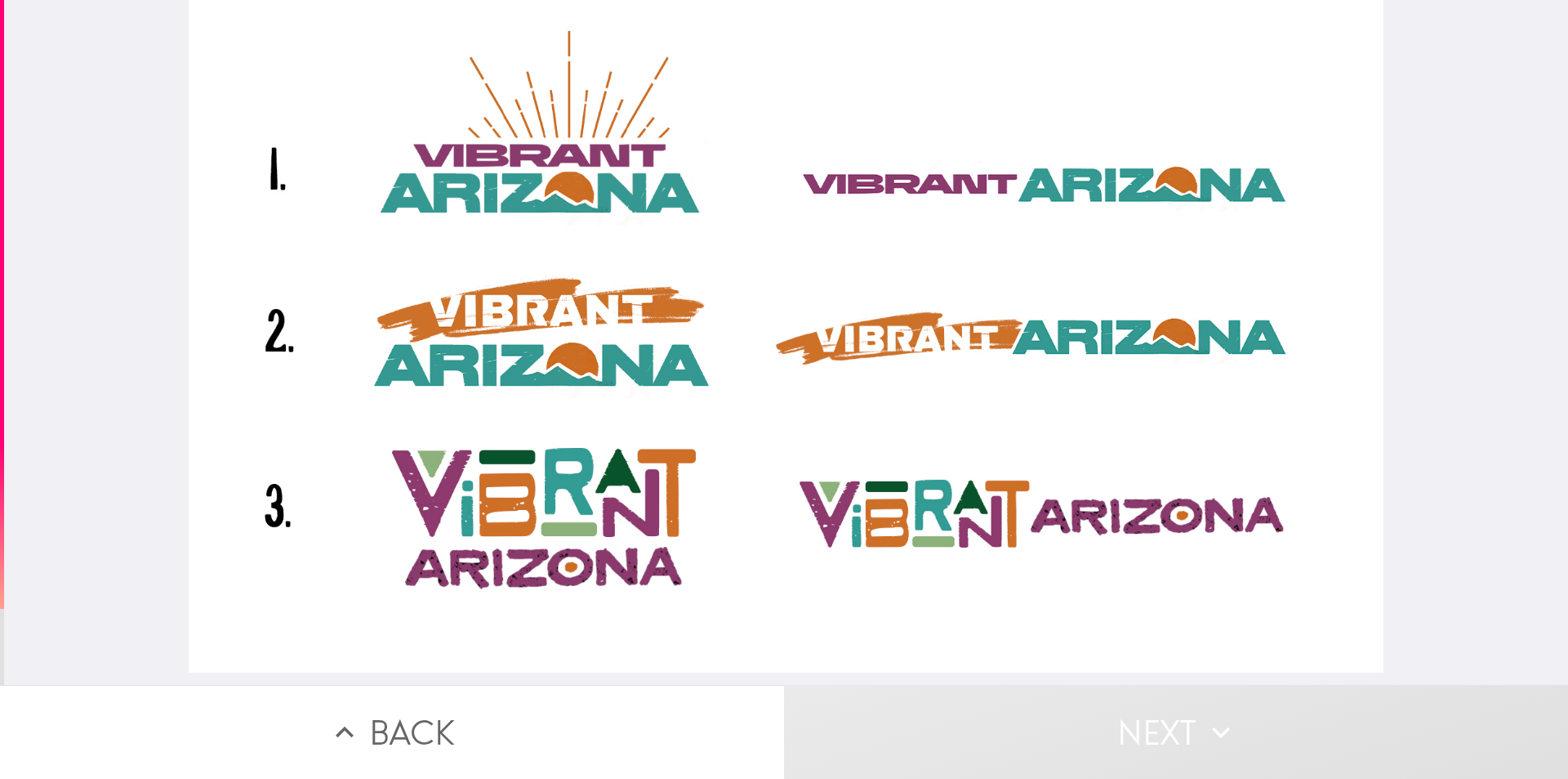
click at [430, 333] on div at bounding box center [786, 336] width 1195 height 672
click at [1018, 336] on div at bounding box center [786, 336] width 1195 height 672
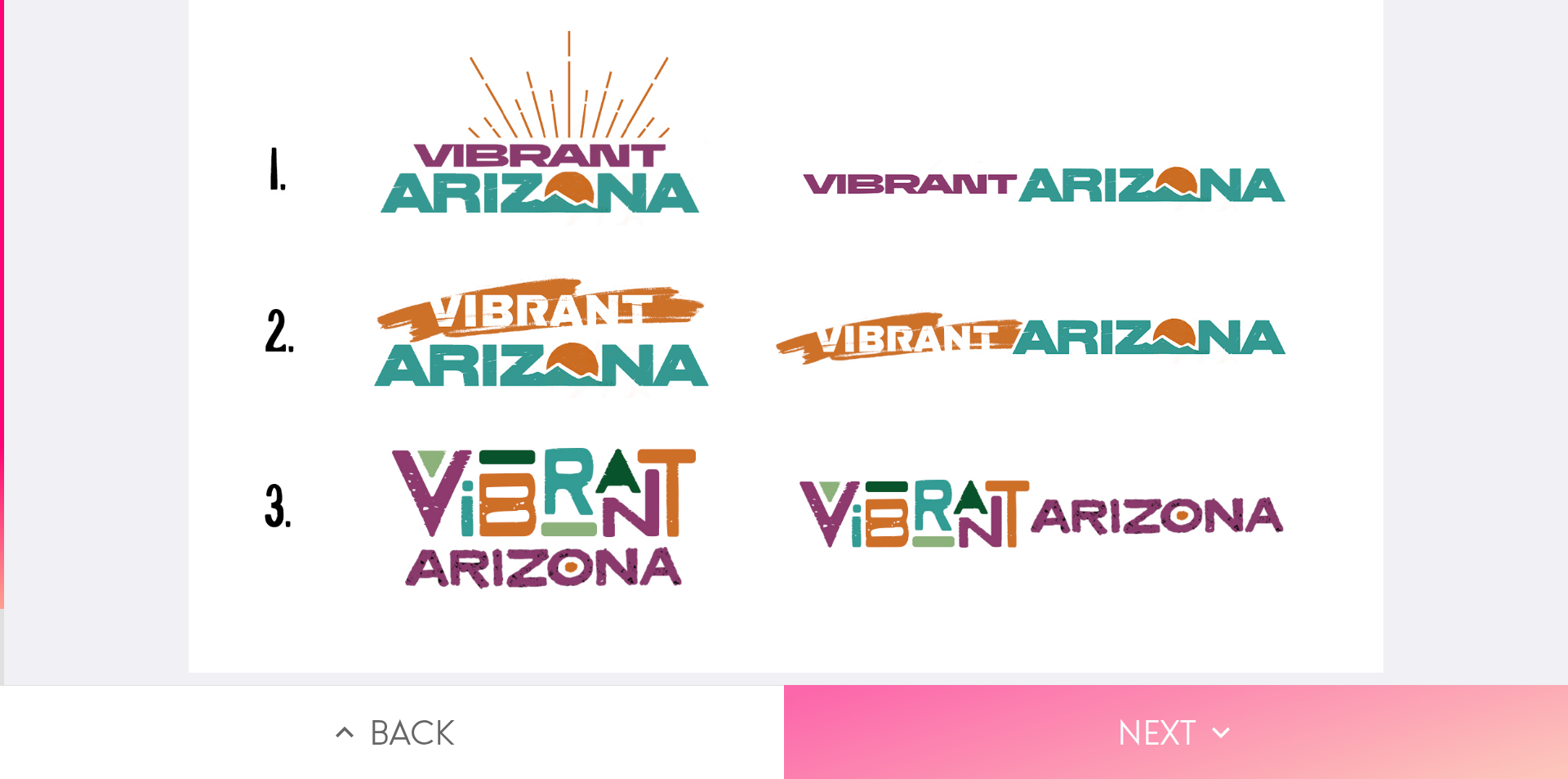
click at [995, 704] on button "Next" at bounding box center [1176, 732] width 784 height 94
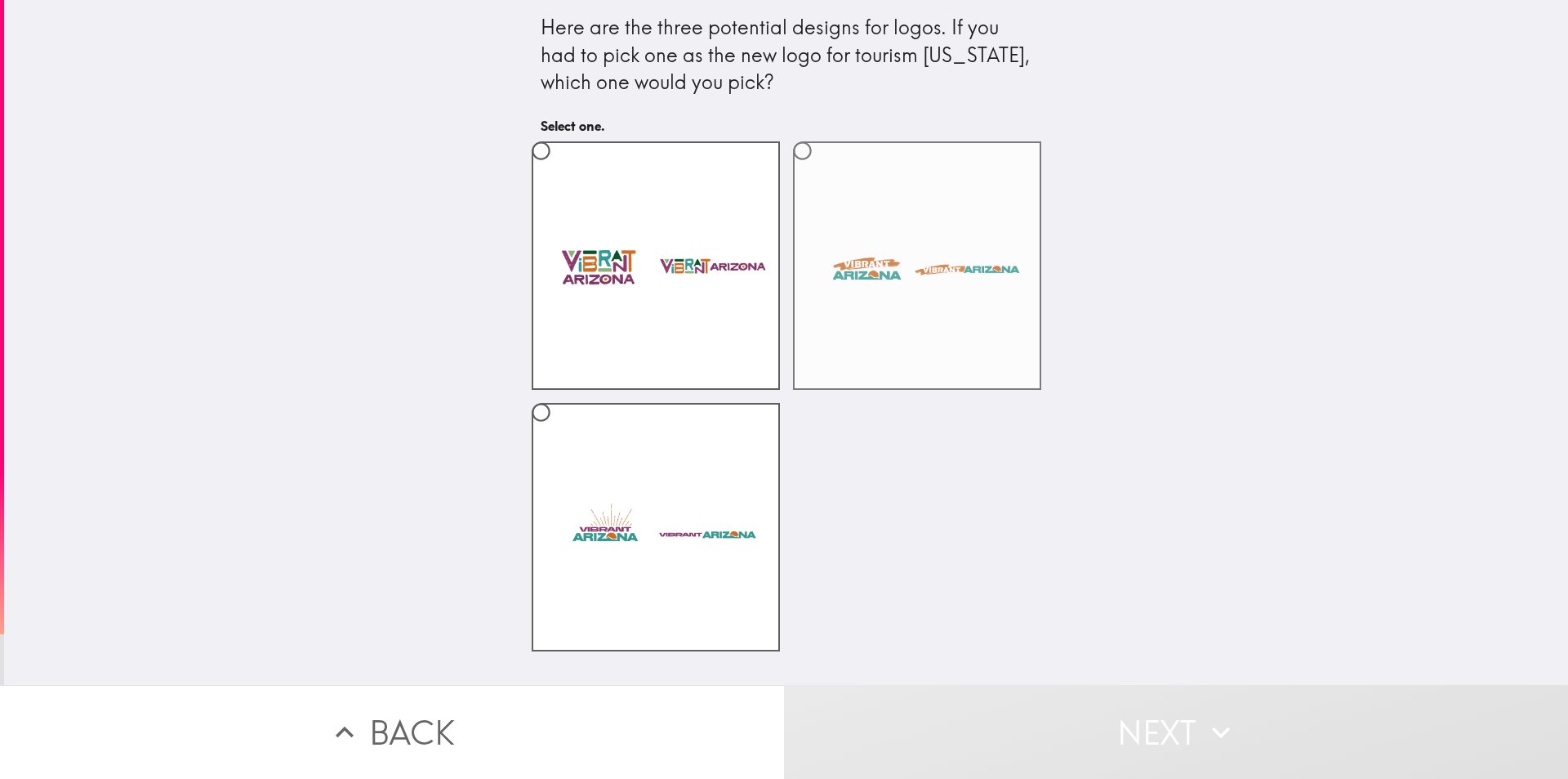
click at [901, 266] on label at bounding box center [916, 265] width 248 height 248
click at [821, 169] on input "radio" at bounding box center [802, 150] width 37 height 37
radio input "true"
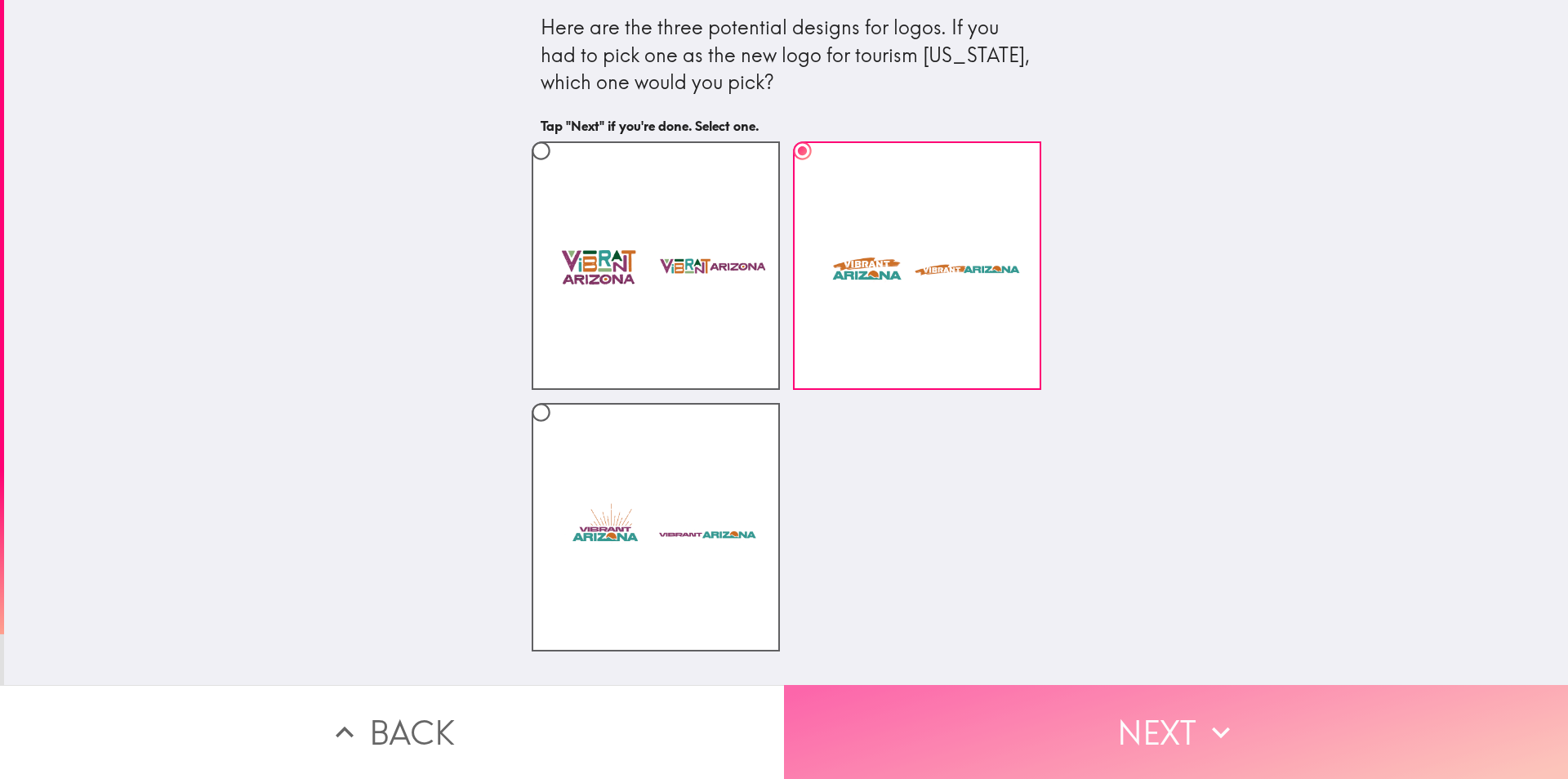
click at [1140, 749] on button "Next" at bounding box center [1176, 732] width 784 height 94
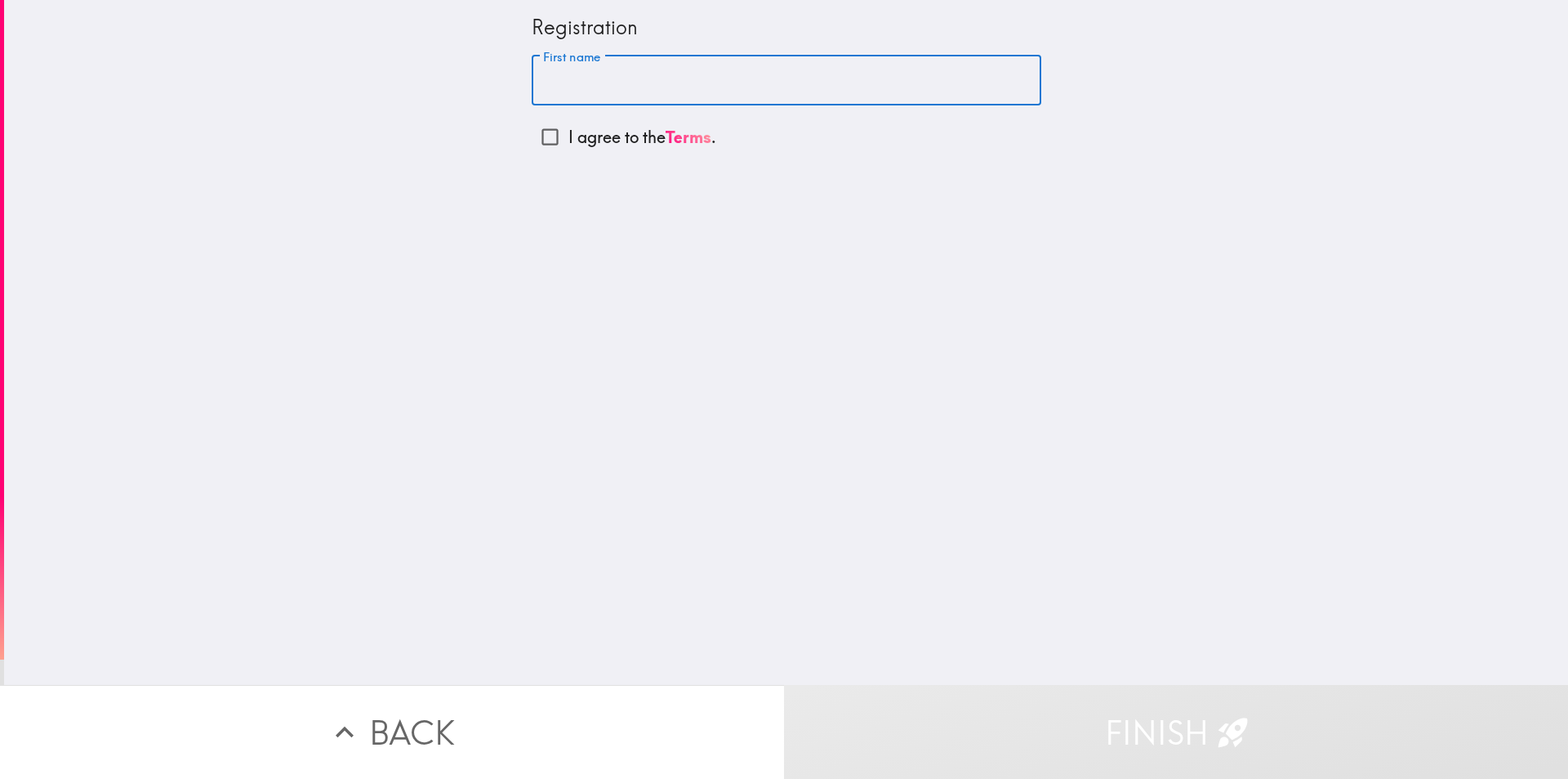
click at [701, 84] on input "First name" at bounding box center [786, 81] width 509 height 51
type input "[PERSON_NAME]"
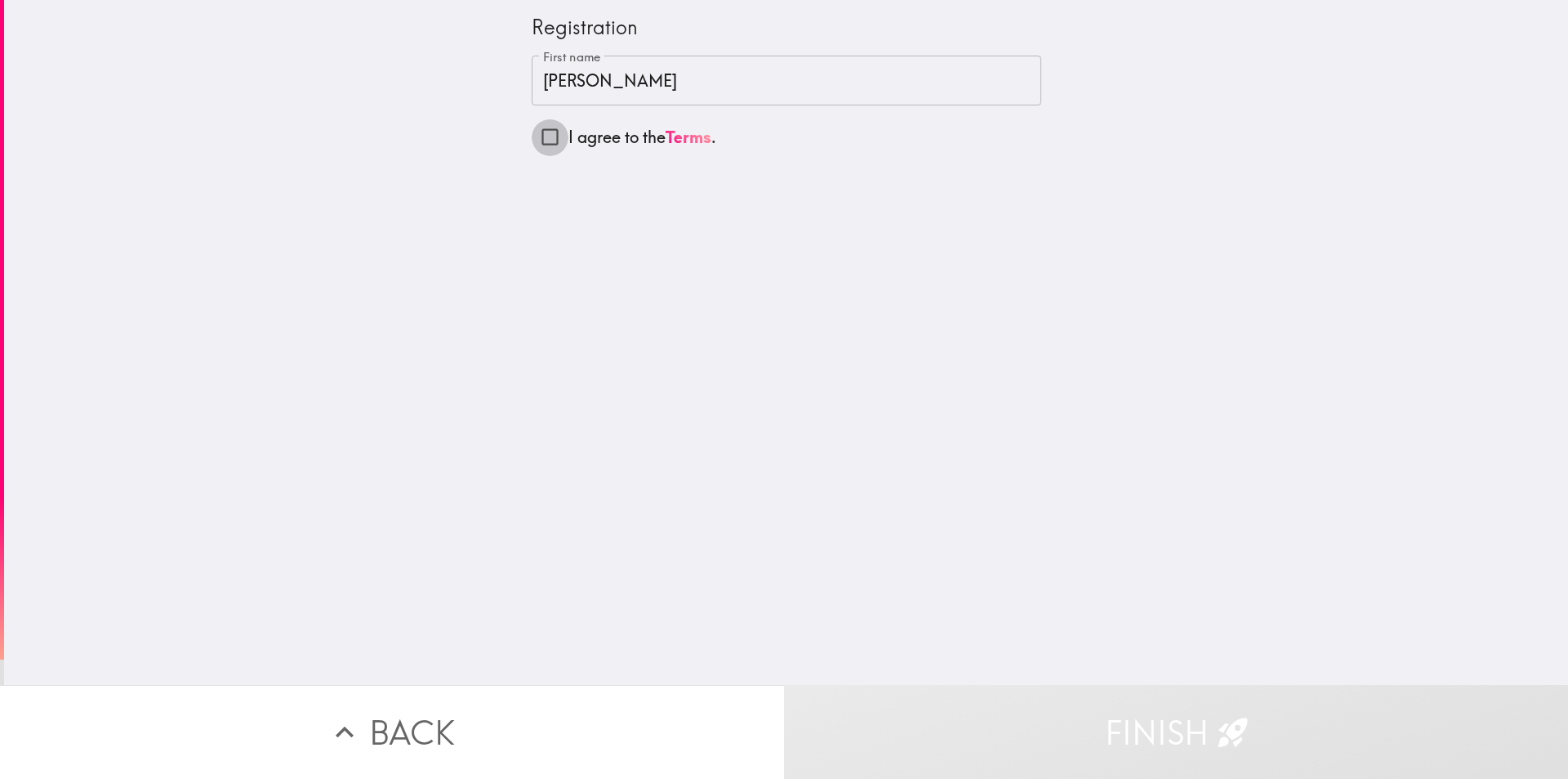
click at [536, 141] on input "I agree to the Terms ." at bounding box center [550, 136] width 37 height 37
checkbox input "true"
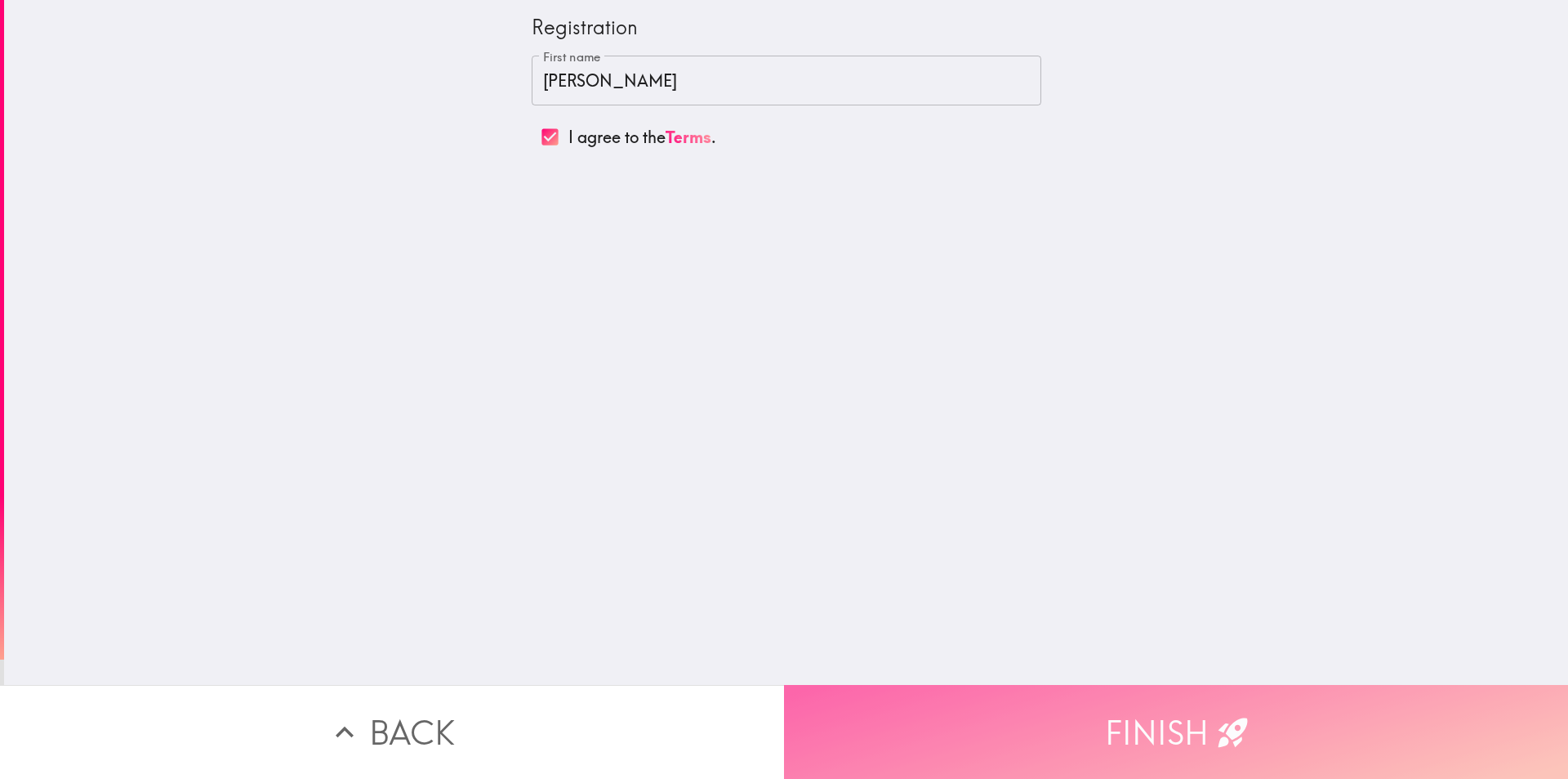
click at [1086, 705] on button "Finish" at bounding box center [1176, 732] width 784 height 94
